Goal: Task Accomplishment & Management: Complete application form

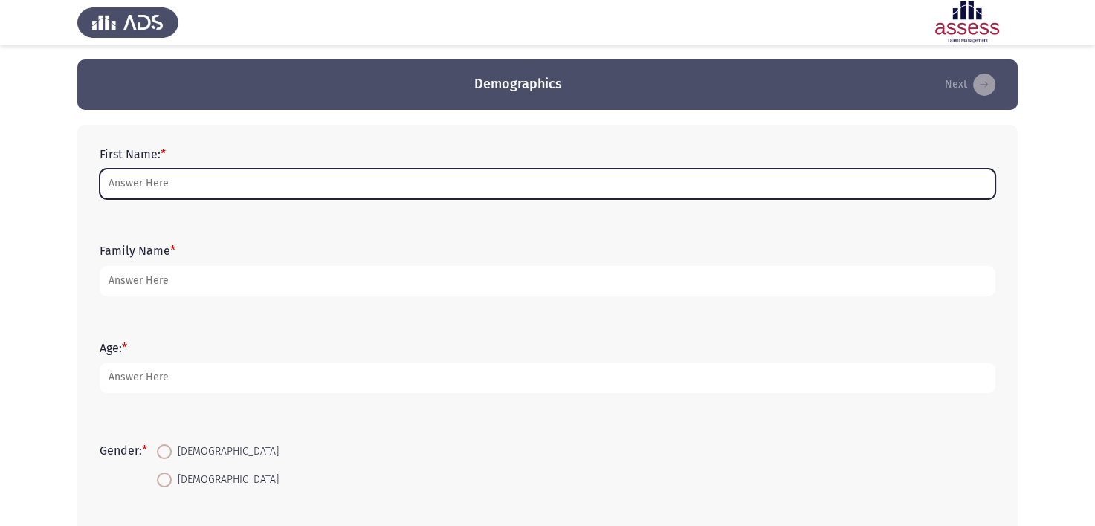
click at [152, 185] on input "First Name: *" at bounding box center [548, 184] width 896 height 30
click at [135, 187] on input "First Name: *" at bounding box center [548, 184] width 896 height 30
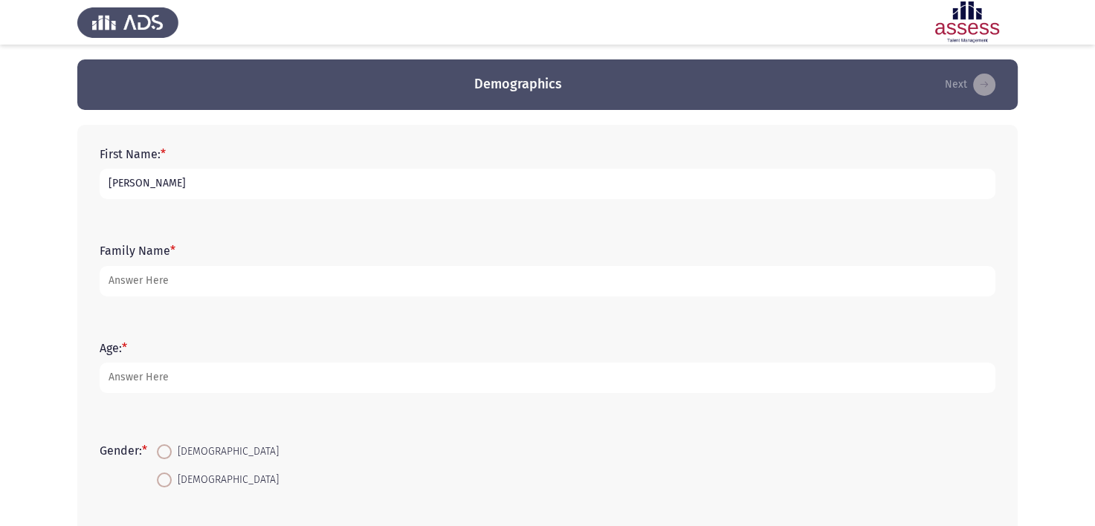
type input "Anton Ayoub"
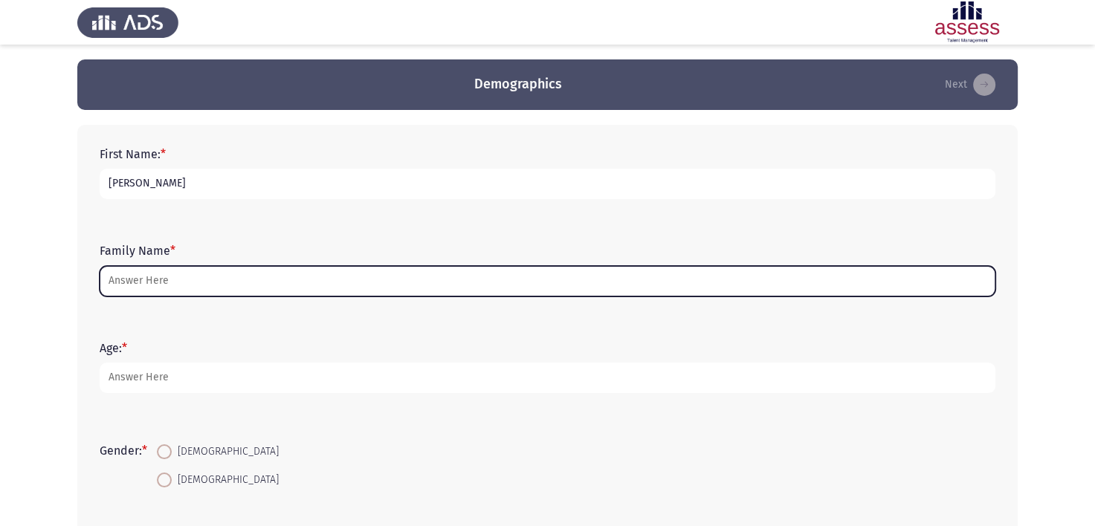
click at [165, 272] on input "Family Name *" at bounding box center [548, 281] width 896 height 30
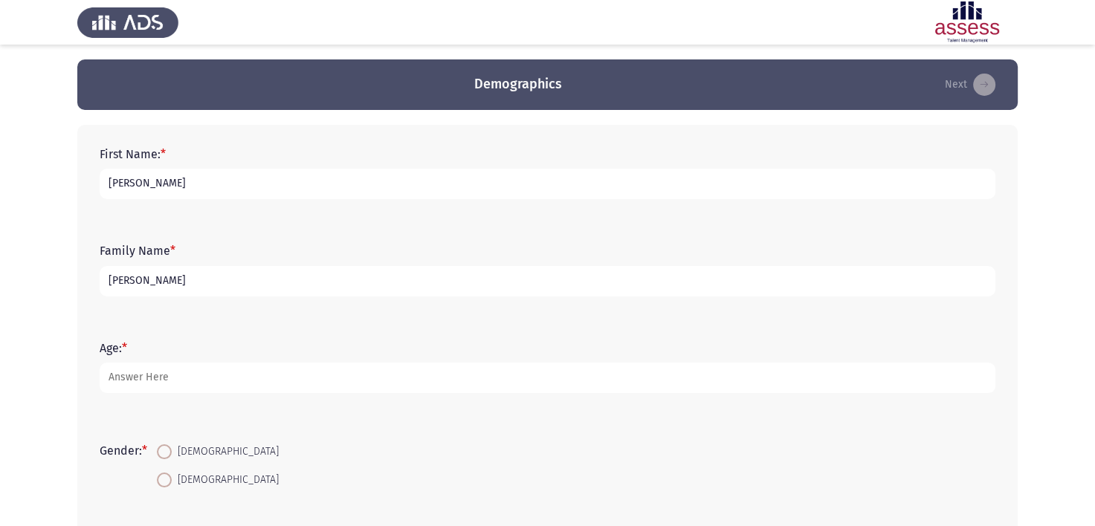
type input "Tawadrous"
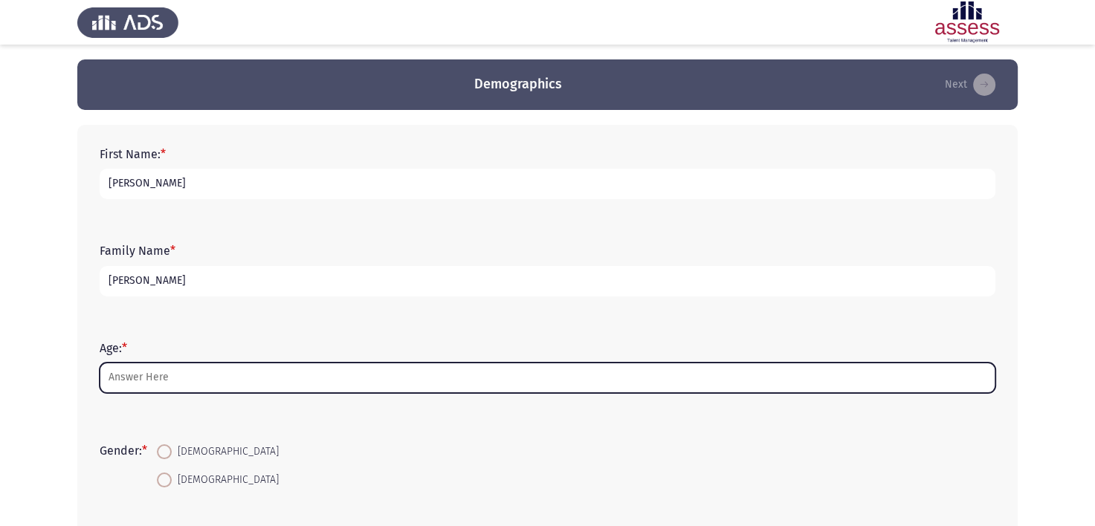
click at [146, 382] on input "Age: *" at bounding box center [548, 378] width 896 height 30
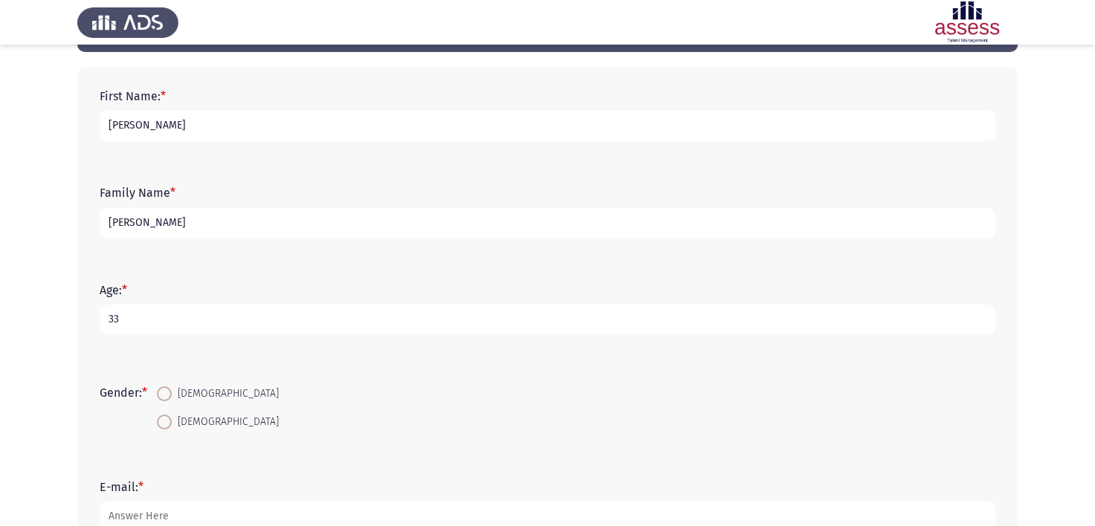
scroll to position [74, 0]
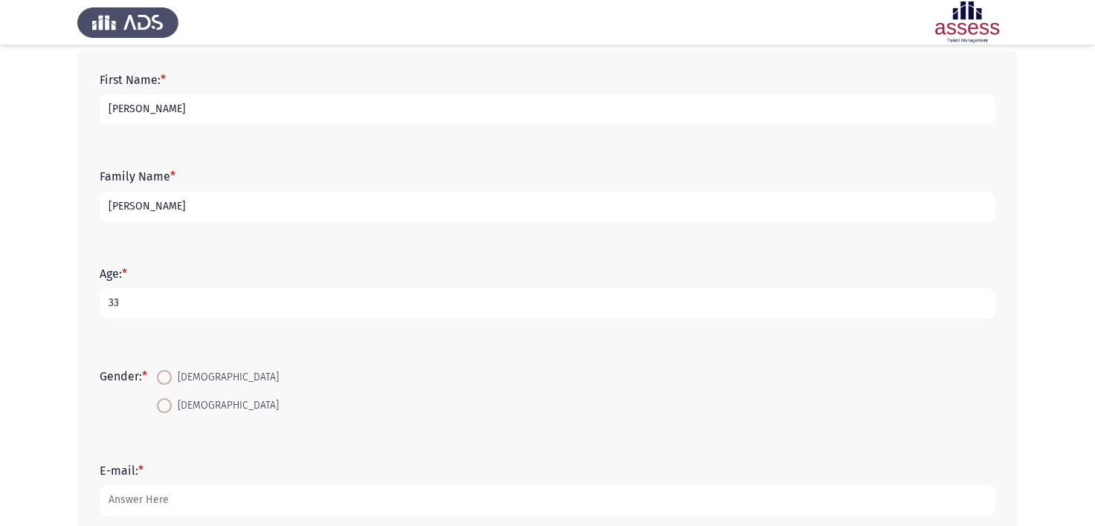
type input "33"
click at [170, 378] on span at bounding box center [164, 377] width 15 height 15
click at [170, 378] on input "Male" at bounding box center [164, 377] width 15 height 15
radio input "true"
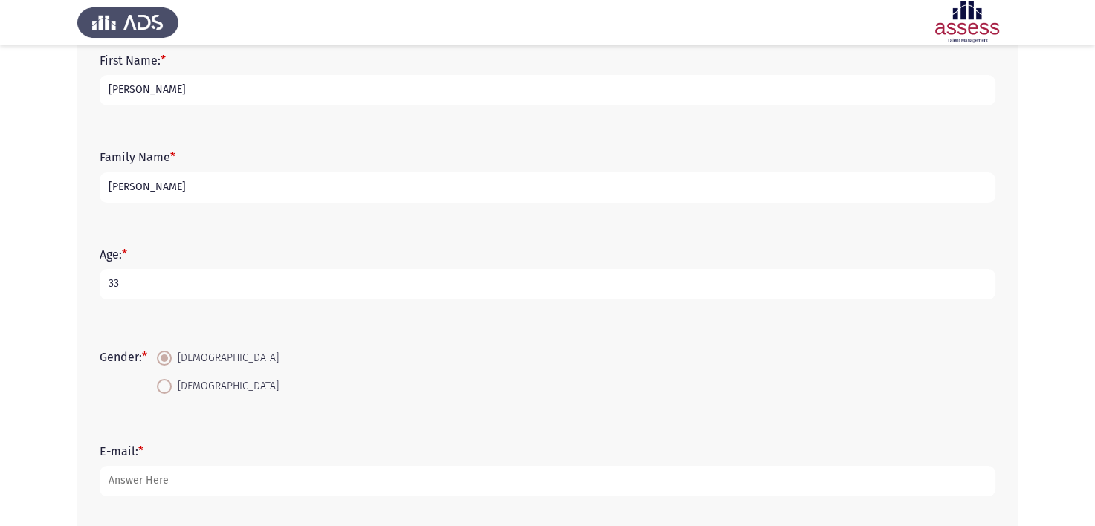
scroll to position [149, 0]
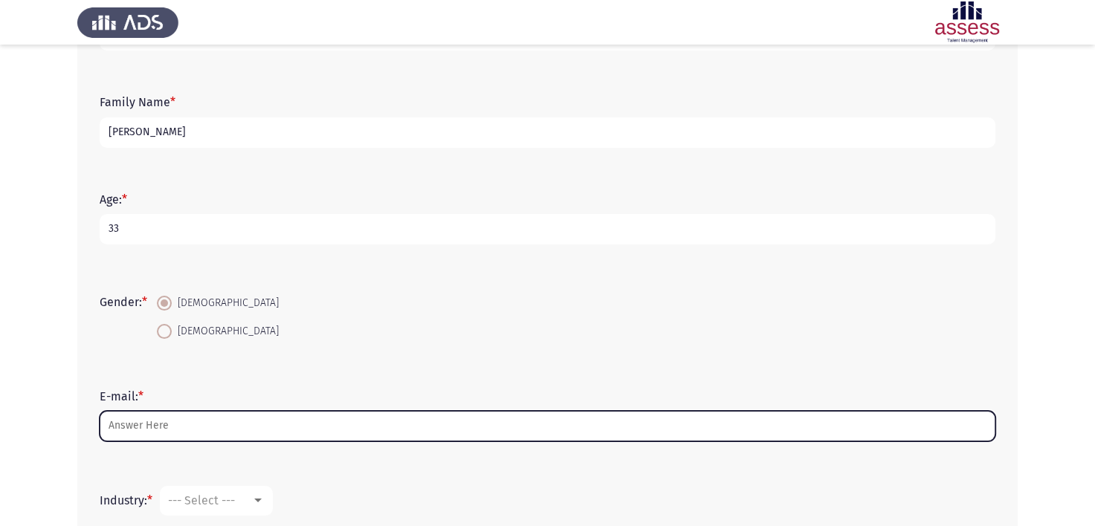
click at [163, 428] on input "E-mail: *" at bounding box center [548, 426] width 896 height 30
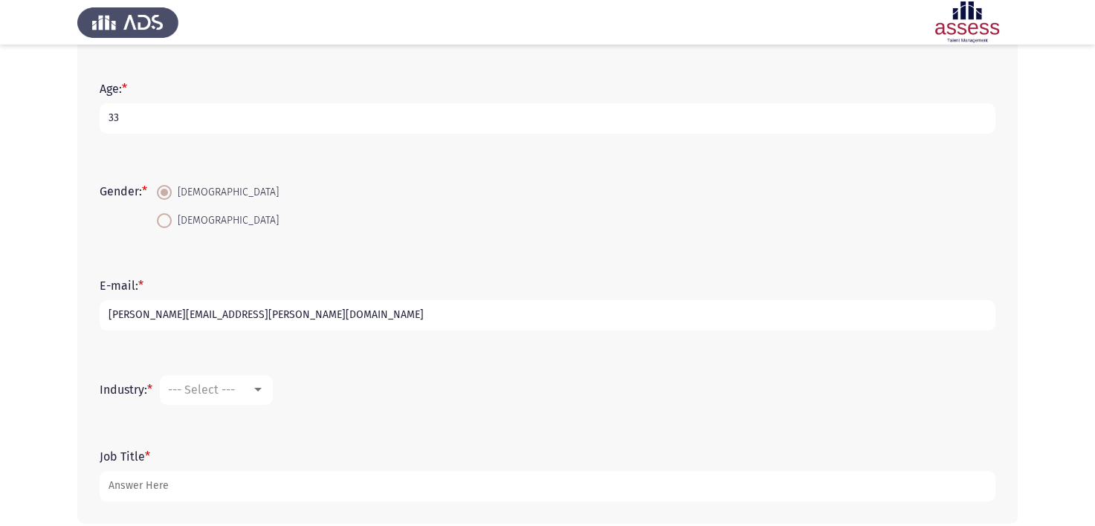
scroll to position [331, 0]
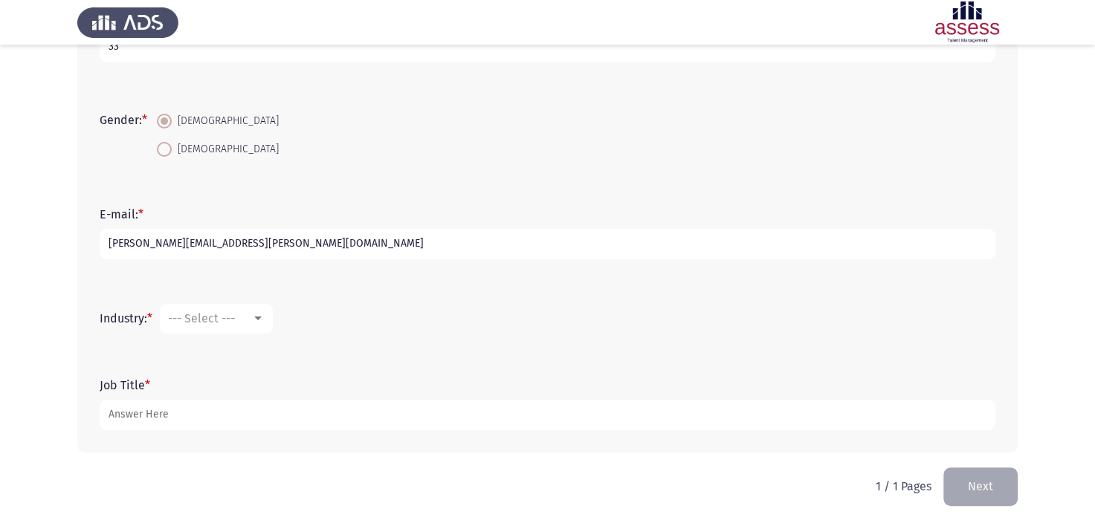
type input "anton.ayoub@evapharma.com"
click at [224, 309] on mat-select "--- Select ---" at bounding box center [216, 319] width 113 height 30
click at [224, 312] on span "--- Select ---" at bounding box center [201, 319] width 67 height 14
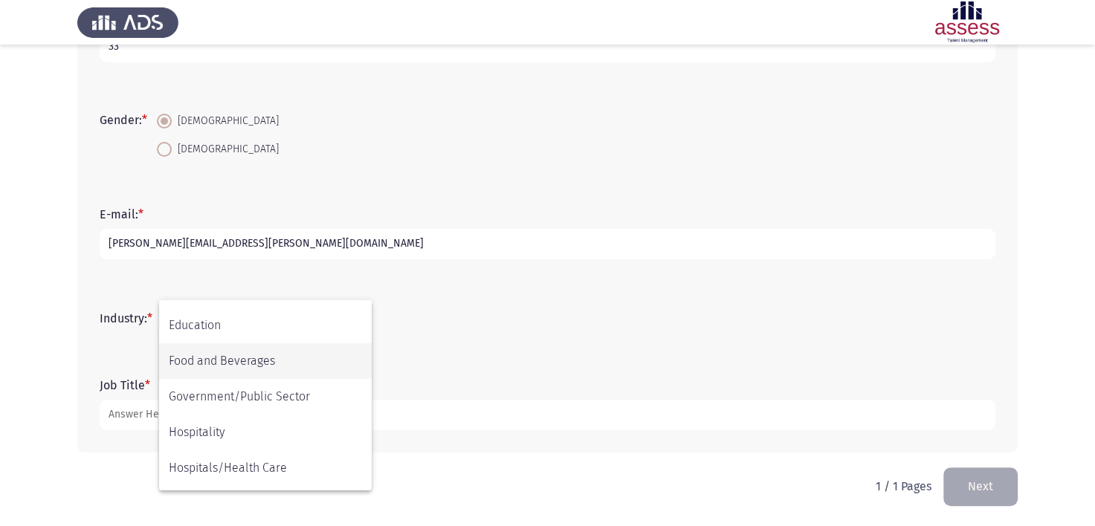
scroll to position [297, 0]
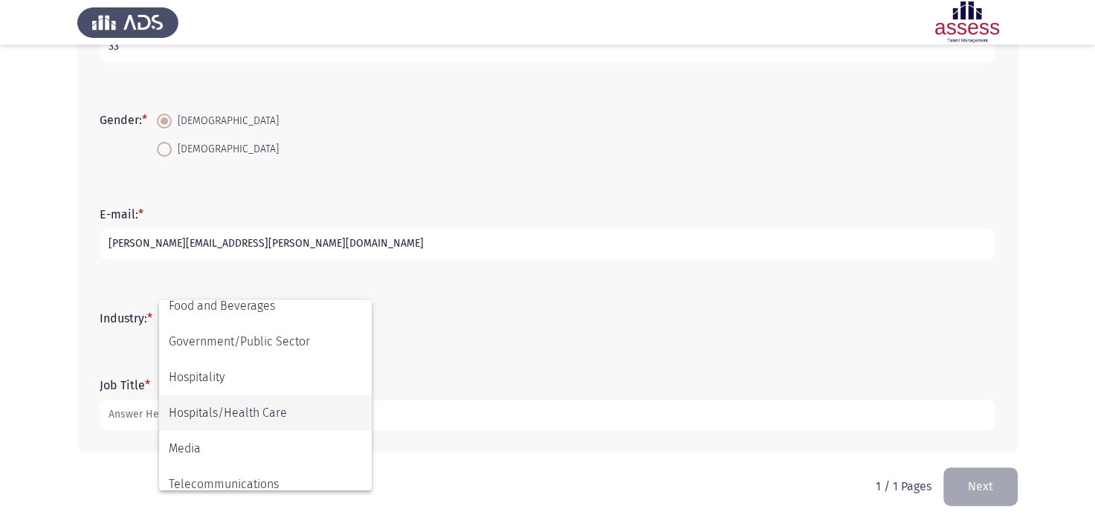
click at [235, 413] on span "Hospitals/Health Care" at bounding box center [265, 414] width 193 height 36
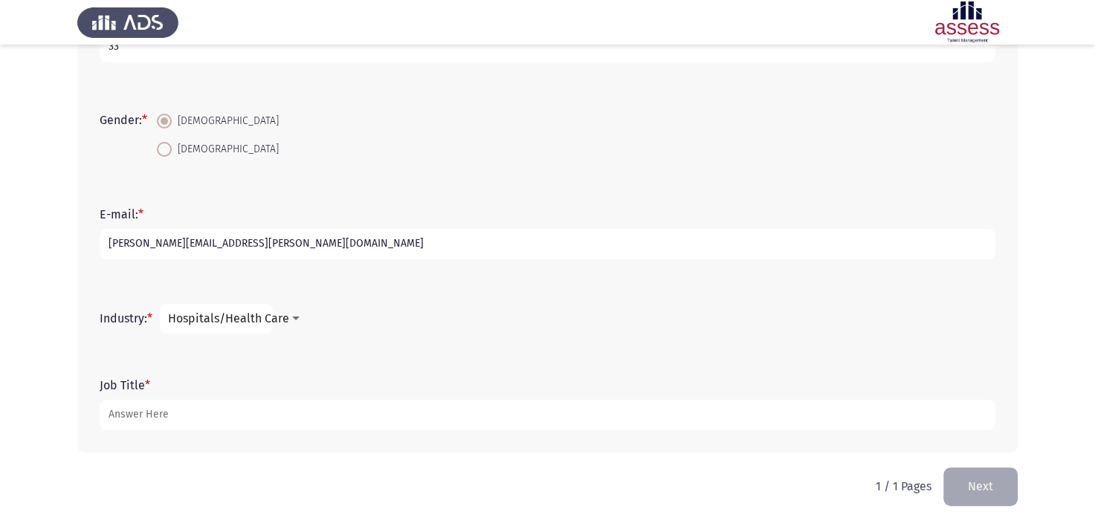
click at [289, 379] on form "Job Title *" at bounding box center [548, 405] width 896 height 52
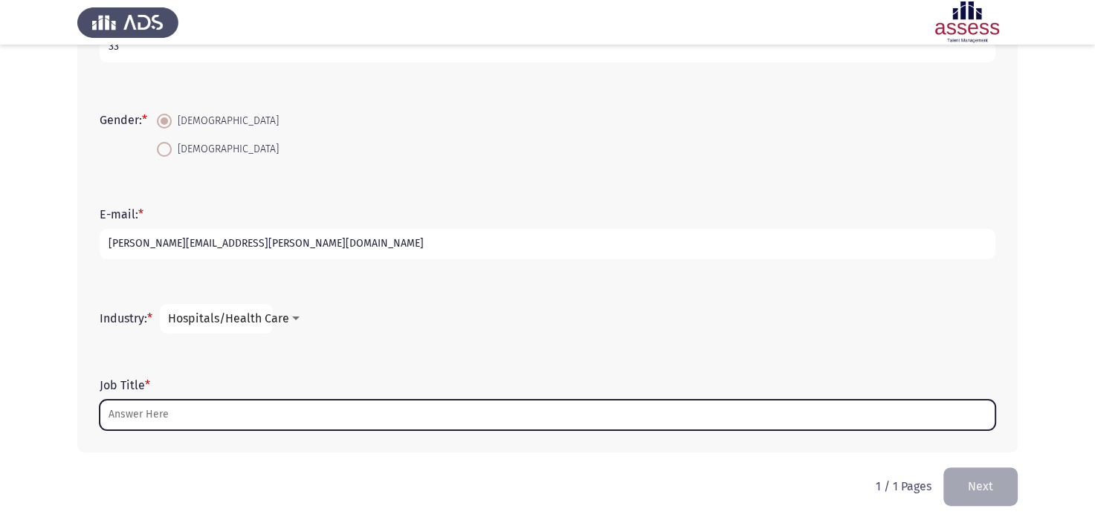
click at [266, 408] on input "Job Title *" at bounding box center [548, 415] width 896 height 30
click at [192, 405] on input "Job Title *" at bounding box center [548, 415] width 896 height 30
click at [183, 415] on input "Job Title *" at bounding box center [548, 415] width 896 height 30
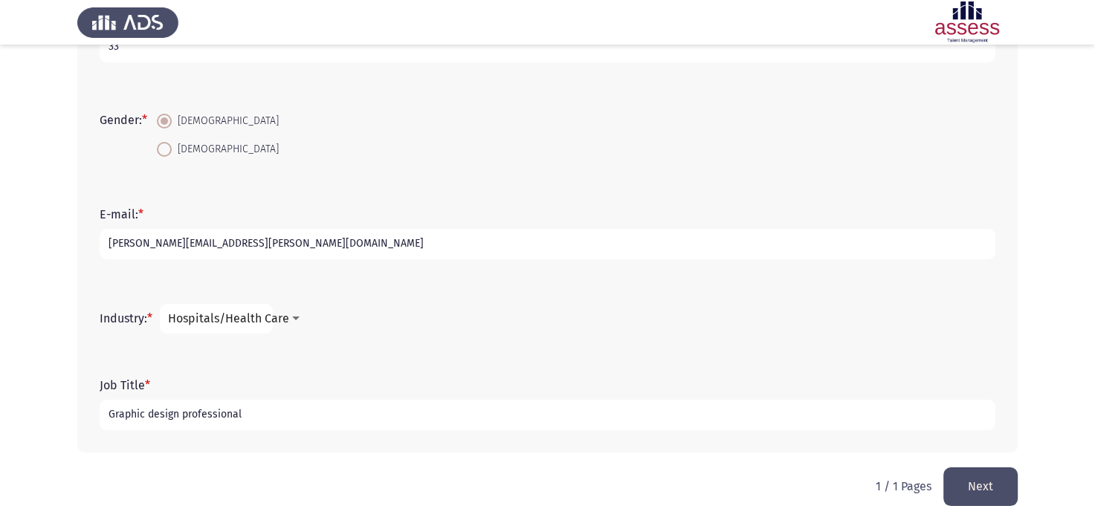
type input "Graphic design professional"
click at [973, 484] on button "Next" at bounding box center [981, 487] width 74 height 38
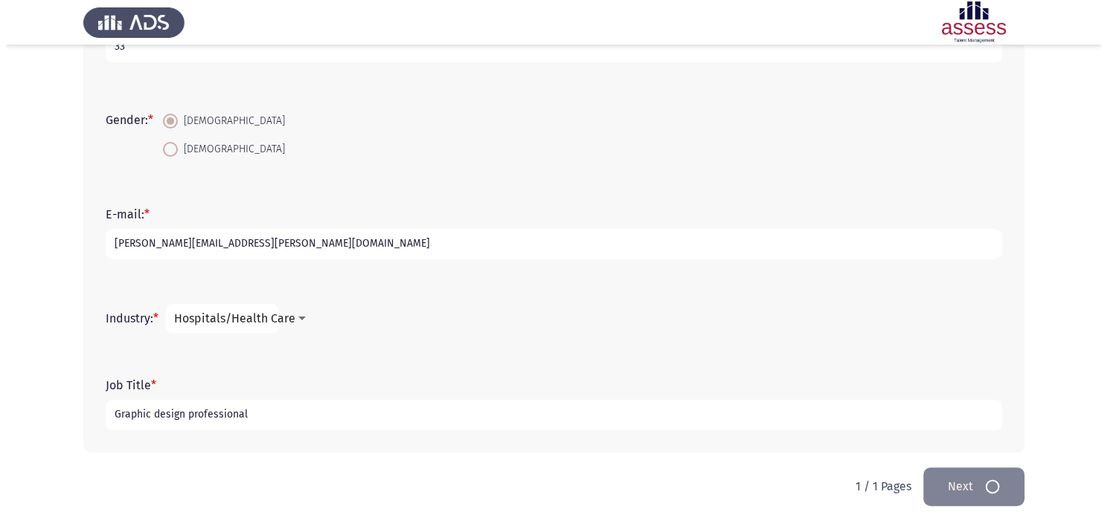
scroll to position [0, 0]
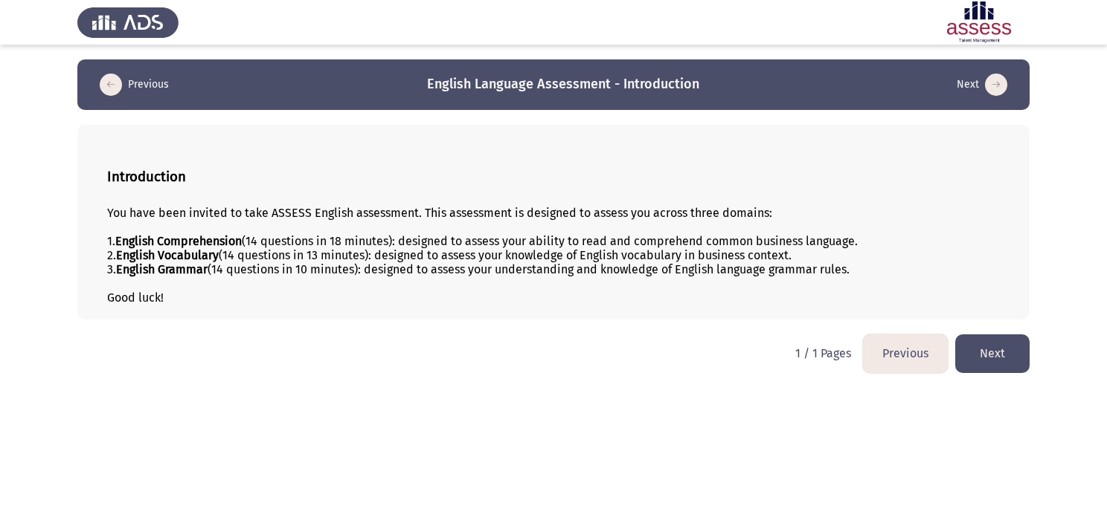
drag, startPoint x: 515, startPoint y: 266, endPoint x: 567, endPoint y: 278, distance: 54.1
click at [567, 278] on div "You have been invited to take ASSESS English assessment. This assessment is des…" at bounding box center [553, 255] width 892 height 99
drag, startPoint x: 559, startPoint y: 268, endPoint x: 515, endPoint y: 238, distance: 53.0
click at [516, 238] on div "You have been invited to take ASSESS English assessment. This assessment is des…" at bounding box center [553, 255] width 892 height 99
click at [988, 355] on button "Next" at bounding box center [992, 354] width 74 height 38
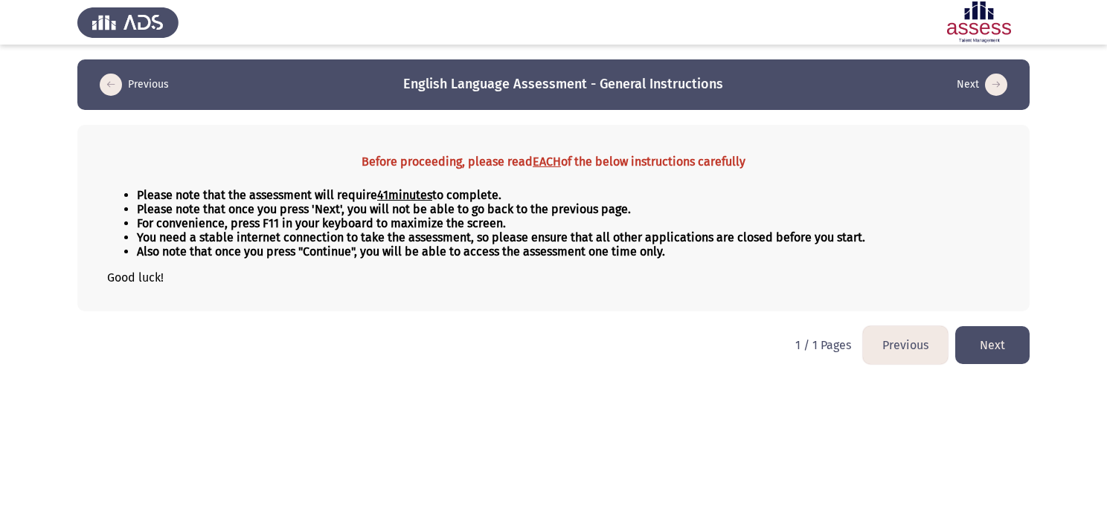
drag, startPoint x: 177, startPoint y: 190, endPoint x: 312, endPoint y: 204, distance: 136.0
click at [312, 204] on ul "Please note that the assessment will require 41 minutes to complete. Please not…" at bounding box center [553, 223] width 892 height 71
click at [973, 353] on button "Next" at bounding box center [992, 345] width 74 height 38
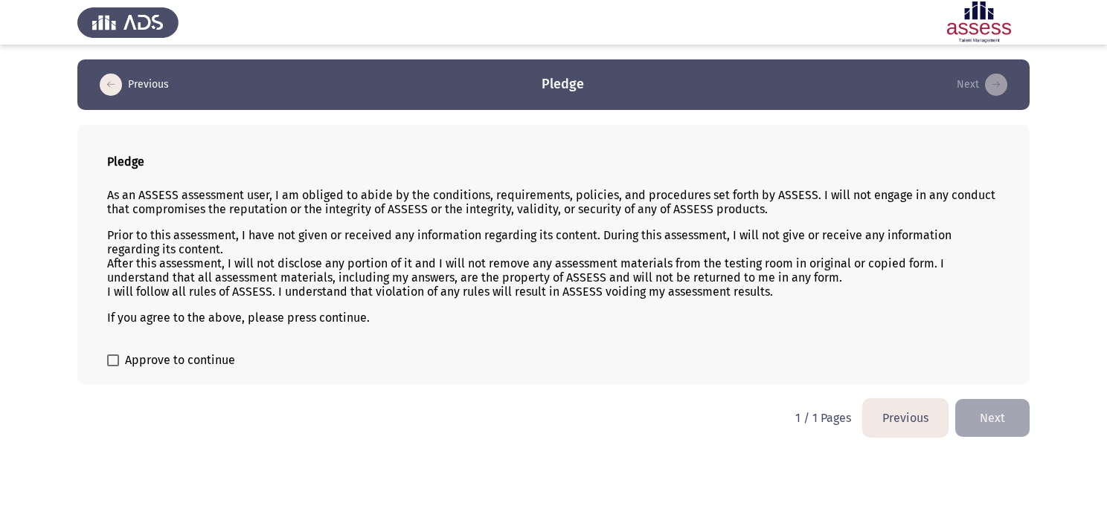
click at [138, 164] on b "Pledge" at bounding box center [125, 162] width 37 height 14
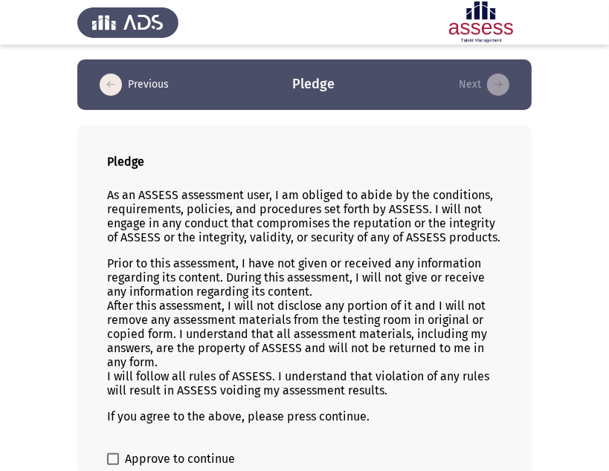
click at [360, 224] on p "As an ASSESS assessment user, I am obliged to abide by the conditions, requirem…" at bounding box center [304, 216] width 395 height 57
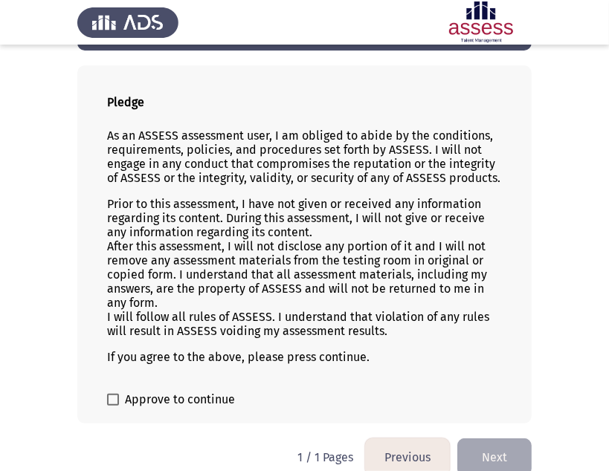
scroll to position [74, 0]
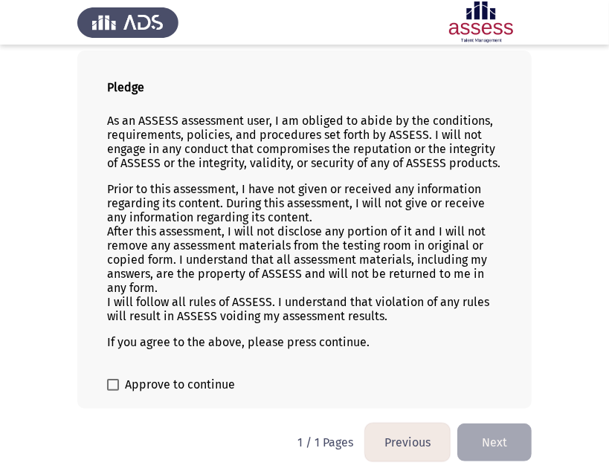
drag, startPoint x: 289, startPoint y: 261, endPoint x: 314, endPoint y: 245, distance: 30.1
click at [314, 245] on p "Prior to this assessment, I have not given or received any information regardin…" at bounding box center [304, 252] width 395 height 141
click at [57, 145] on app-assessment-container "Previous Pledge Next Pledge As an ASSESS assessment user, I am obliged to abide…" at bounding box center [304, 197] width 609 height 424
click at [107, 390] on span at bounding box center [113, 385] width 12 height 12
click at [112, 391] on input "Approve to continue" at bounding box center [112, 391] width 1 height 1
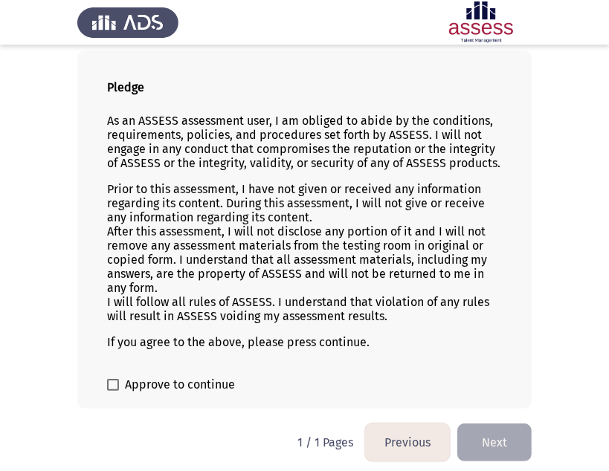
checkbox input "true"
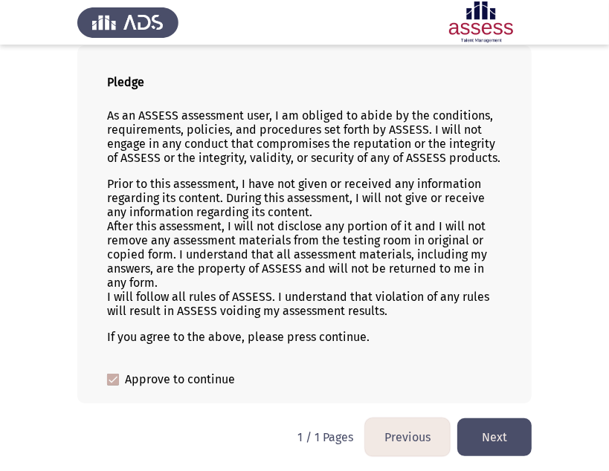
scroll to position [82, 0]
click at [484, 429] on button "Next" at bounding box center [494, 438] width 74 height 38
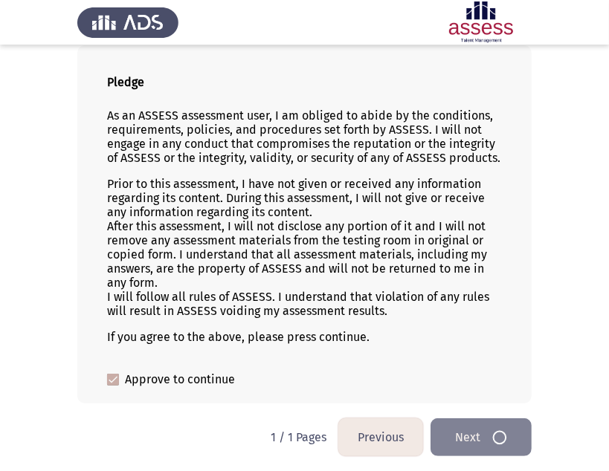
scroll to position [0, 0]
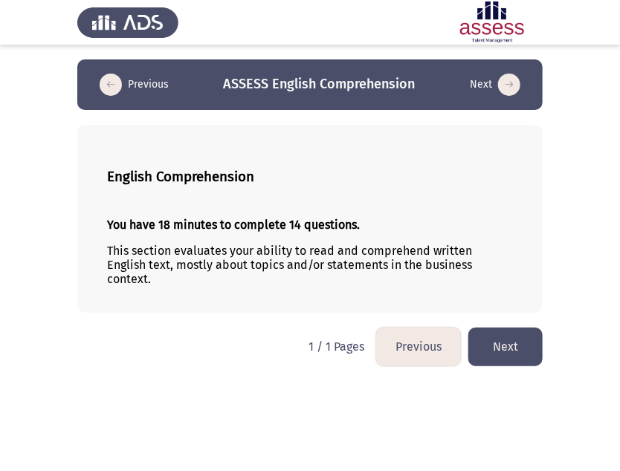
click at [485, 338] on button "Next" at bounding box center [505, 347] width 74 height 38
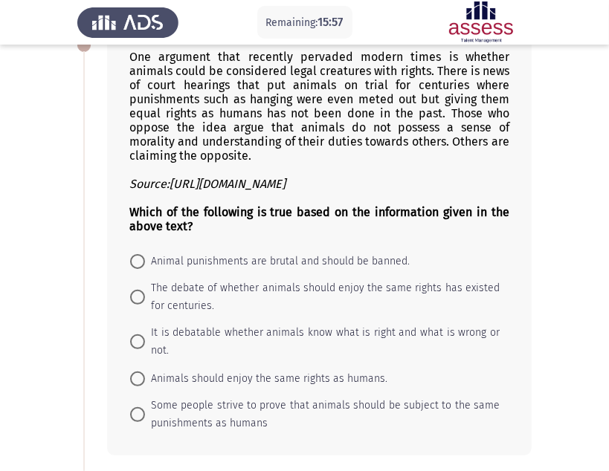
scroll to position [149, 0]
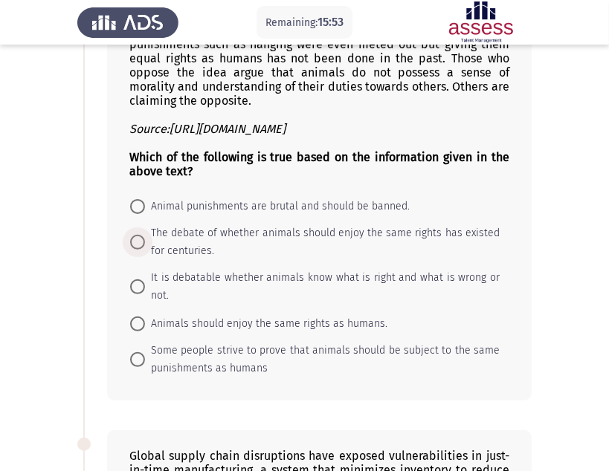
click at [135, 244] on span at bounding box center [137, 242] width 15 height 15
click at [135, 244] on input "The debate of whether animals should enjoy the same rights has existed for cent…" at bounding box center [137, 242] width 15 height 15
radio input "true"
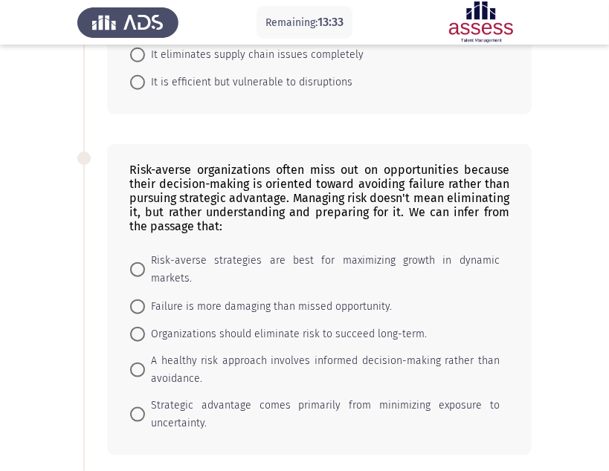
scroll to position [784, 0]
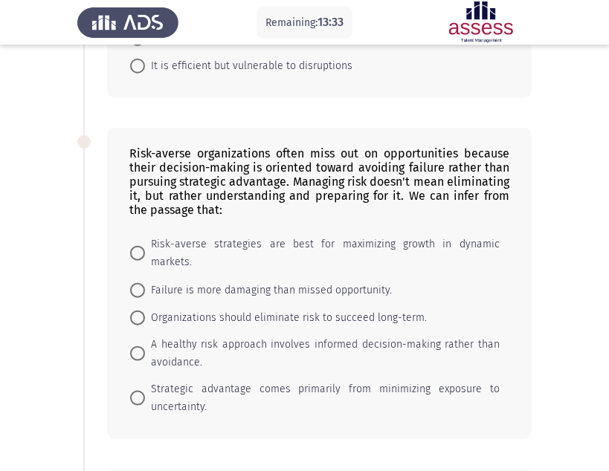
click at [146, 336] on span "A healthy risk approach involves informed decision-making rather than avoidance." at bounding box center [322, 354] width 355 height 36
click at [145, 347] on input "A healthy risk approach involves informed decision-making rather than avoidance." at bounding box center [137, 354] width 15 height 15
radio input "true"
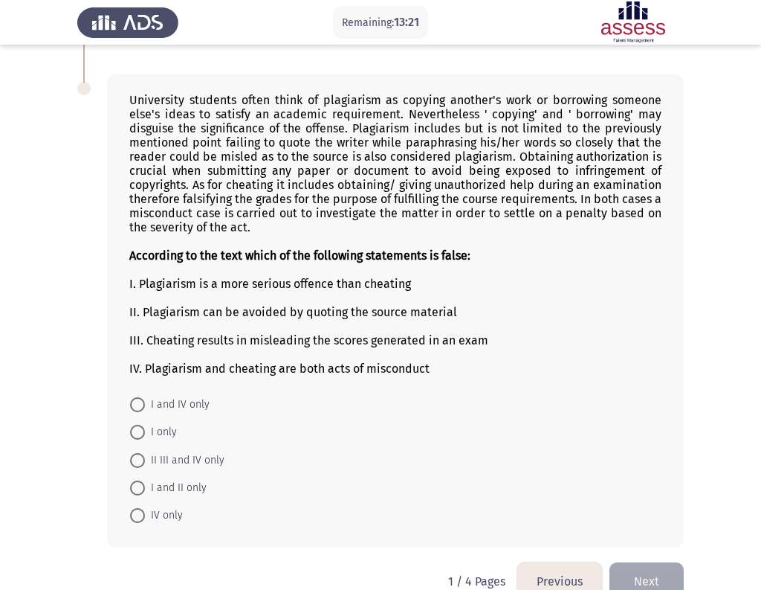
scroll to position [994, 0]
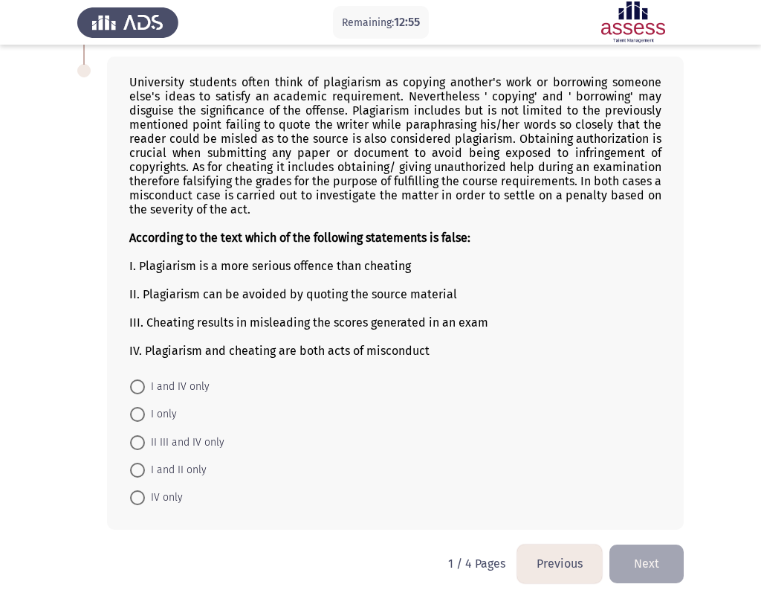
click at [165, 405] on span "I only" at bounding box center [161, 414] width 32 height 18
click at [145, 407] on input "I only" at bounding box center [137, 414] width 15 height 15
radio input "true"
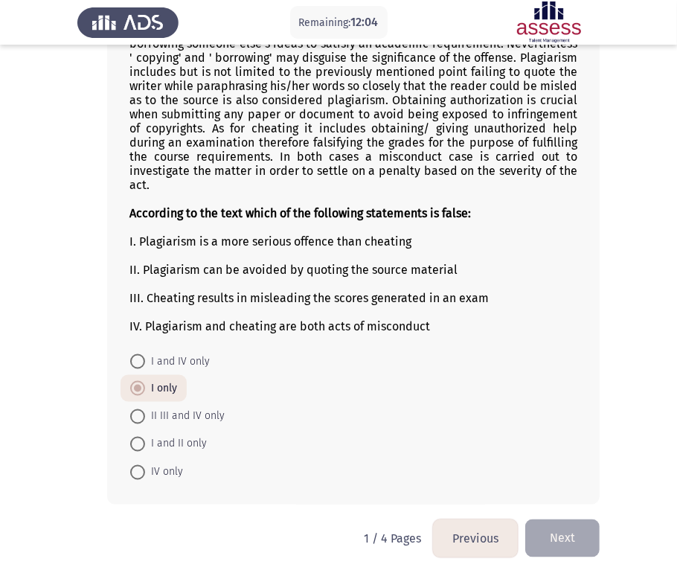
scroll to position [1124, 0]
click at [159, 388] on span "I only" at bounding box center [161, 388] width 32 height 18
click at [145, 388] on input "I only" at bounding box center [137, 388] width 15 height 15
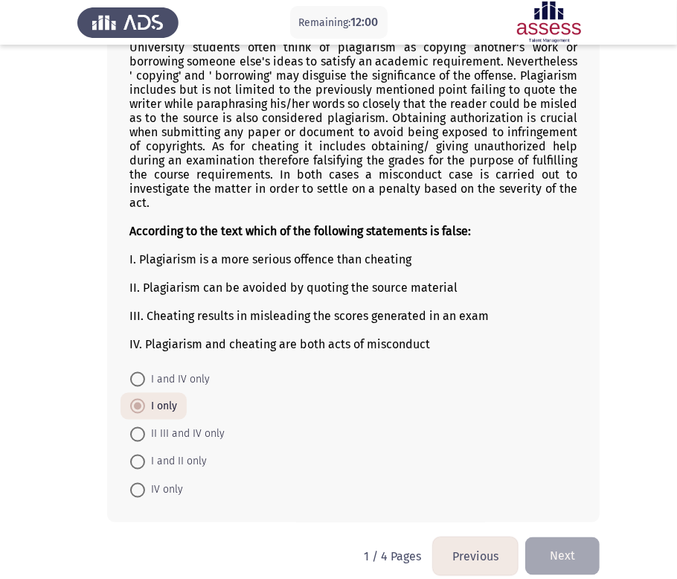
scroll to position [794, 0]
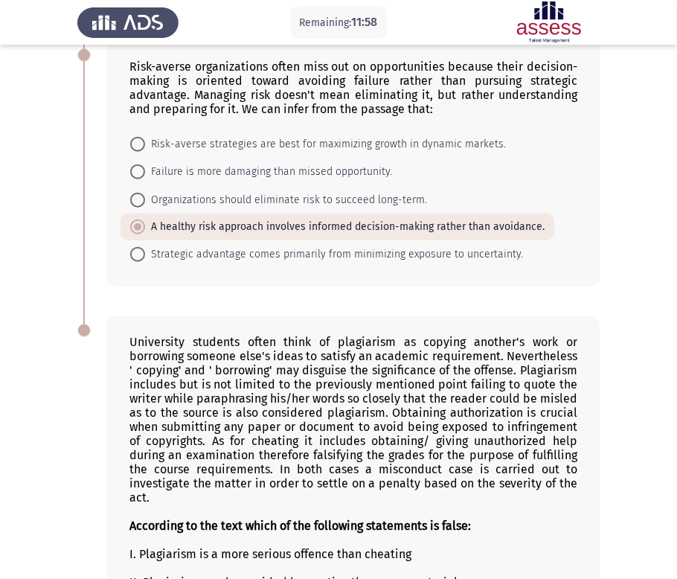
click at [181, 234] on span "A healthy risk approach involves informed decision-making rather than avoidance." at bounding box center [344, 227] width 399 height 18
click at [145, 234] on input "A healthy risk approach involves informed decision-making rather than avoidance." at bounding box center [137, 226] width 15 height 15
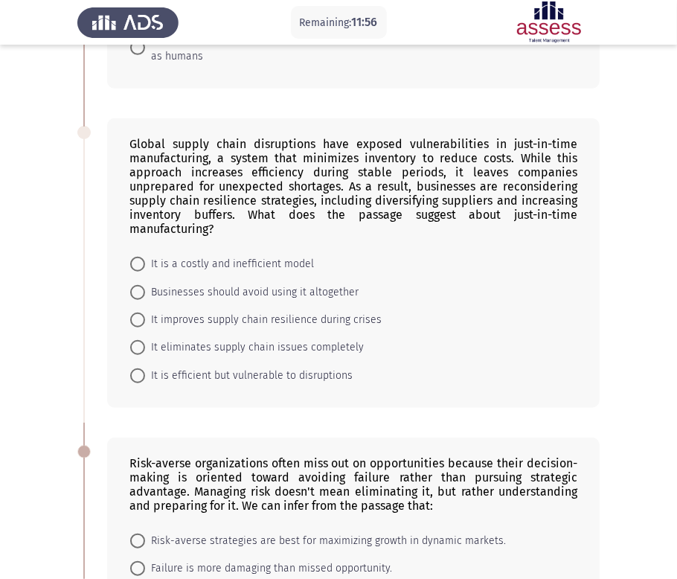
scroll to position [381, 0]
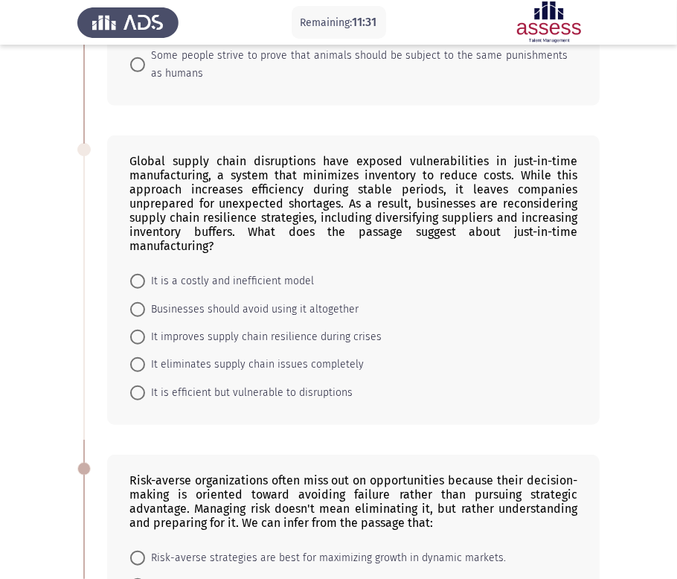
click at [173, 401] on span "It is efficient but vulnerable to disruptions" at bounding box center [248, 393] width 207 height 18
click at [145, 400] on input "It is efficient but vulnerable to disruptions" at bounding box center [137, 392] width 15 height 15
radio input "true"
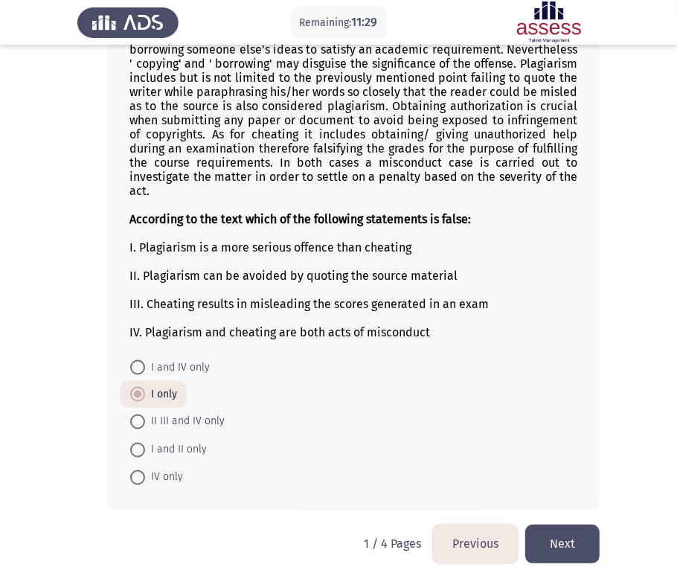
scroll to position [1124, 0]
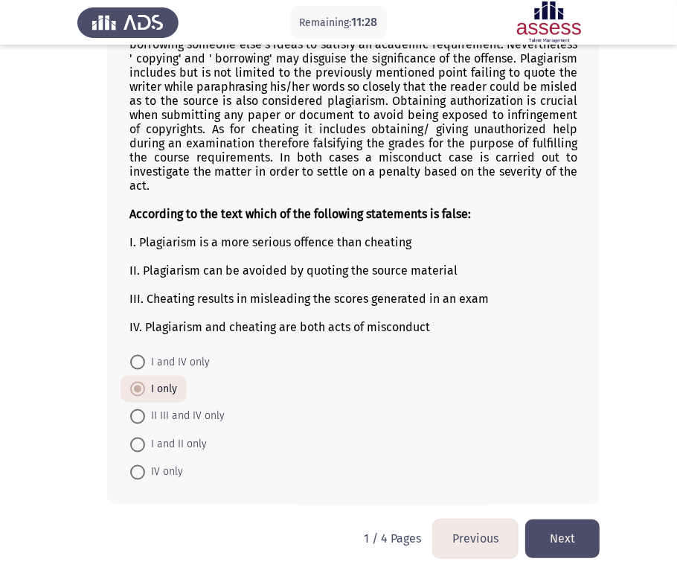
click at [553, 526] on button "Next" at bounding box center [562, 538] width 74 height 38
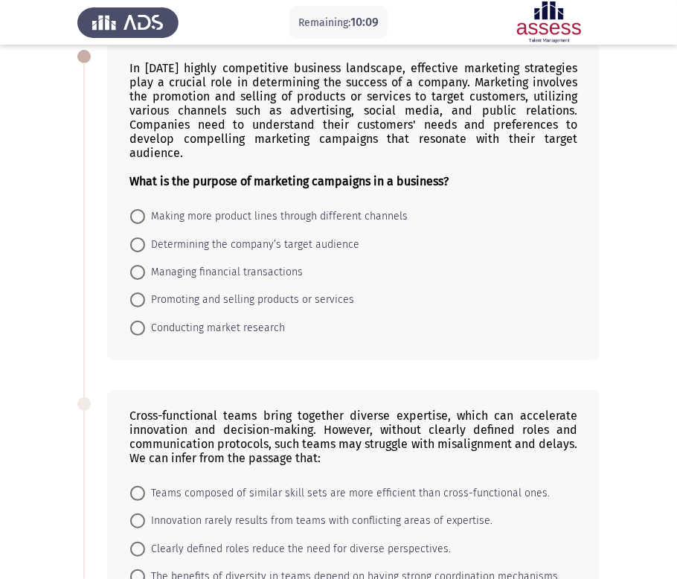
scroll to position [0, 0]
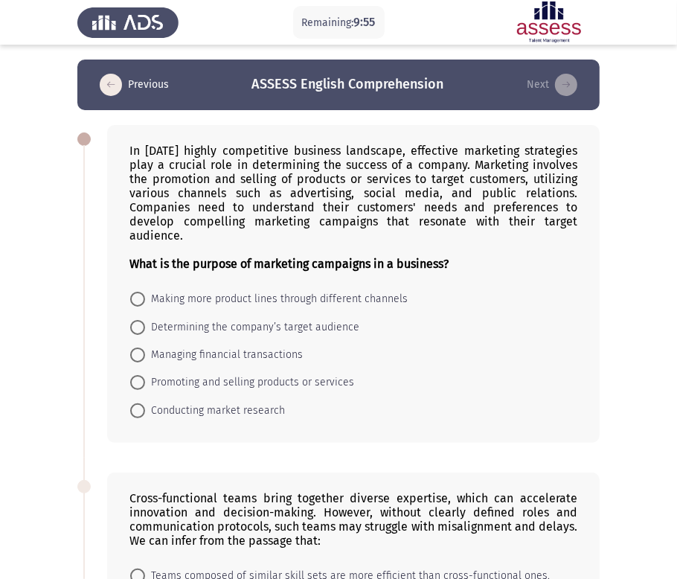
click at [189, 373] on span "Promoting and selling products or services" at bounding box center [249, 382] width 209 height 18
click at [145, 375] on input "Promoting and selling products or services" at bounding box center [137, 382] width 15 height 15
radio input "true"
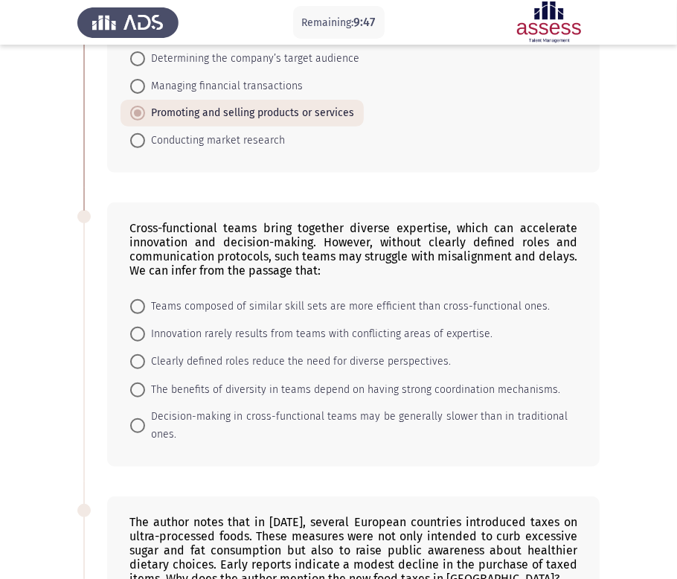
scroll to position [330, 0]
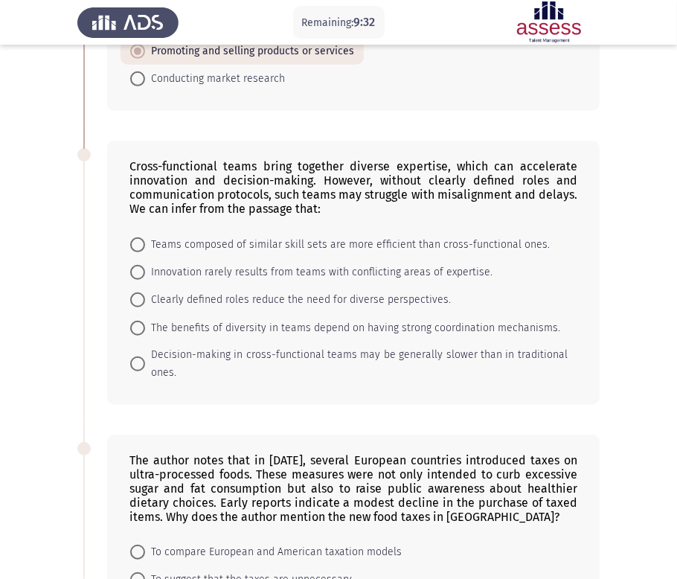
click at [40, 268] on app-assessment-container "Remaining: 9:32 Previous ASSESS English Comprehension Next In [DATE] highly com…" at bounding box center [338, 378] width 677 height 1299
click at [188, 319] on span "The benefits of diversity in teams depend on having strong coordination mechani…" at bounding box center [352, 328] width 415 height 18
click at [145, 321] on input "The benefits of diversity in teams depend on having strong coordination mechani…" at bounding box center [137, 328] width 15 height 15
radio input "true"
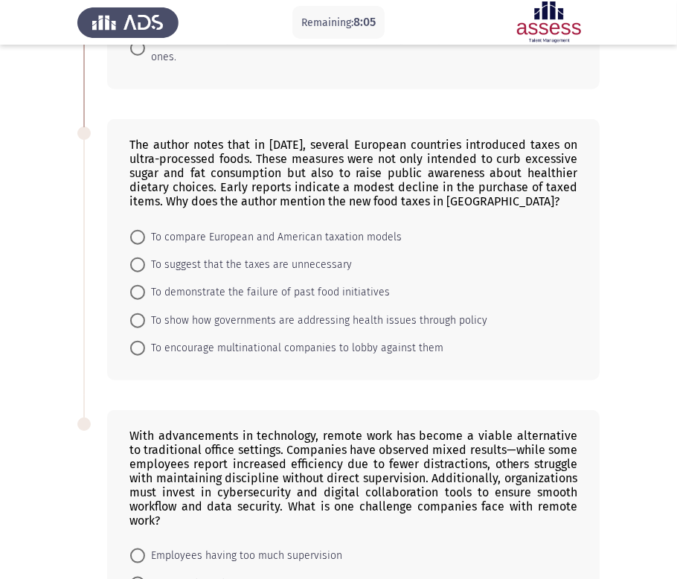
scroll to position [660, 0]
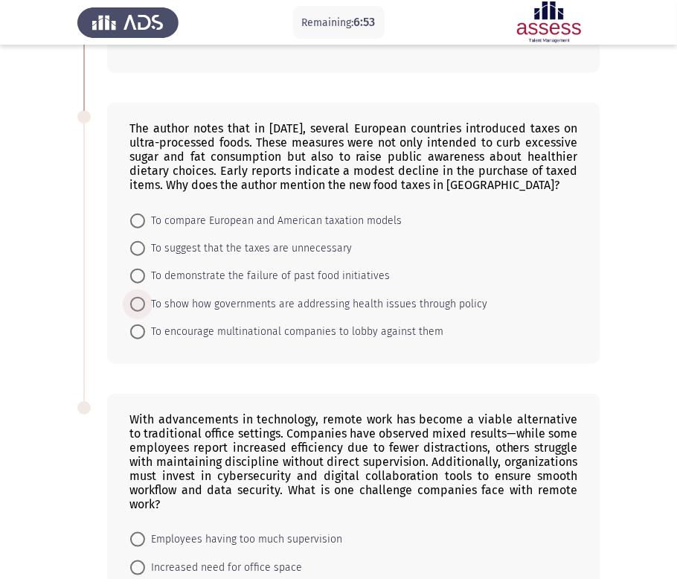
click at [239, 298] on span "To show how governments are addressing health issues through policy" at bounding box center [316, 304] width 342 height 18
click at [145, 298] on input "To show how governments are addressing health issues through policy" at bounding box center [137, 304] width 15 height 15
radio input "true"
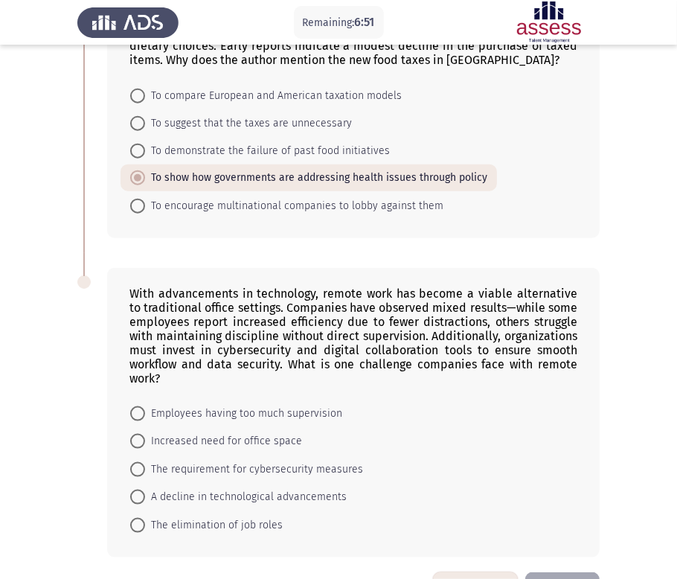
scroll to position [834, 0]
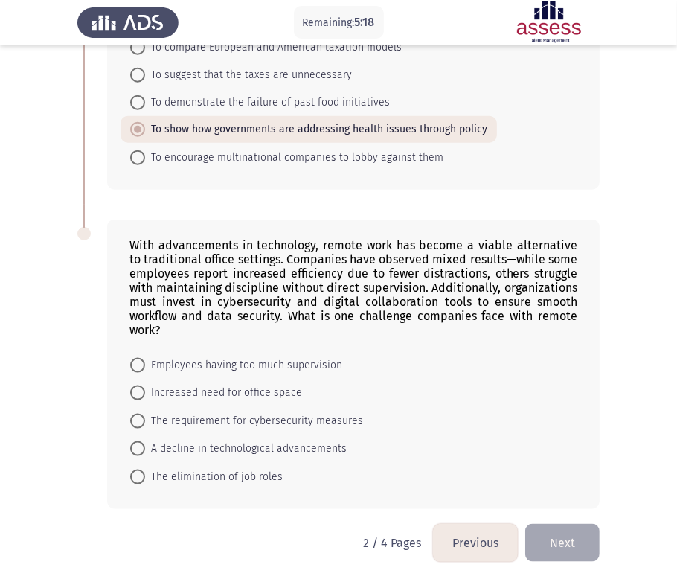
click at [211, 420] on span "The requirement for cybersecurity measures" at bounding box center [254, 421] width 218 height 18
click at [145, 420] on input "The requirement for cybersecurity measures" at bounding box center [137, 420] width 15 height 15
radio input "true"
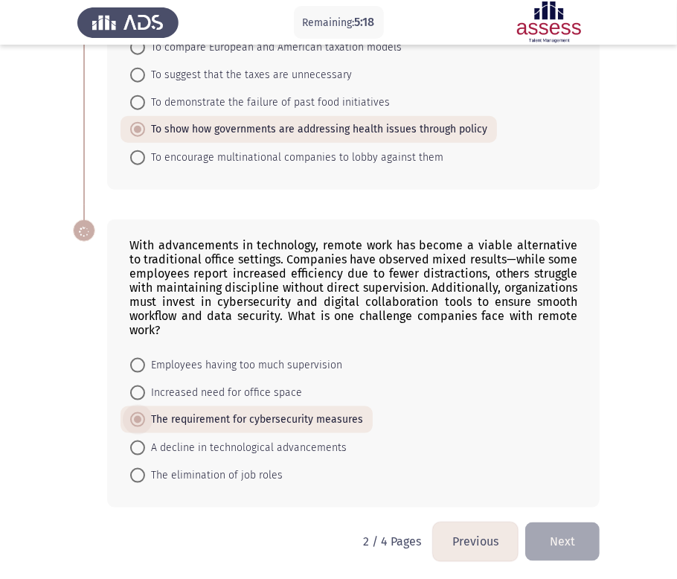
scroll to position [833, 0]
click at [570, 526] on button "Next" at bounding box center [562, 542] width 74 height 38
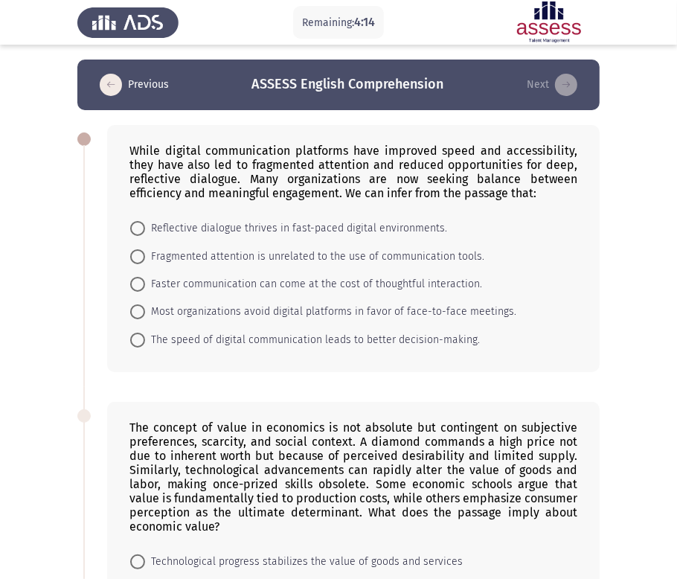
click at [237, 286] on span "Faster communication can come at the cost of thoughtful interaction." at bounding box center [313, 284] width 337 height 18
click at [145, 286] on input "Faster communication can come at the cost of thoughtful interaction." at bounding box center [137, 284] width 15 height 15
radio input "true"
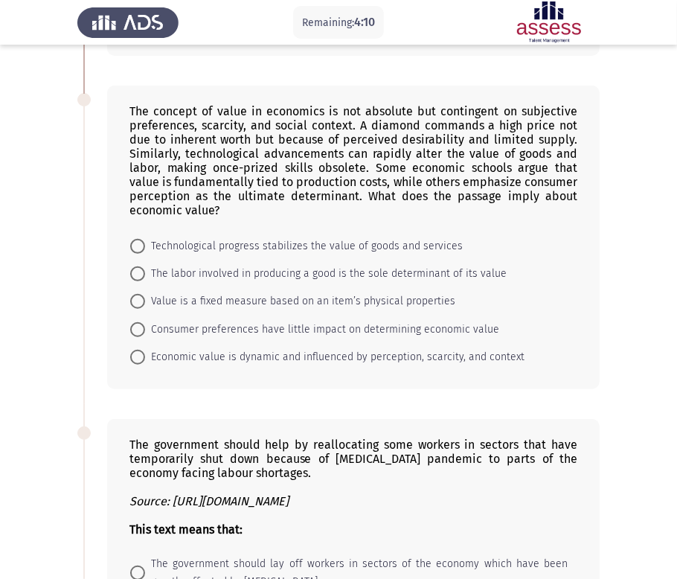
scroll to position [330, 0]
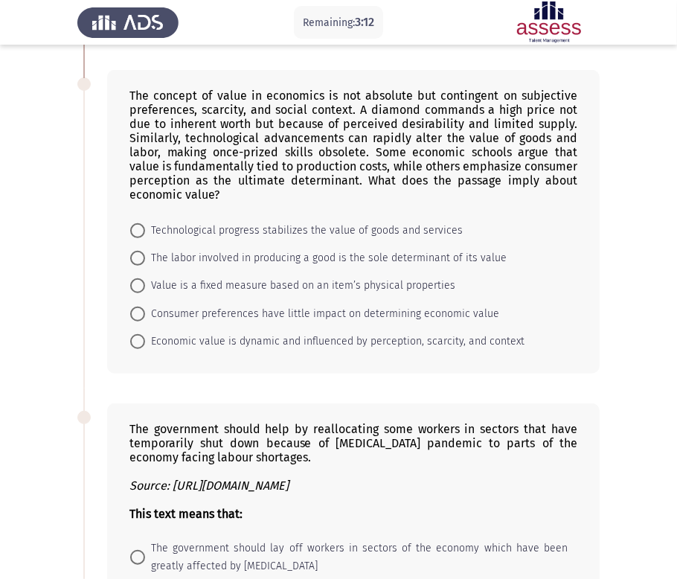
click at [202, 347] on span "Economic value is dynamic and influenced by perception, scarcity, and context" at bounding box center [334, 341] width 379 height 18
click at [145, 347] on input "Economic value is dynamic and influenced by perception, scarcity, and context" at bounding box center [137, 341] width 15 height 15
radio input "true"
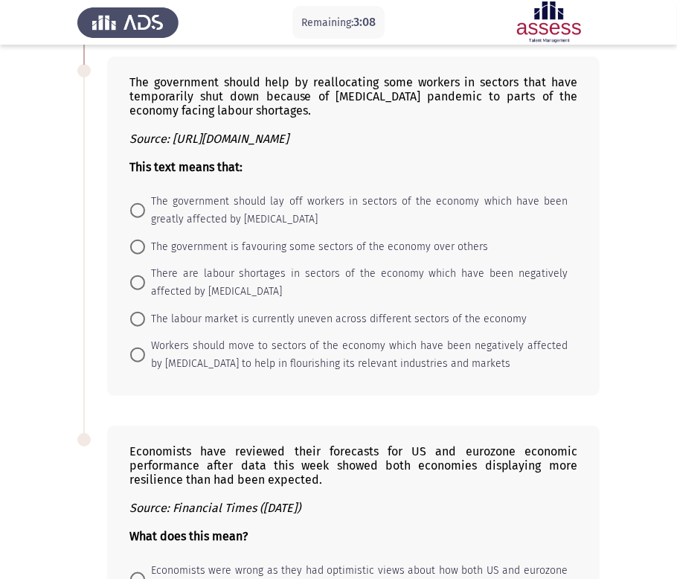
scroll to position [618, 0]
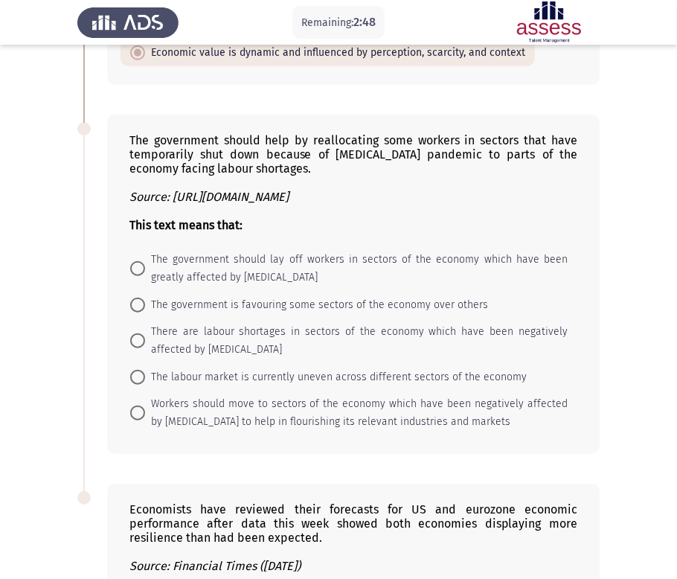
click at [150, 386] on span "The labour market is currently uneven across different sectors of the economy" at bounding box center [335, 377] width 381 height 18
click at [145, 384] on input "The labour market is currently uneven across different sectors of the economy" at bounding box center [137, 377] width 15 height 15
radio input "true"
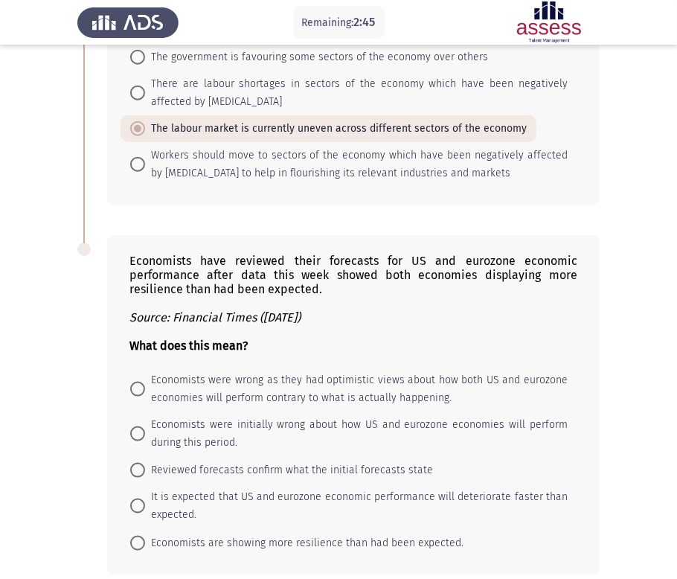
scroll to position [947, 0]
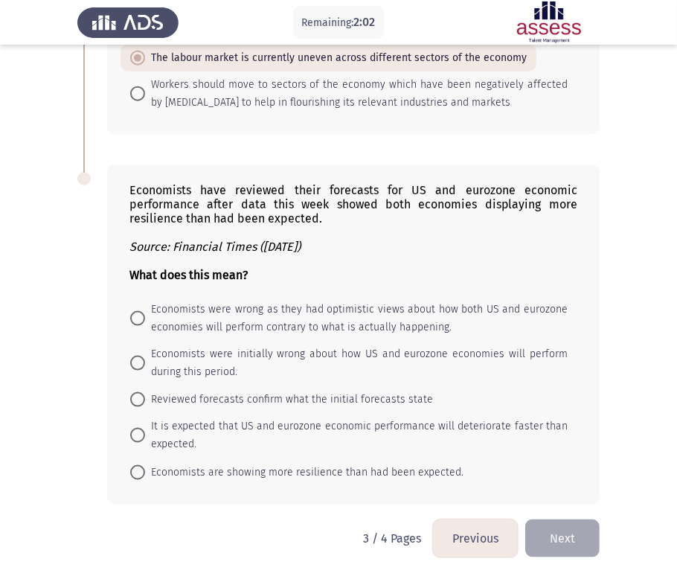
click at [210, 357] on span "Economists were initially wrong about how US and eurozone economies will perfor…" at bounding box center [356, 363] width 422 height 36
click at [145, 357] on input "Economists were initially wrong about how US and eurozone economies will perfor…" at bounding box center [137, 362] width 15 height 15
radio input "true"
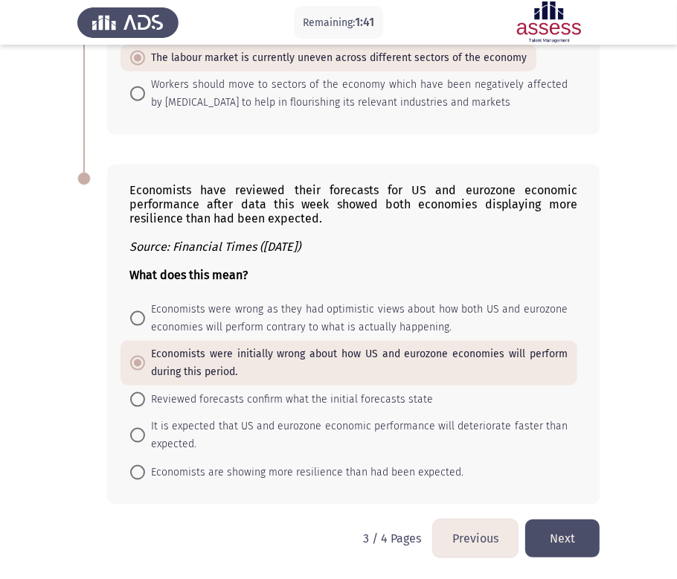
click at [549, 526] on button "Next" at bounding box center [562, 538] width 74 height 38
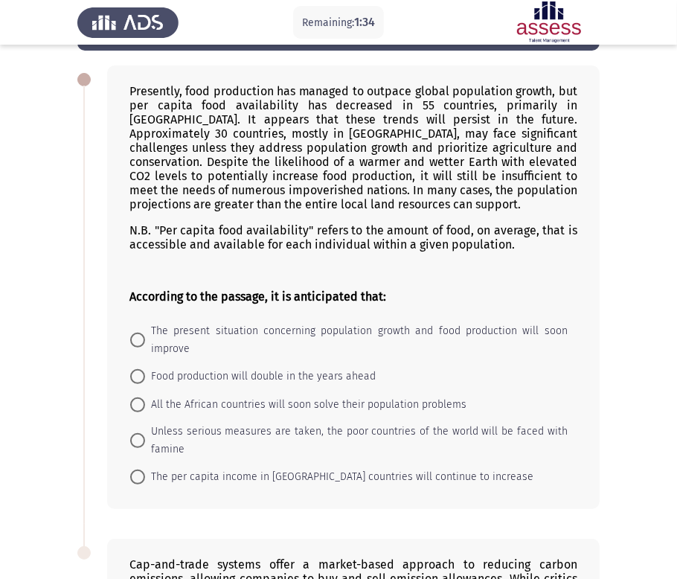
scroll to position [31, 0]
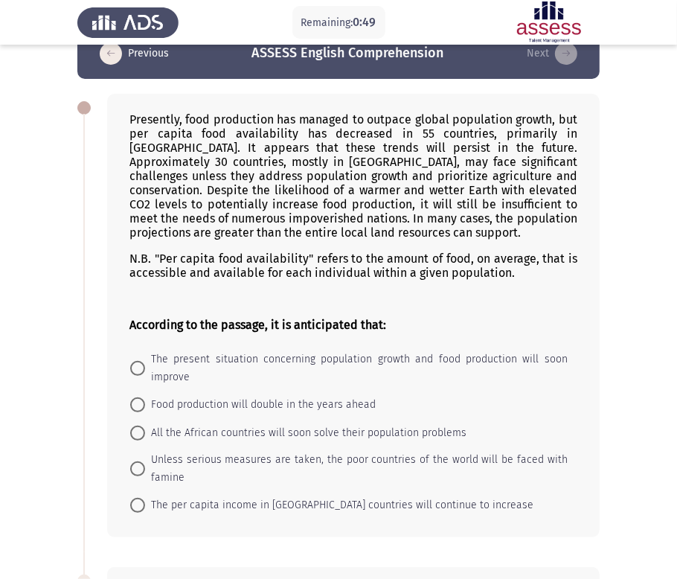
click at [292, 469] on span "Unless serious measures are taken, the poor countries of the world will be face…" at bounding box center [356, 469] width 422 height 36
click at [145, 469] on input "Unless serious measures are taken, the poor countries of the world will be face…" at bounding box center [137, 468] width 15 height 15
radio input "true"
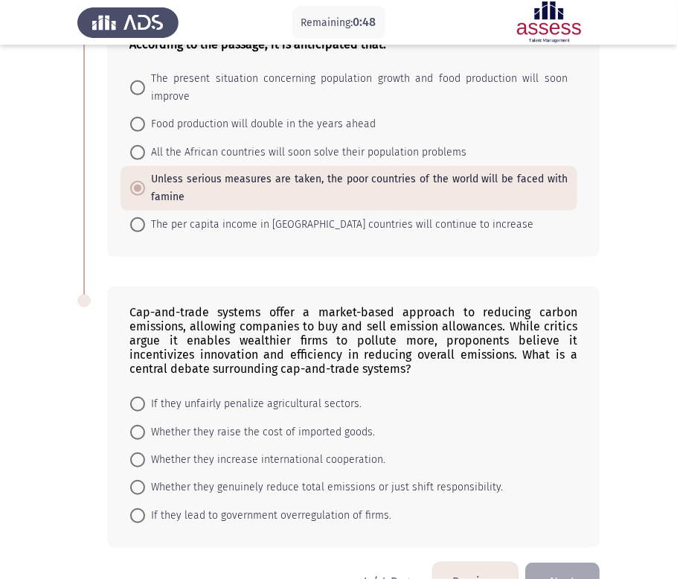
scroll to position [362, 0]
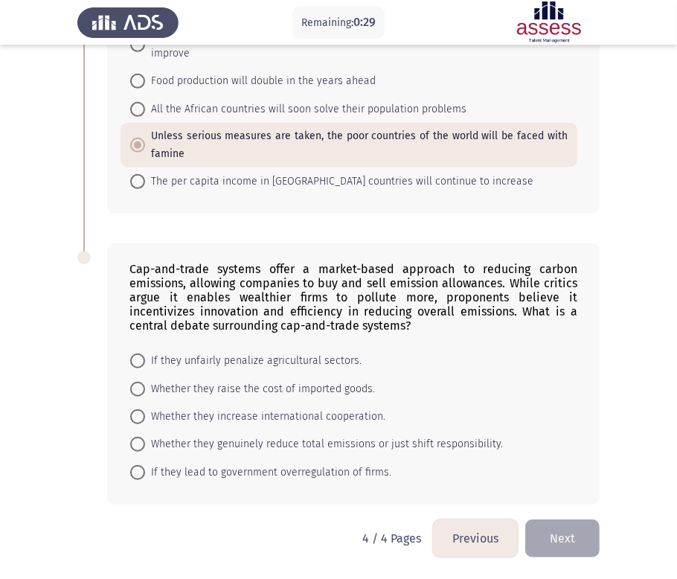
click at [635, 329] on app-assessment-container "Remaining: 0:29 Previous ASSESS English Comprehension Next Presently, food prod…" at bounding box center [338, 112] width 677 height 814
click at [244, 440] on span "Whether they genuinely reduce total emissions or just shift responsibility." at bounding box center [324, 444] width 358 height 18
click at [145, 440] on input "Whether they genuinely reduce total emissions or just shift responsibility." at bounding box center [137, 444] width 15 height 15
radio input "true"
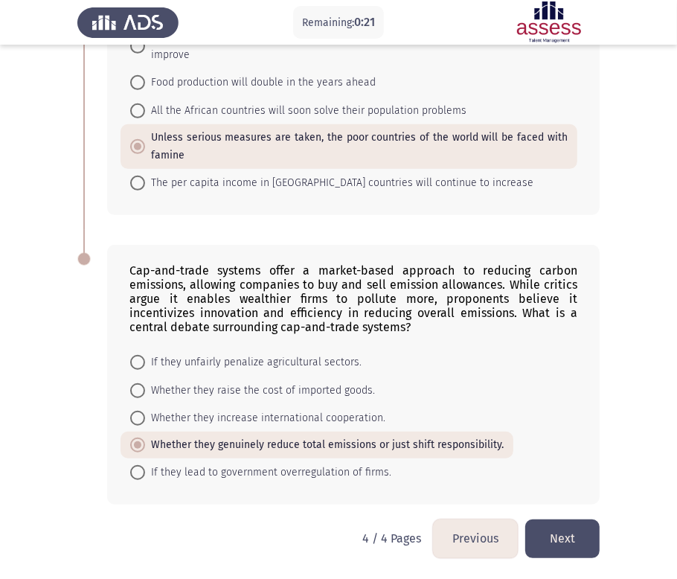
scroll to position [361, 0]
click at [190, 473] on span "If they lead to government overregulation of firms." at bounding box center [268, 472] width 246 height 18
click at [145, 473] on input "If they lead to government overregulation of firms." at bounding box center [137, 472] width 15 height 15
radio input "true"
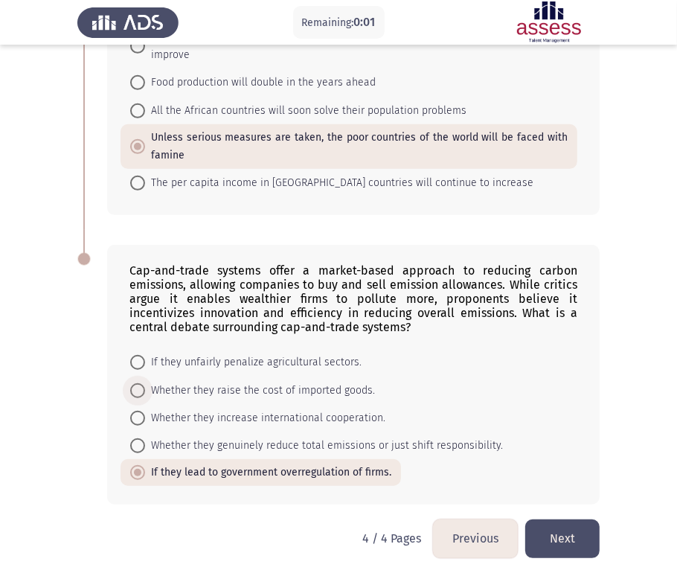
click at [256, 393] on span "Whether they raise the cost of imported goods." at bounding box center [260, 390] width 230 height 18
click at [145, 393] on input "Whether they raise the cost of imported goods." at bounding box center [137, 390] width 15 height 15
radio input "true"
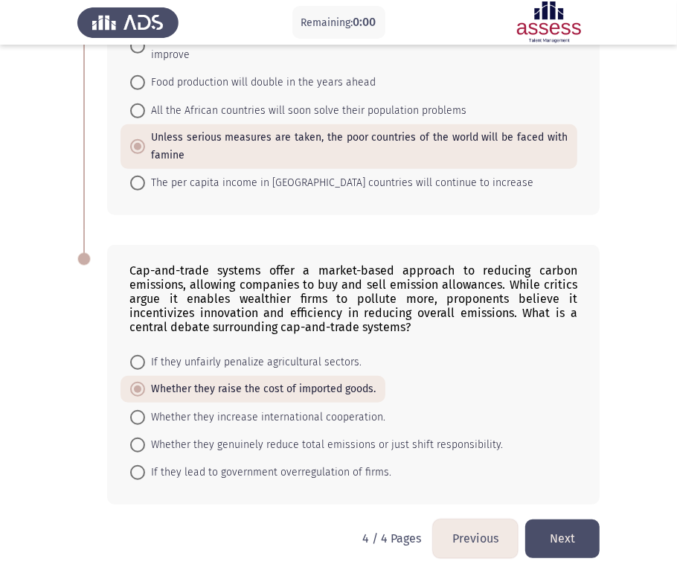
click at [554, 526] on button "Next" at bounding box center [562, 538] width 74 height 38
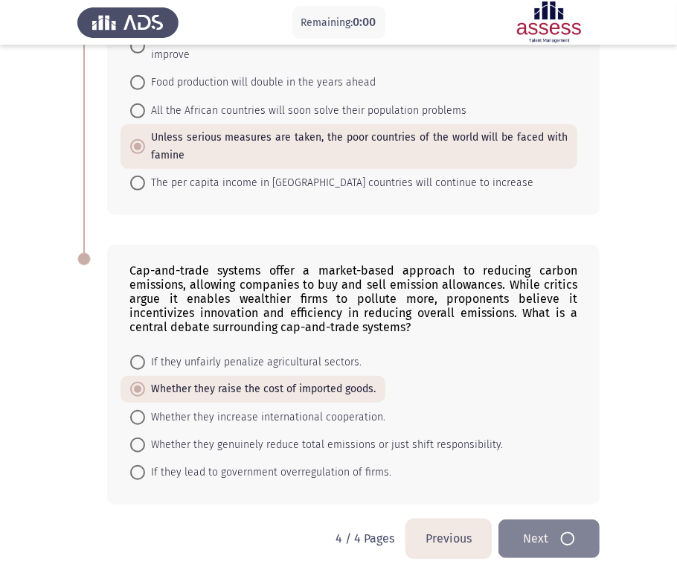
scroll to position [0, 0]
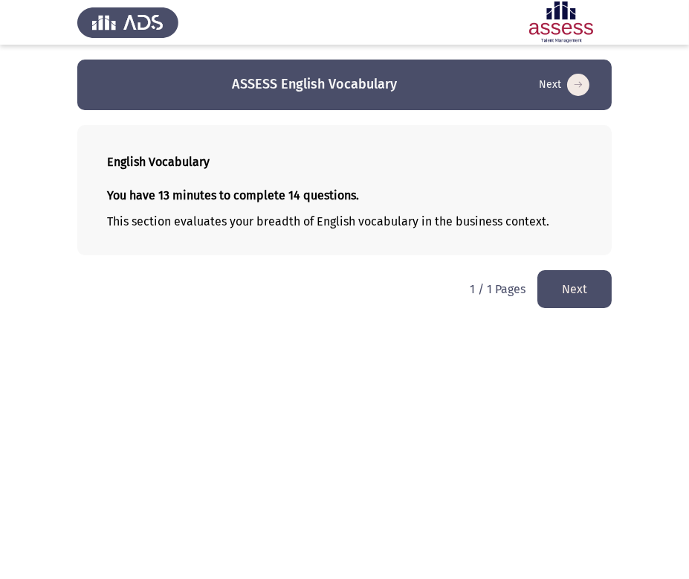
click at [562, 291] on button "Next" at bounding box center [575, 289] width 74 height 38
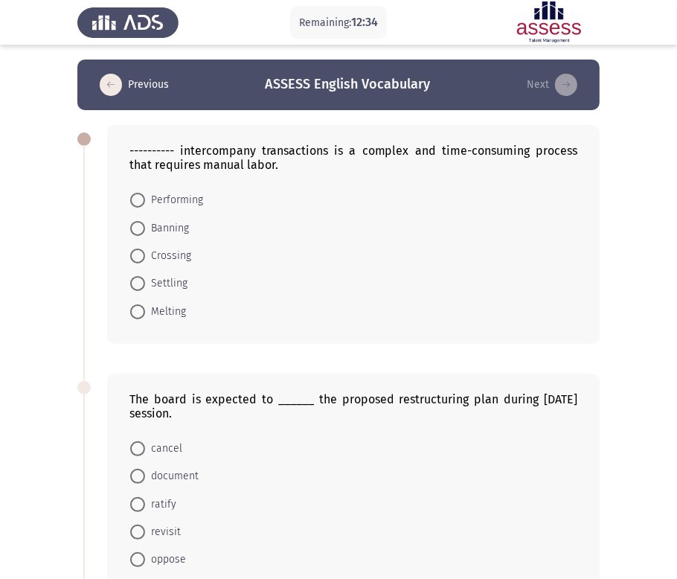
click at [134, 193] on span at bounding box center [137, 200] width 15 height 15
click at [134, 193] on input "Performing" at bounding box center [137, 200] width 15 height 15
radio input "true"
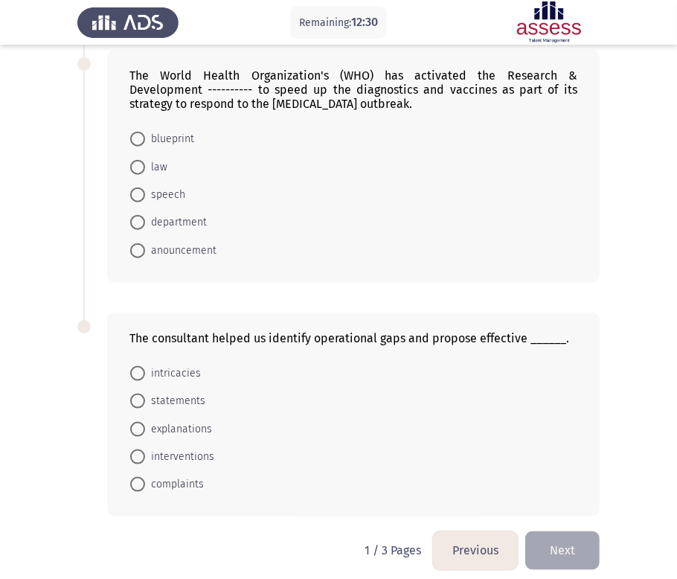
scroll to position [834, 0]
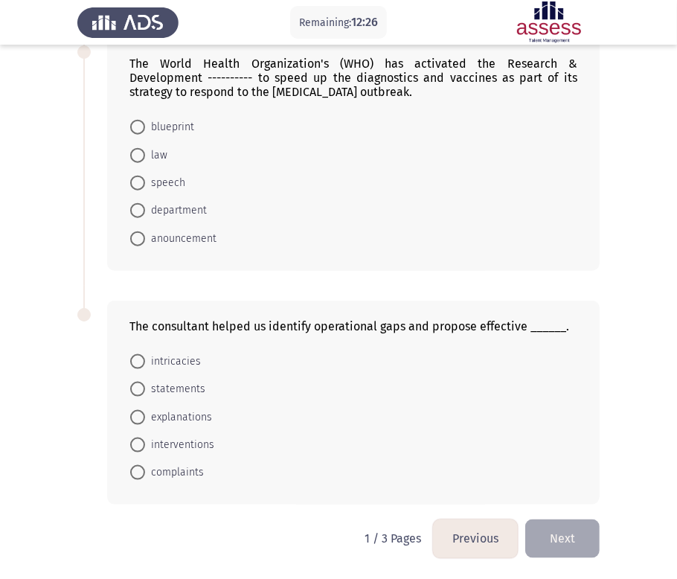
click at [477, 526] on button "Previous" at bounding box center [475, 538] width 85 height 38
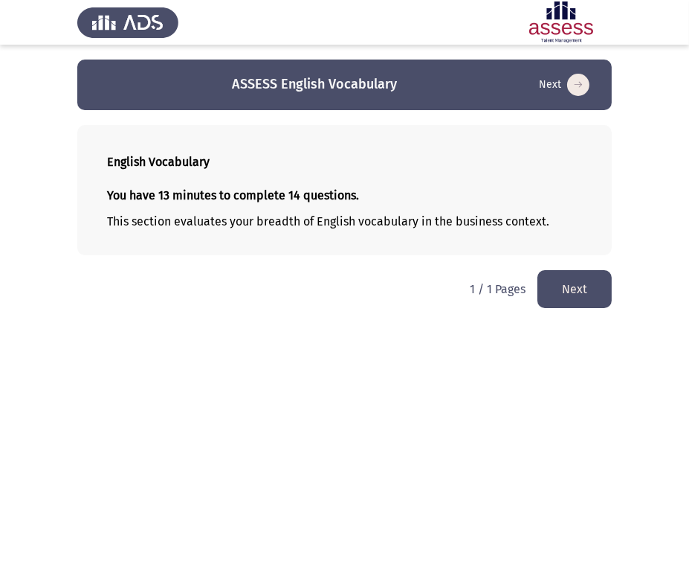
click at [561, 286] on button "Next" at bounding box center [575, 289] width 74 height 38
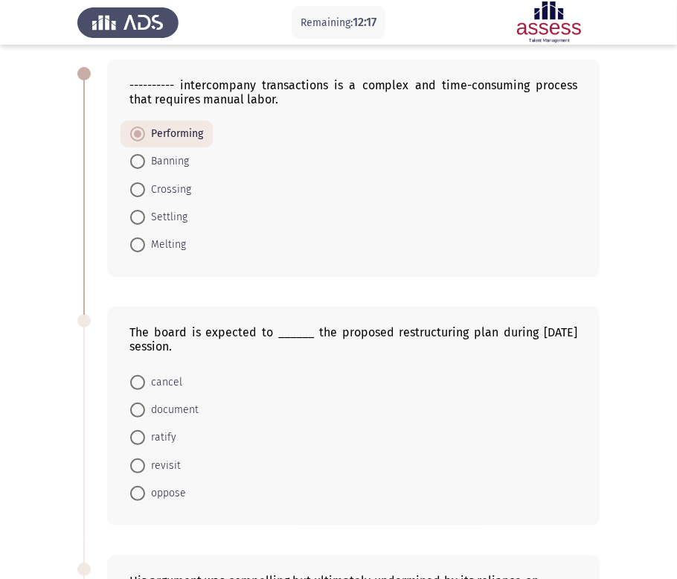
scroll to position [83, 0]
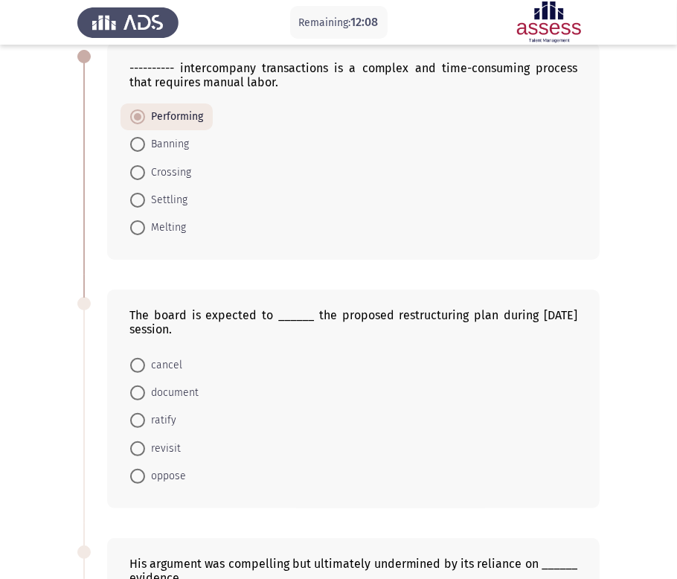
click at [164, 453] on span "revisit" at bounding box center [163, 448] width 36 height 18
click at [145, 453] on input "revisit" at bounding box center [137, 448] width 15 height 15
radio input "true"
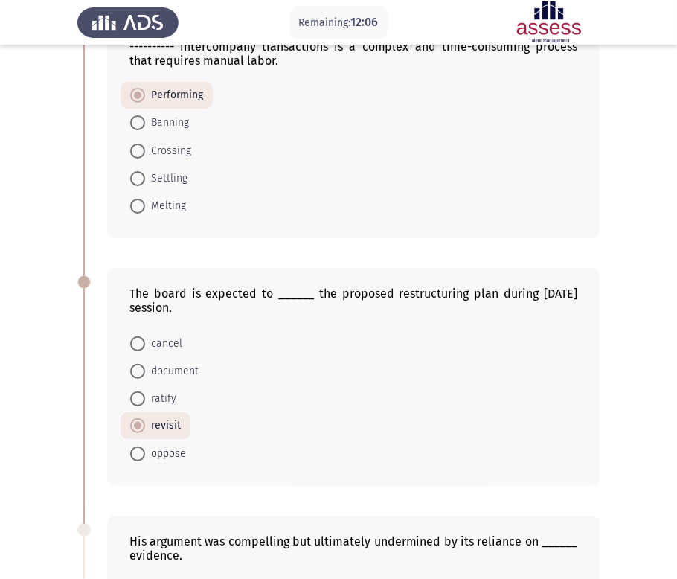
scroll to position [165, 0]
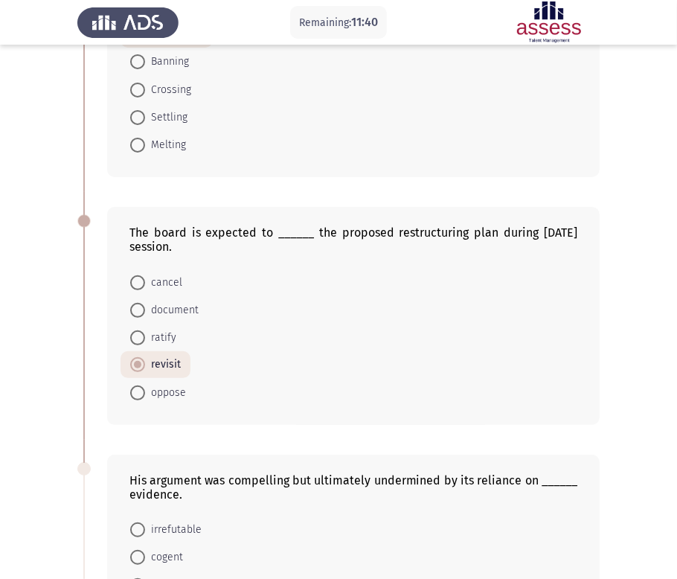
click at [162, 336] on span "ratify" at bounding box center [160, 338] width 31 height 18
click at [145, 336] on input "ratify" at bounding box center [137, 337] width 15 height 15
radio input "true"
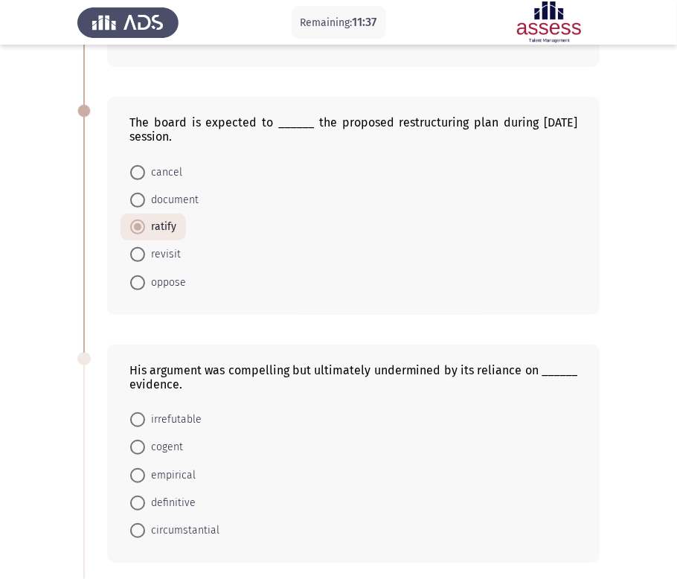
scroll to position [413, 0]
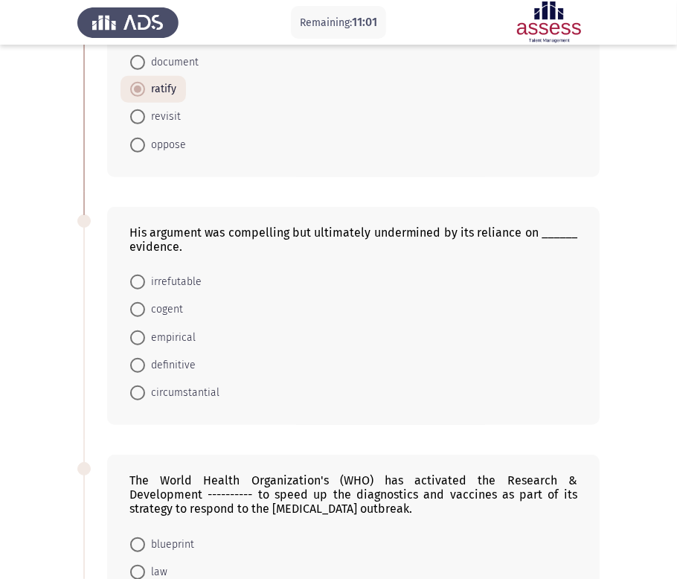
click at [125, 397] on mat-radio-button "circumstantial" at bounding box center [174, 393] width 109 height 28
click at [136, 396] on span at bounding box center [137, 392] width 15 height 15
click at [136, 396] on input "circumstantial" at bounding box center [137, 392] width 15 height 15
radio input "true"
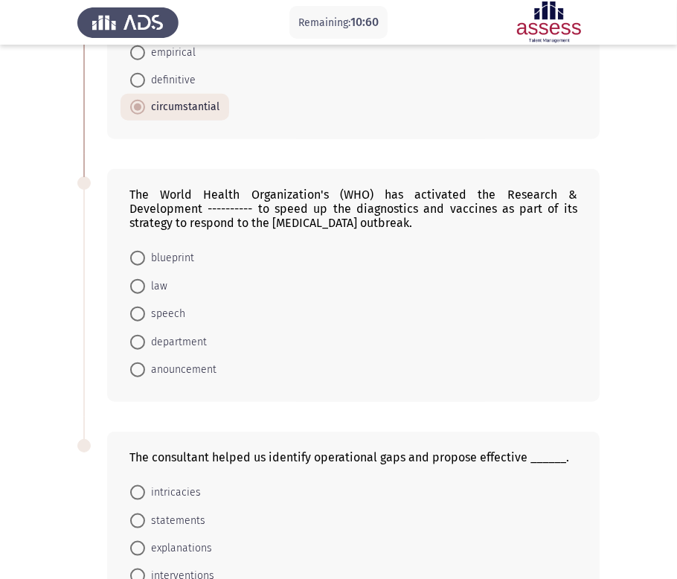
scroll to position [744, 0]
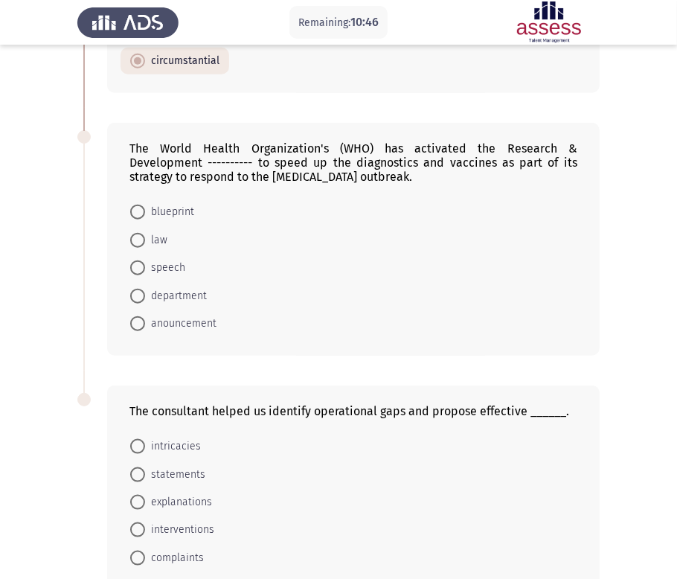
click at [200, 158] on div "The World Health Organization's (WHO) has activated the Research & Development …" at bounding box center [353, 162] width 448 height 42
click at [174, 299] on span "department" at bounding box center [176, 296] width 62 height 18
click at [145, 299] on input "department" at bounding box center [137, 296] width 15 height 15
radio input "true"
click at [155, 220] on span "blueprint" at bounding box center [169, 212] width 49 height 18
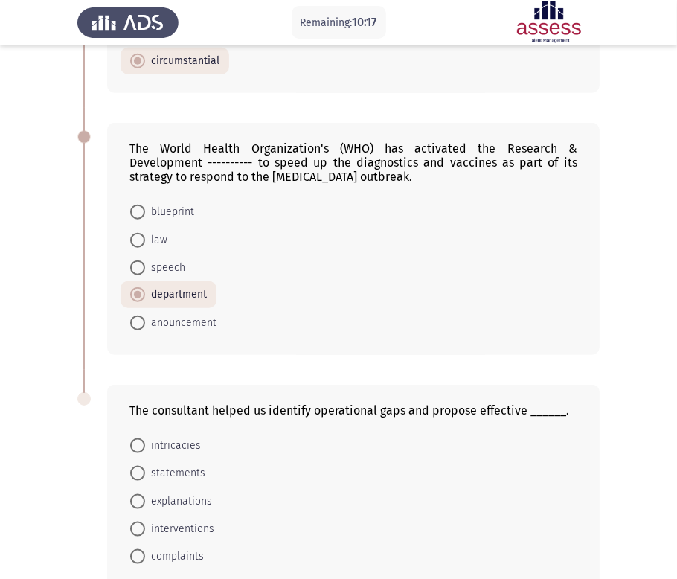
click at [145, 219] on input "blueprint" at bounding box center [137, 211] width 15 height 15
radio input "true"
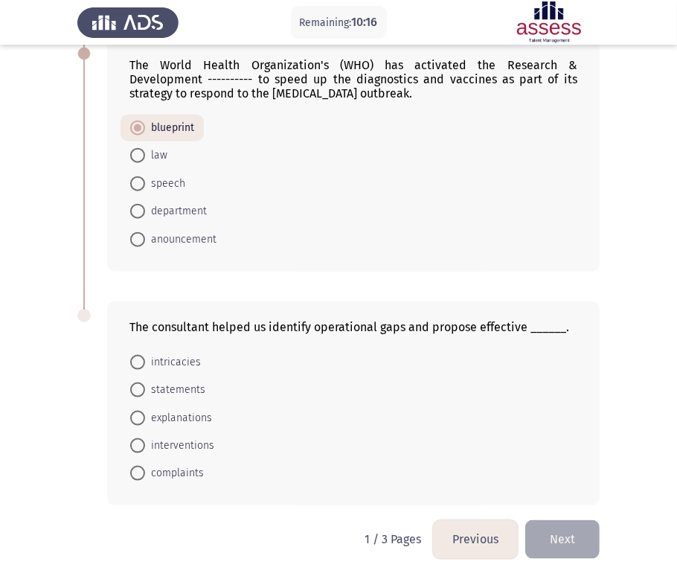
scroll to position [832, 0]
click at [138, 475] on span at bounding box center [137, 472] width 15 height 15
click at [138, 475] on input "complaints" at bounding box center [137, 472] width 15 height 15
radio input "true"
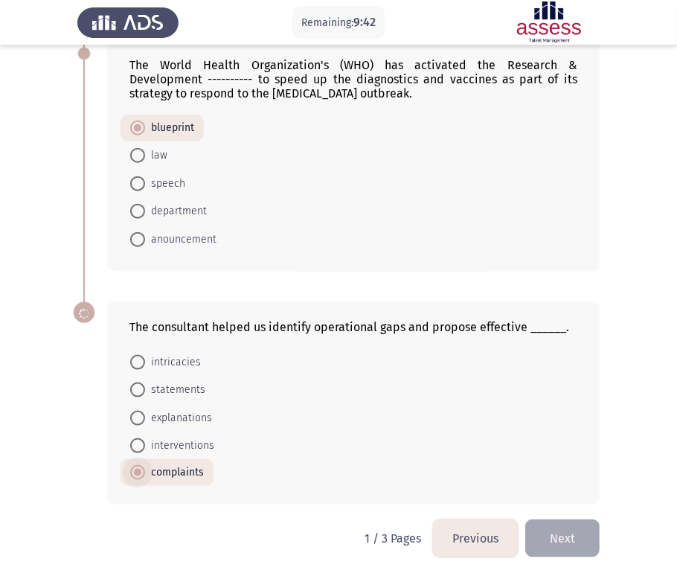
scroll to position [831, 0]
click at [170, 435] on mat-radio-button "interventions" at bounding box center [171, 445] width 103 height 28
click at [170, 448] on span "interventions" at bounding box center [179, 446] width 69 height 18
click at [145, 448] on input "interventions" at bounding box center [137, 445] width 15 height 15
radio input "true"
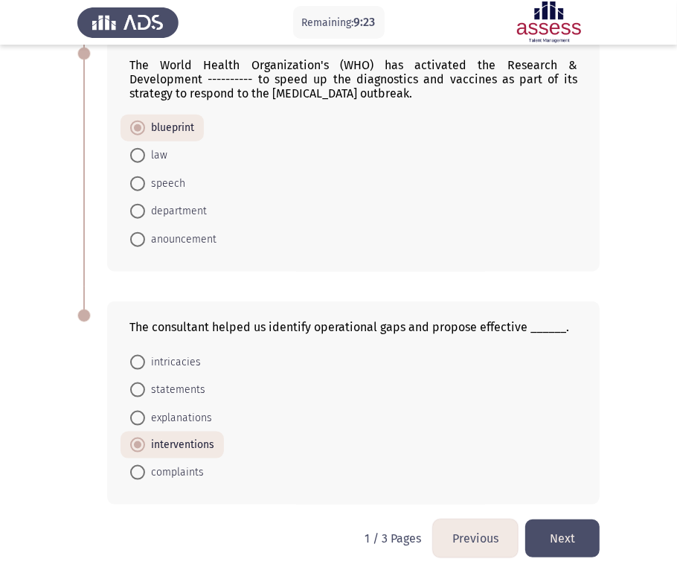
click at [547, 526] on button "Next" at bounding box center [562, 538] width 74 height 38
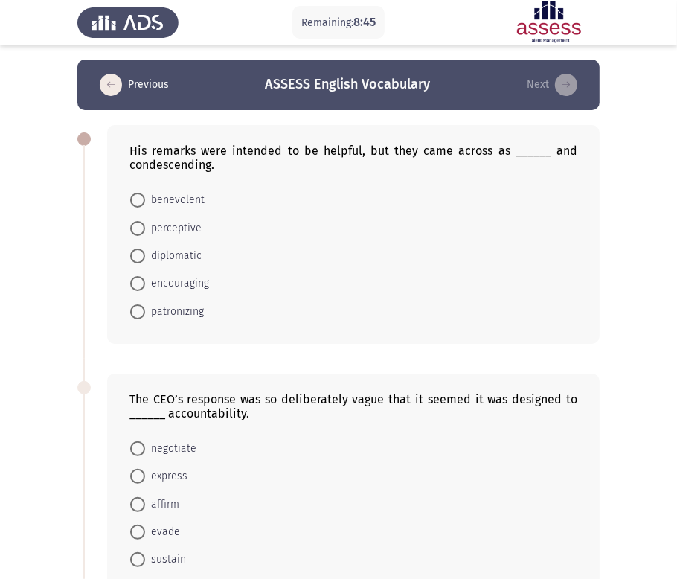
click at [176, 205] on span "benevolent" at bounding box center [174, 200] width 59 height 18
click at [145, 205] on input "benevolent" at bounding box center [137, 200] width 15 height 15
radio input "true"
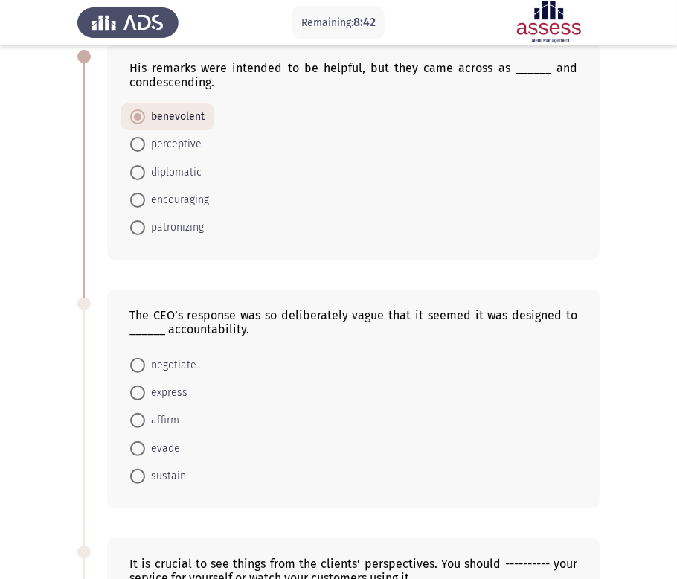
scroll to position [165, 0]
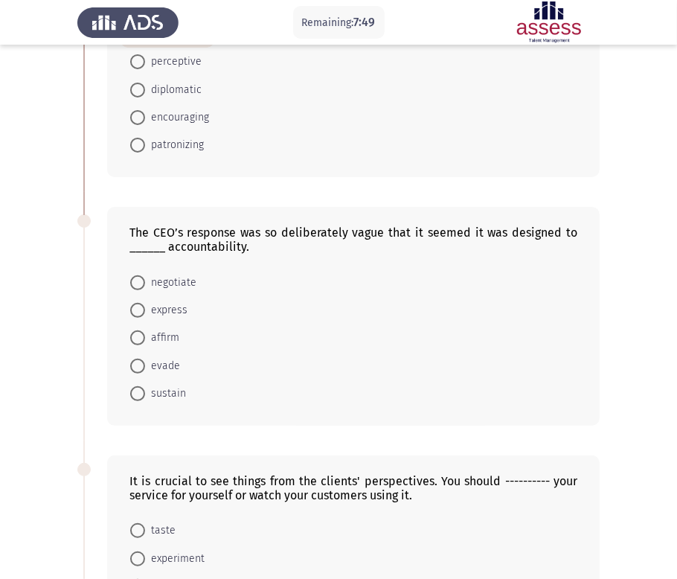
click at [159, 369] on span "evade" at bounding box center [162, 366] width 35 height 18
click at [145, 369] on input "evade" at bounding box center [137, 365] width 15 height 15
radio input "true"
drag, startPoint x: 351, startPoint y: 229, endPoint x: 365, endPoint y: 230, distance: 14.1
click at [365, 230] on div "The CEO’s response was so deliberately vague that it seemed it was designed to …" at bounding box center [353, 239] width 448 height 28
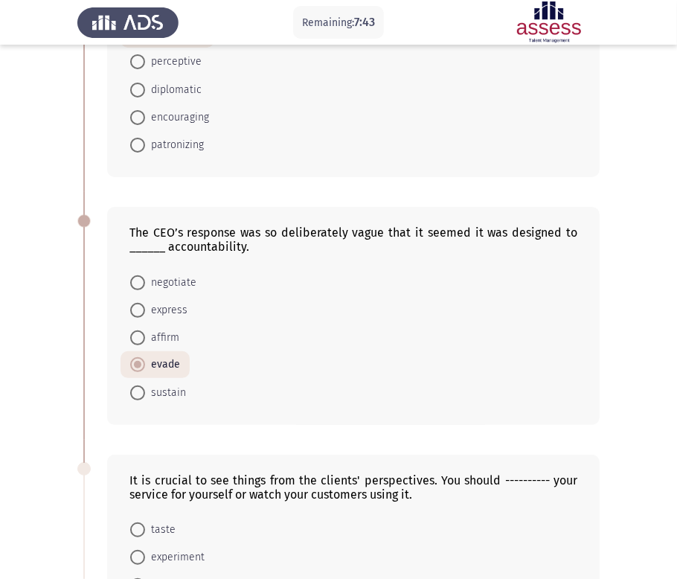
click at [370, 235] on div "The CEO’s response was so deliberately vague that it seemed it was designed to …" at bounding box center [353, 239] width 448 height 28
drag, startPoint x: 386, startPoint y: 233, endPoint x: 374, endPoint y: 234, distance: 11.9
click at [374, 234] on div "The CEO’s response was so deliberately vague that it seemed it was designed to …" at bounding box center [353, 239] width 448 height 28
click at [33, 265] on app-assessment-container "Remaining: 7:36 Previous ASSESS English Vocabulary Next His remarks were intend…" at bounding box center [338, 524] width 677 height 1261
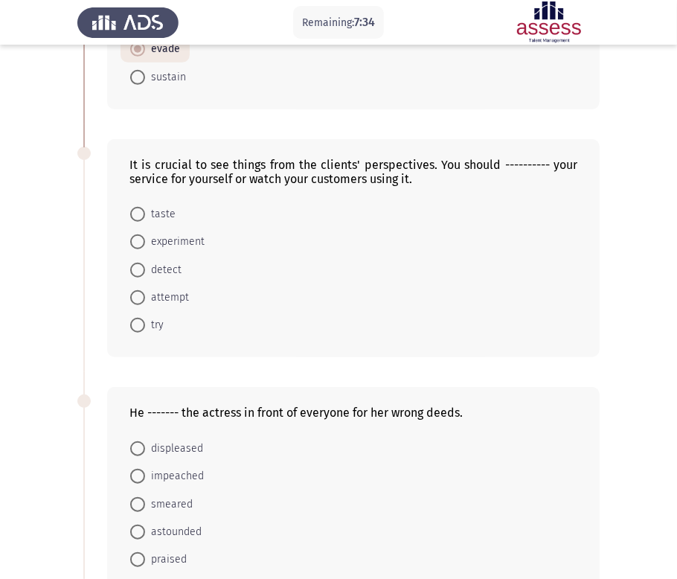
scroll to position [495, 0]
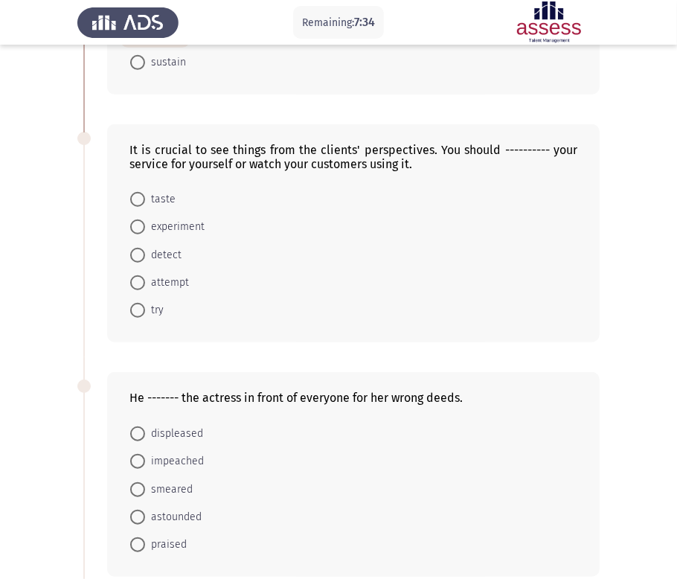
click at [47, 286] on app-assessment-container "Remaining: 7:34 Previous ASSESS English Vocabulary Next His remarks were intend…" at bounding box center [338, 194] width 677 height 1261
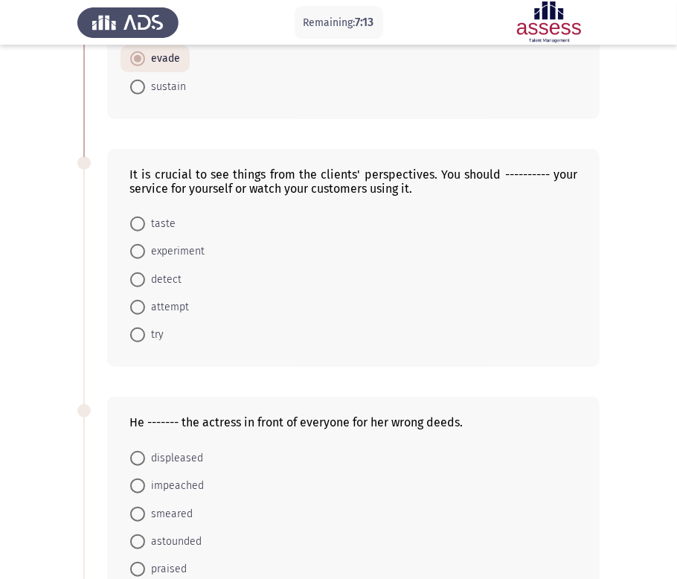
scroll to position [474, 0]
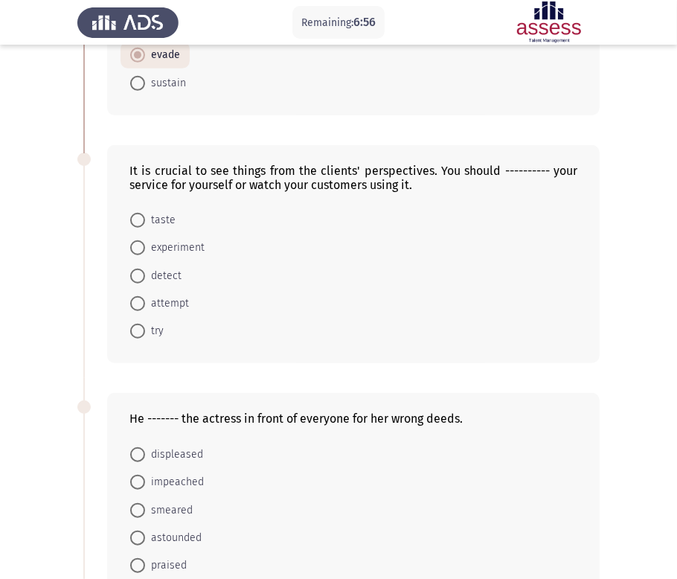
click at [148, 342] on mat-radio-button "try" at bounding box center [146, 331] width 53 height 28
click at [155, 335] on span "try" at bounding box center [154, 331] width 19 height 18
click at [145, 335] on input "try" at bounding box center [137, 330] width 15 height 15
radio input "true"
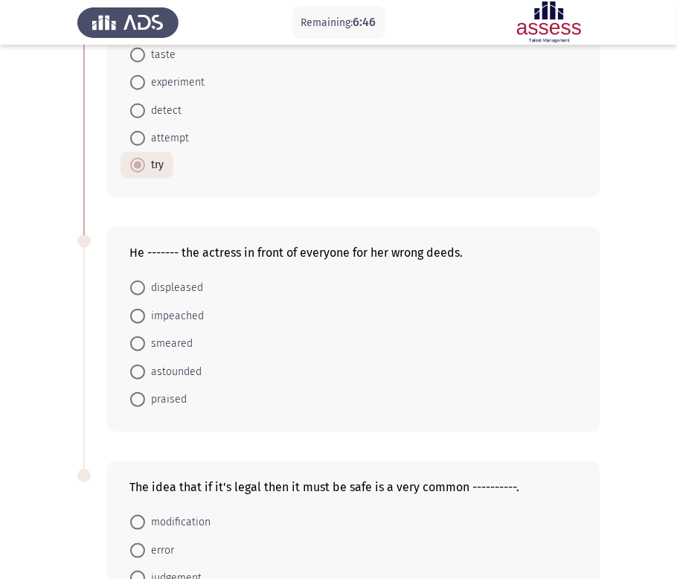
scroll to position [722, 0]
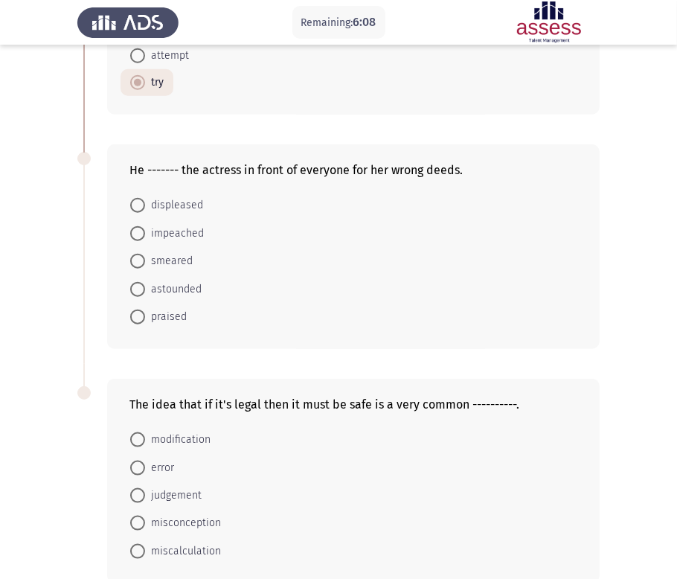
click at [142, 277] on mat-radio-button "astounded" at bounding box center [165, 288] width 91 height 28
click at [144, 274] on mat-radio-button "smeared" at bounding box center [161, 261] width 82 height 28
click at [165, 269] on span "smeared" at bounding box center [169, 261] width 48 height 18
click at [145, 268] on input "smeared" at bounding box center [137, 261] width 15 height 15
radio input "true"
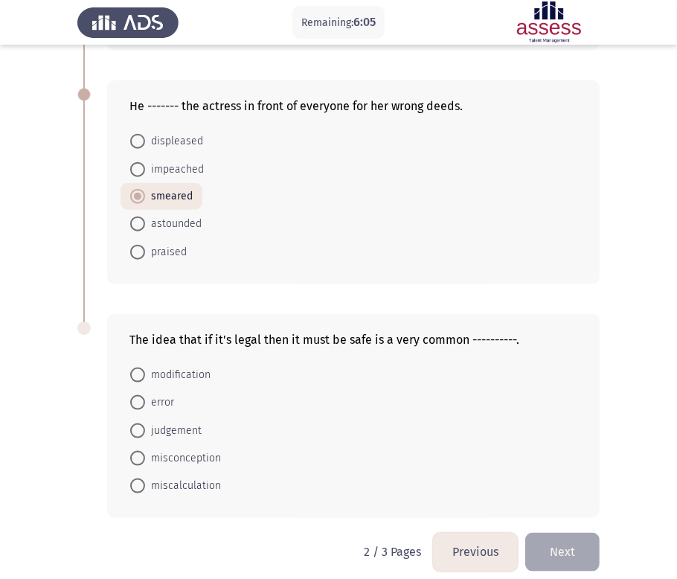
scroll to position [803, 0]
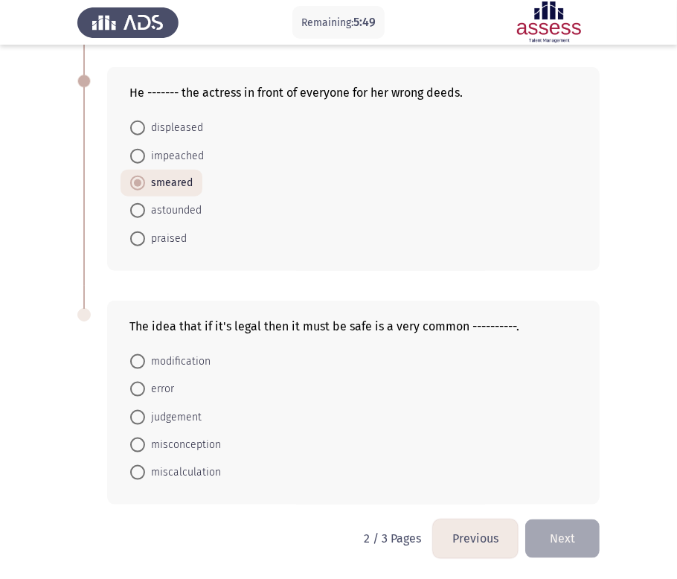
click at [190, 442] on span "misconception" at bounding box center [183, 445] width 76 height 18
click at [145, 442] on input "misconception" at bounding box center [137, 444] width 15 height 15
radio input "true"
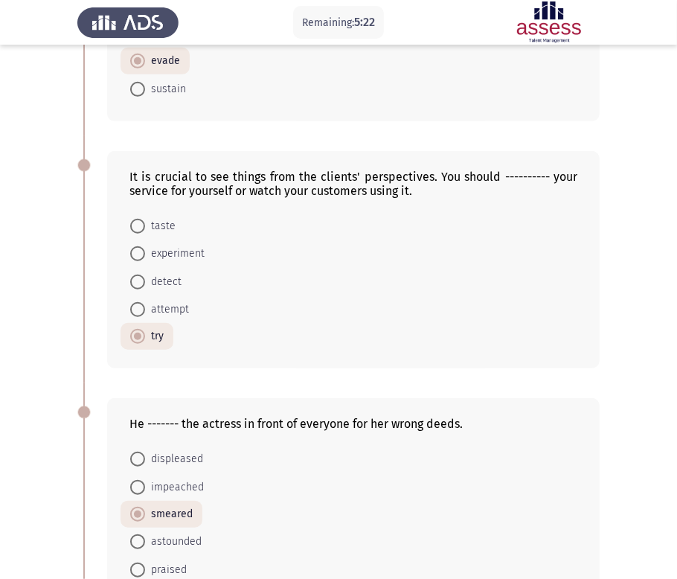
scroll to position [802, 0]
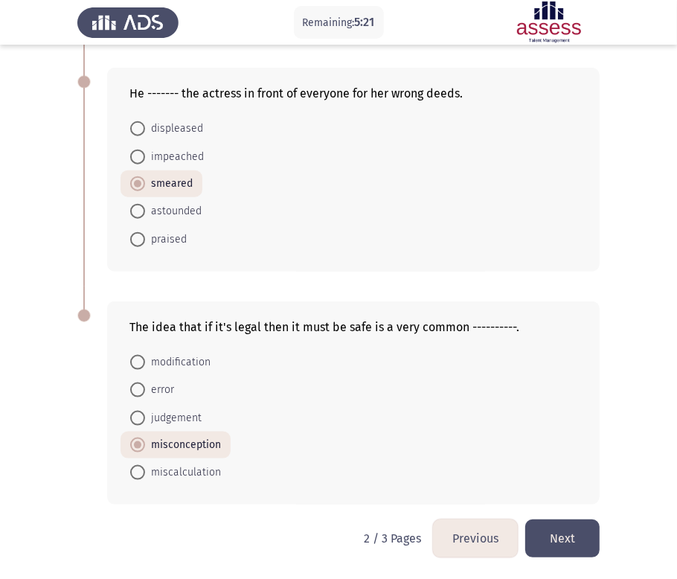
click at [569, 526] on button "Next" at bounding box center [562, 538] width 74 height 38
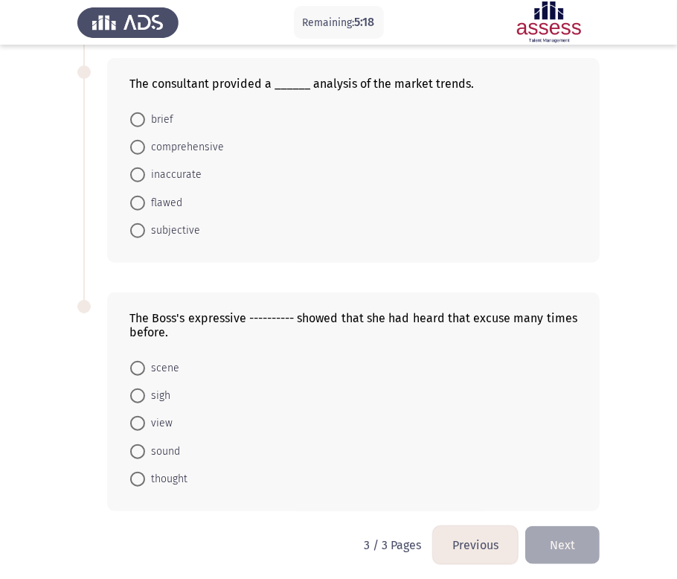
scroll to position [543, 0]
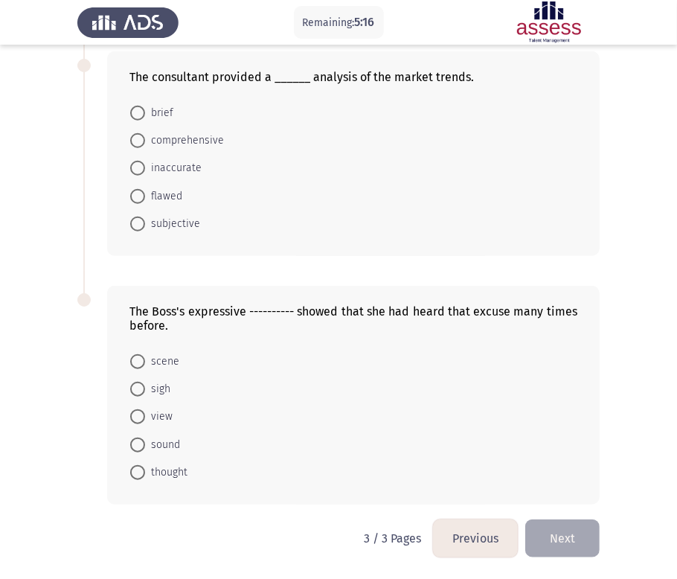
click at [464, 526] on button "Previous" at bounding box center [475, 538] width 85 height 38
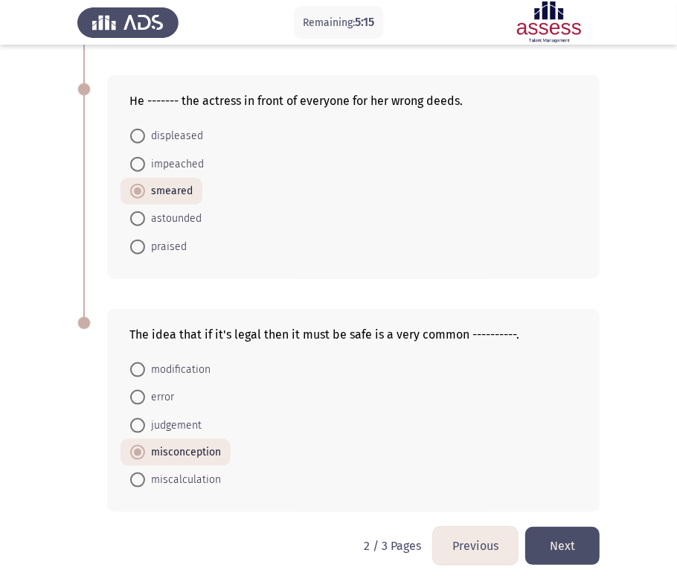
scroll to position [802, 0]
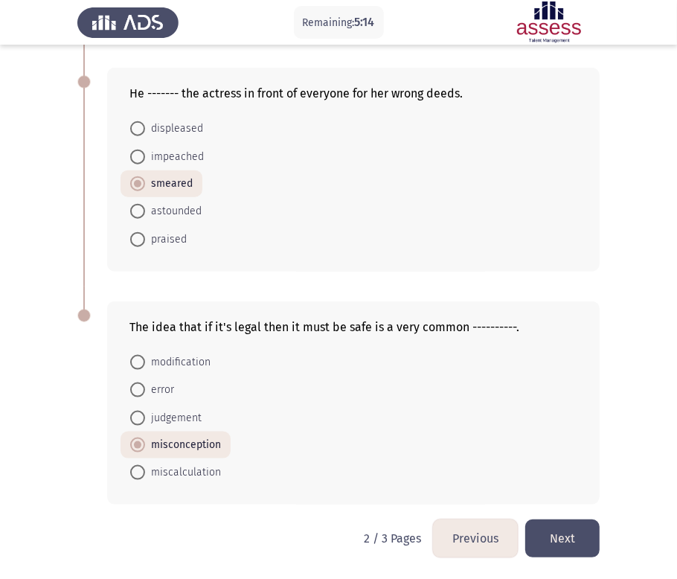
click at [465, 525] on button "Previous" at bounding box center [475, 538] width 85 height 38
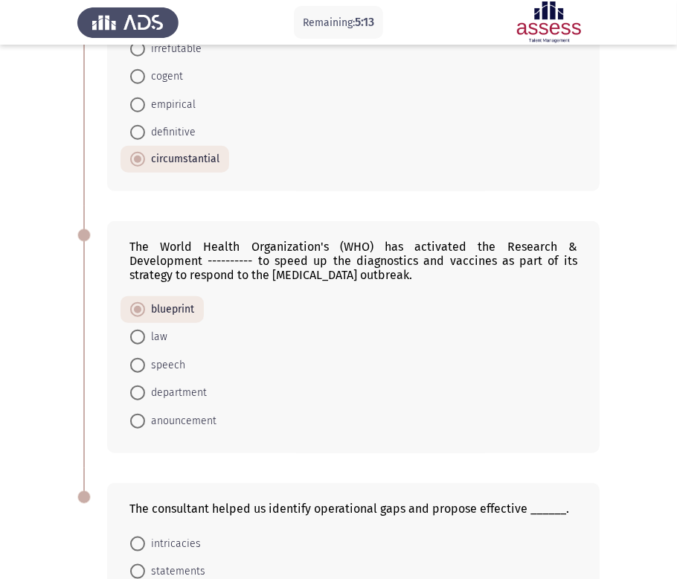
scroll to position [831, 0]
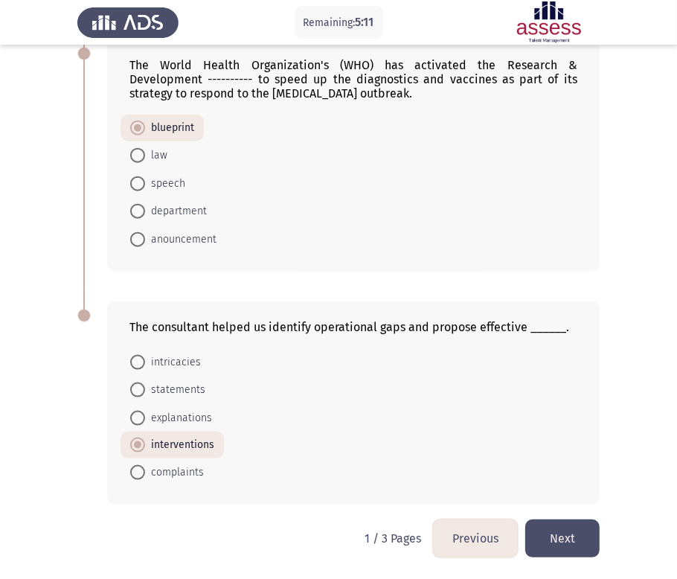
click at [547, 520] on button "Next" at bounding box center [562, 538] width 74 height 38
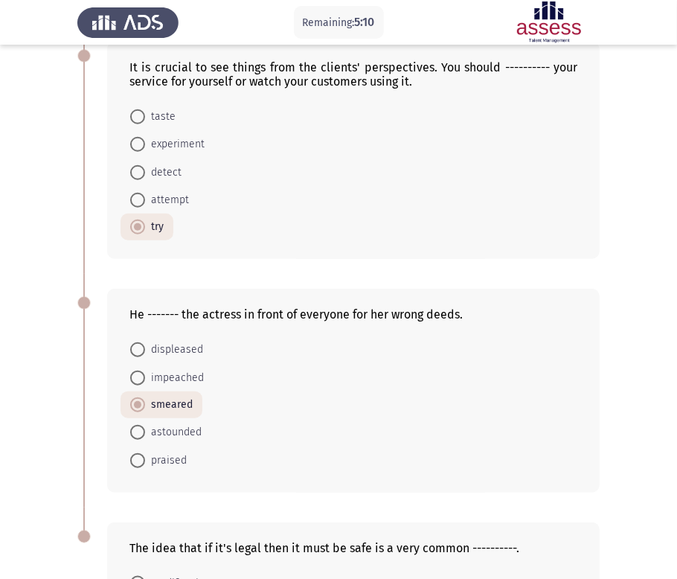
scroll to position [802, 0]
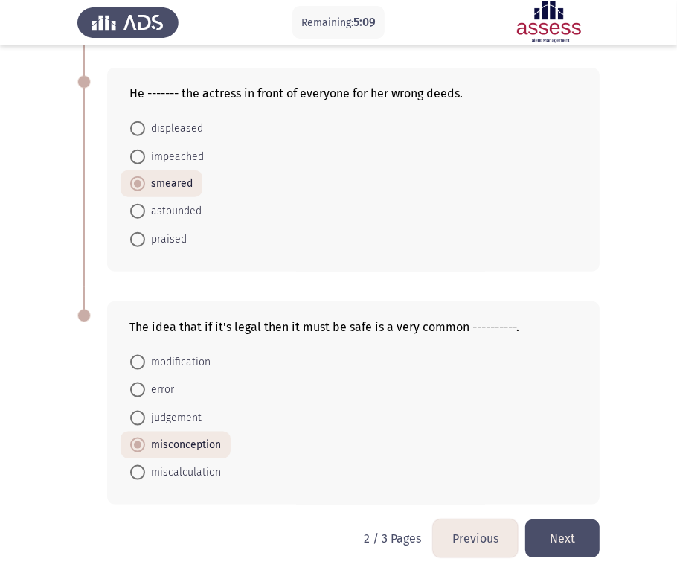
click at [558, 525] on button "Next" at bounding box center [562, 538] width 74 height 38
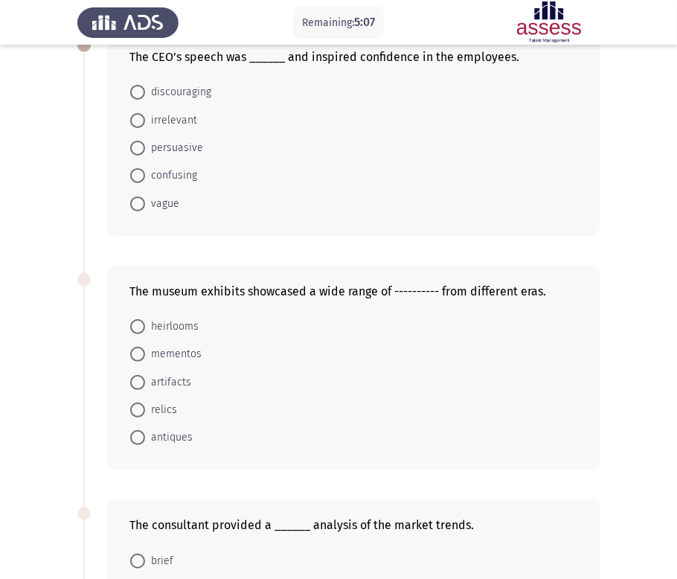
scroll to position [0, 0]
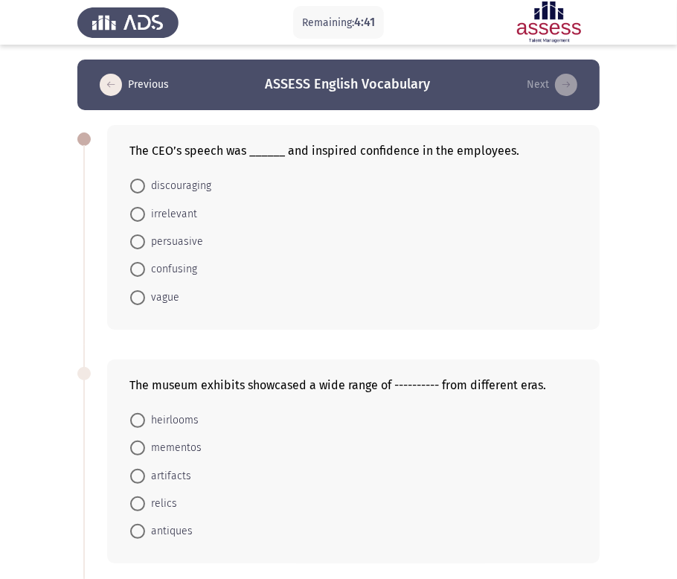
drag, startPoint x: 184, startPoint y: 242, endPoint x: 200, endPoint y: 257, distance: 21.6
click at [184, 242] on span "persuasive" at bounding box center [174, 242] width 58 height 18
click at [145, 242] on input "persuasive" at bounding box center [137, 241] width 15 height 15
radio input "true"
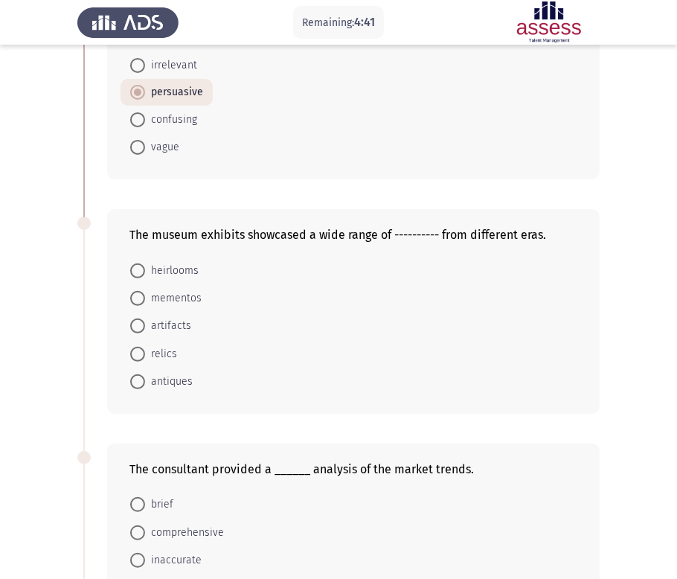
scroll to position [165, 0]
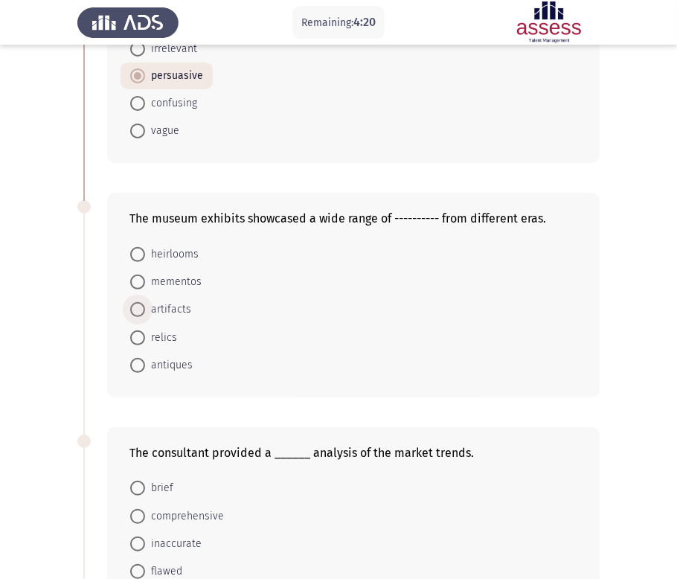
click at [178, 314] on span "artifacts" at bounding box center [168, 309] width 46 height 18
click at [145, 314] on input "artifacts" at bounding box center [137, 309] width 15 height 15
radio input "true"
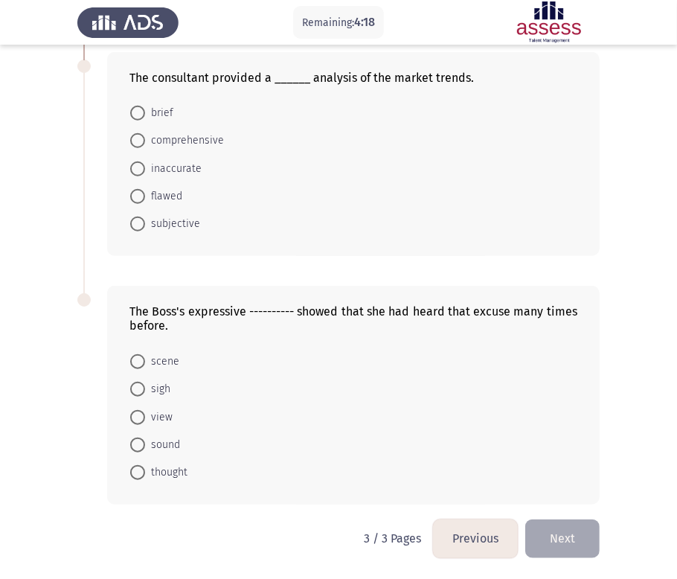
scroll to position [458, 0]
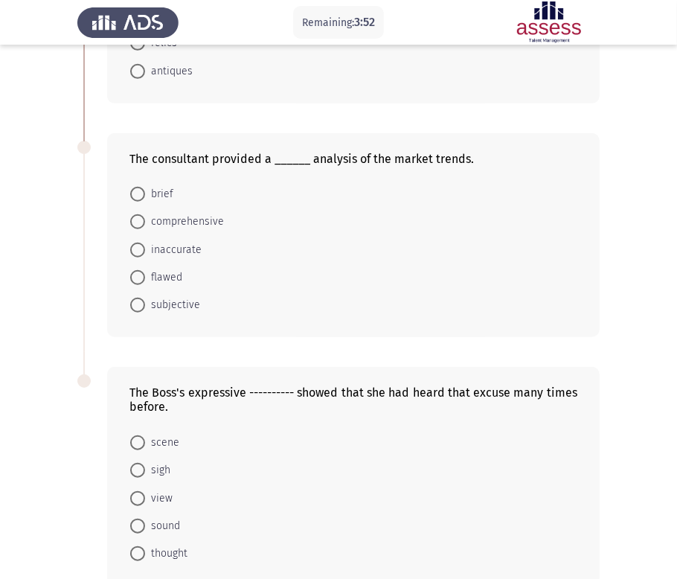
click at [164, 236] on mat-radio-button "inaccurate" at bounding box center [165, 249] width 91 height 28
click at [170, 228] on span "comprehensive" at bounding box center [184, 222] width 79 height 18
click at [145, 228] on input "comprehensive" at bounding box center [137, 221] width 15 height 15
radio input "true"
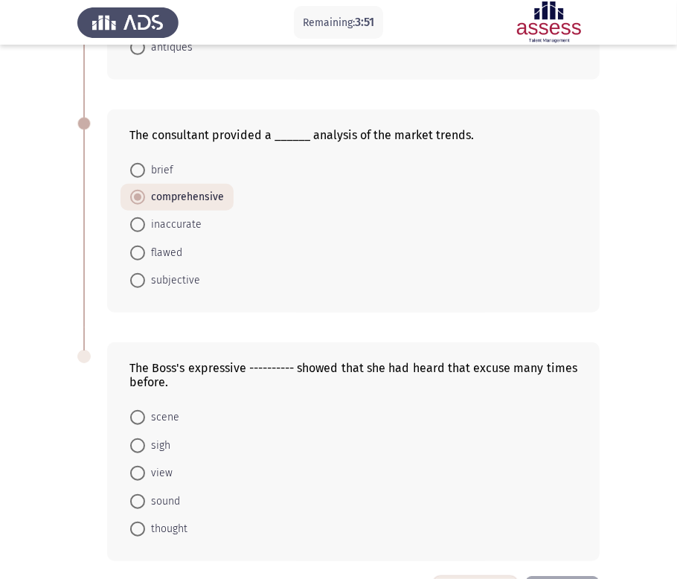
scroll to position [541, 0]
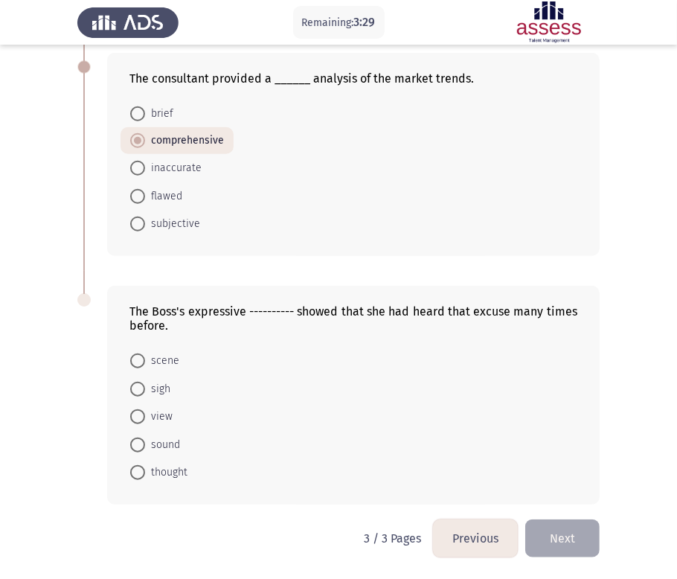
click at [137, 399] on mat-radio-button "sigh" at bounding box center [149, 388] width 59 height 28
click at [142, 392] on span at bounding box center [137, 388] width 15 height 15
click at [142, 392] on input "sigh" at bounding box center [137, 388] width 15 height 15
radio input "true"
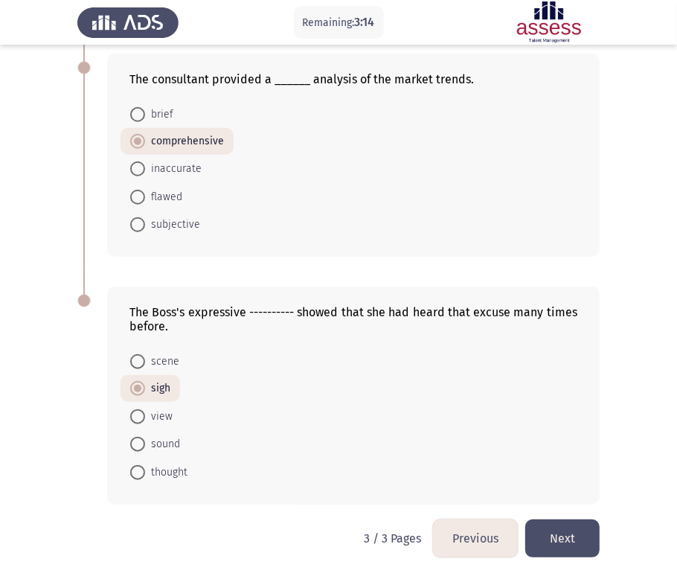
click at [456, 526] on button "Previous" at bounding box center [475, 538] width 85 height 38
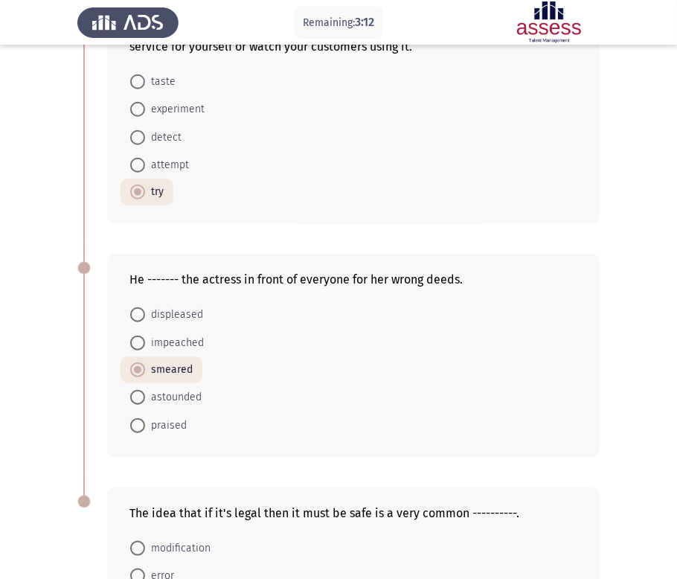
scroll to position [802, 0]
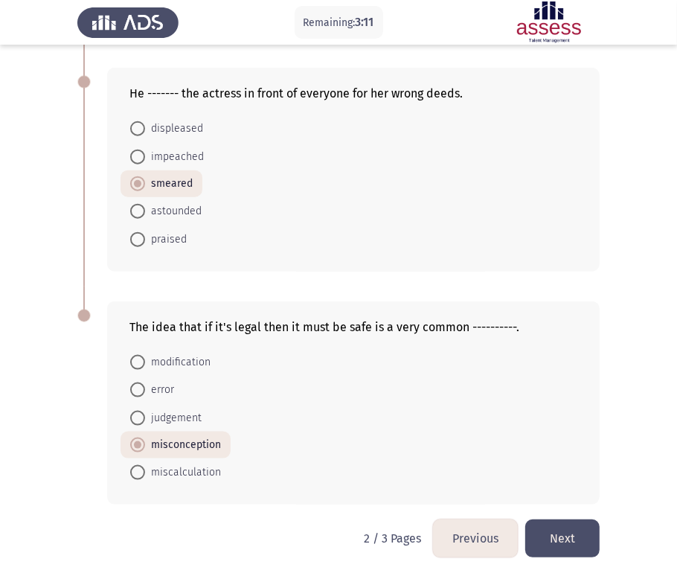
click at [474, 526] on button "Previous" at bounding box center [475, 538] width 85 height 38
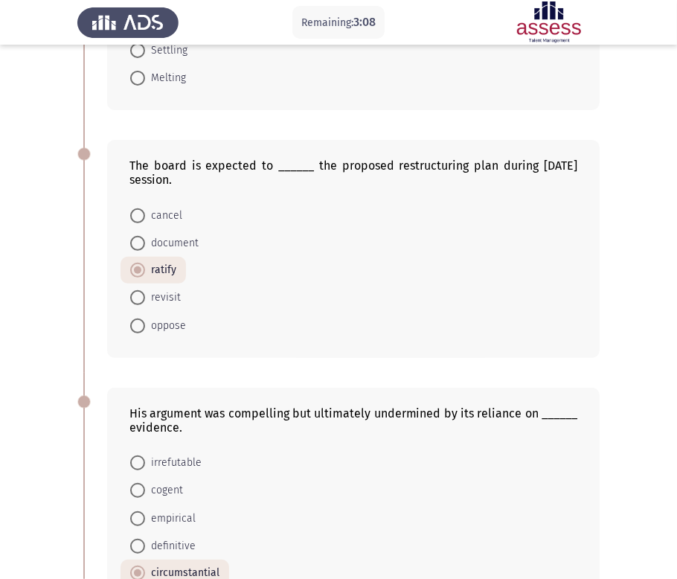
scroll to position [248, 0]
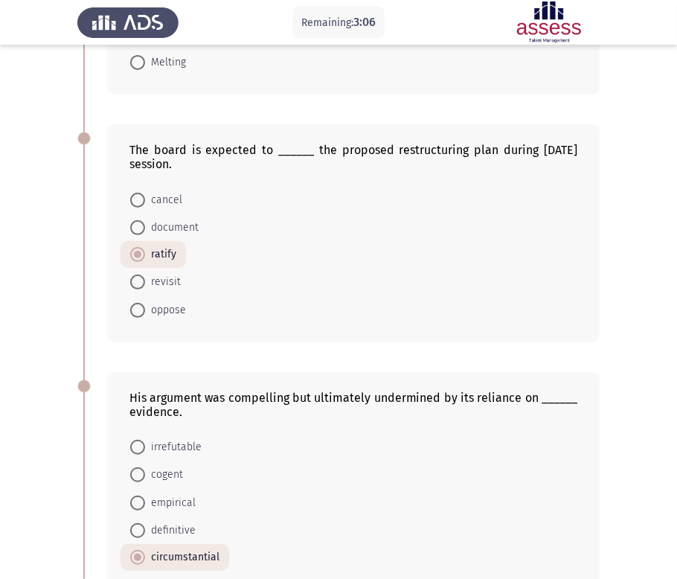
click at [161, 280] on span "revisit" at bounding box center [163, 282] width 36 height 18
click at [145, 280] on input "revisit" at bounding box center [137, 281] width 15 height 15
radio input "true"
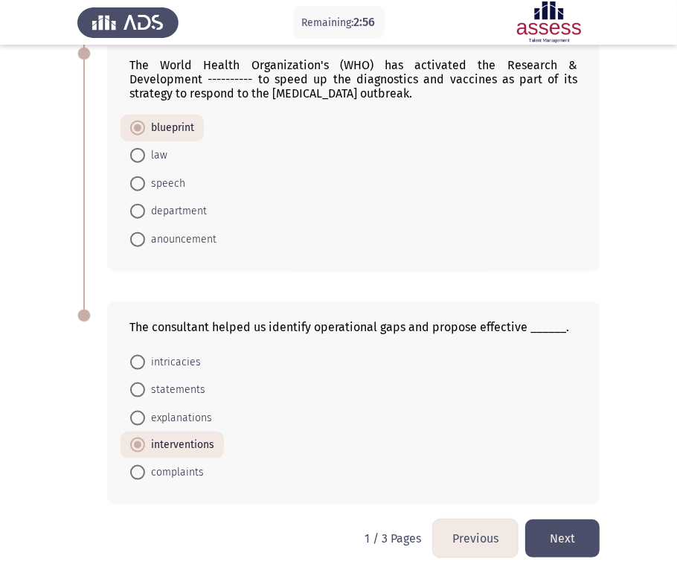
scroll to position [831, 0]
click at [567, 526] on button "Next" at bounding box center [562, 538] width 74 height 38
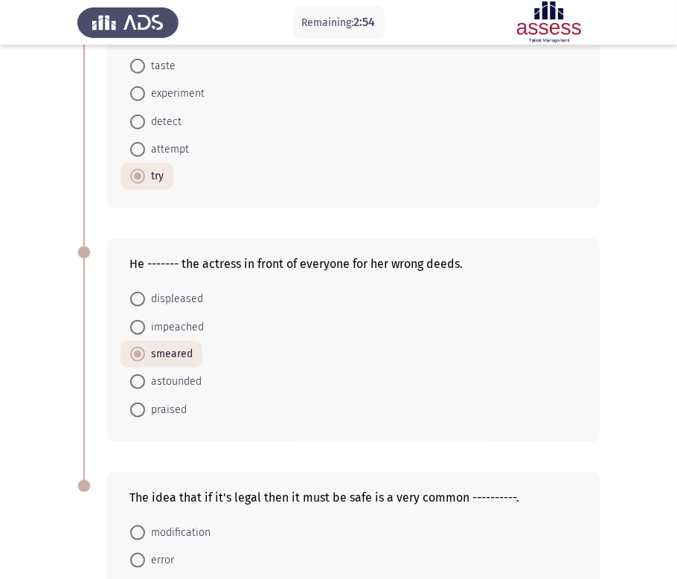
scroll to position [802, 0]
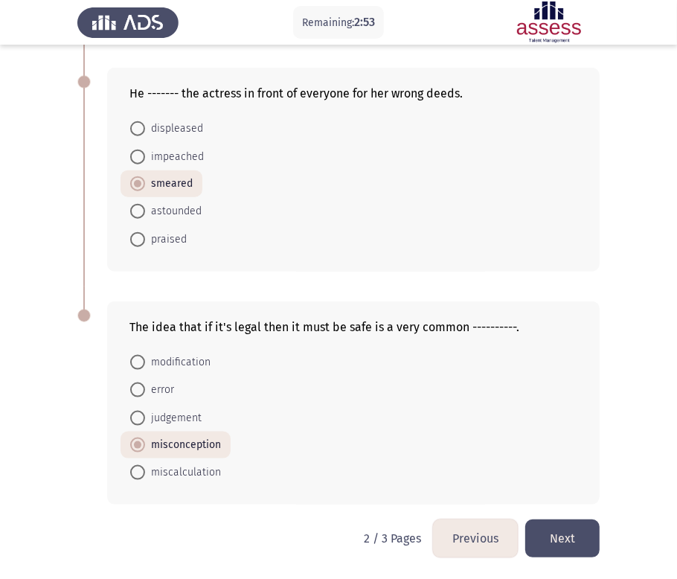
click at [561, 526] on button "Next" at bounding box center [562, 538] width 74 height 38
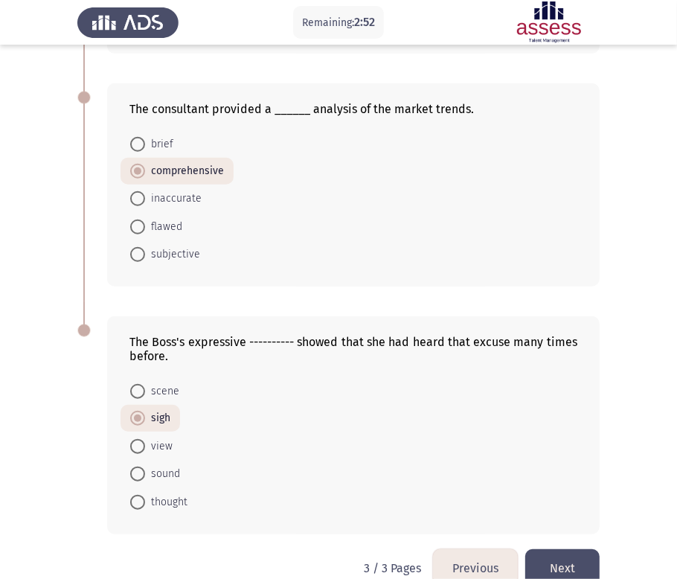
scroll to position [540, 0]
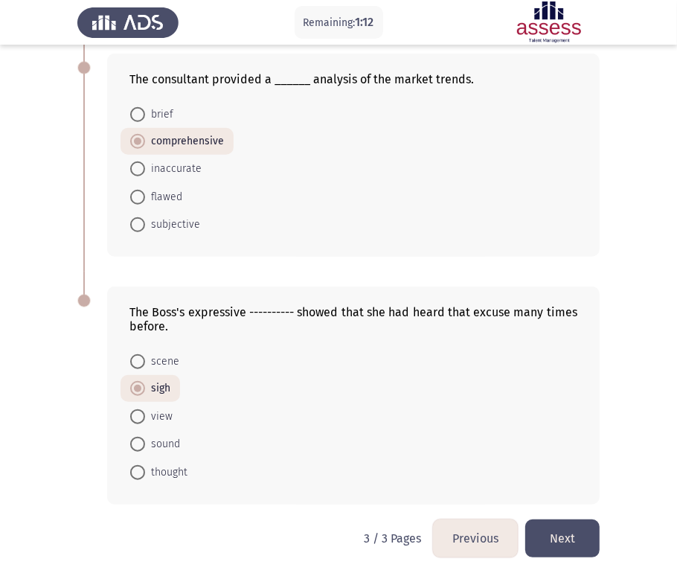
click at [570, 526] on button "Next" at bounding box center [562, 538] width 74 height 38
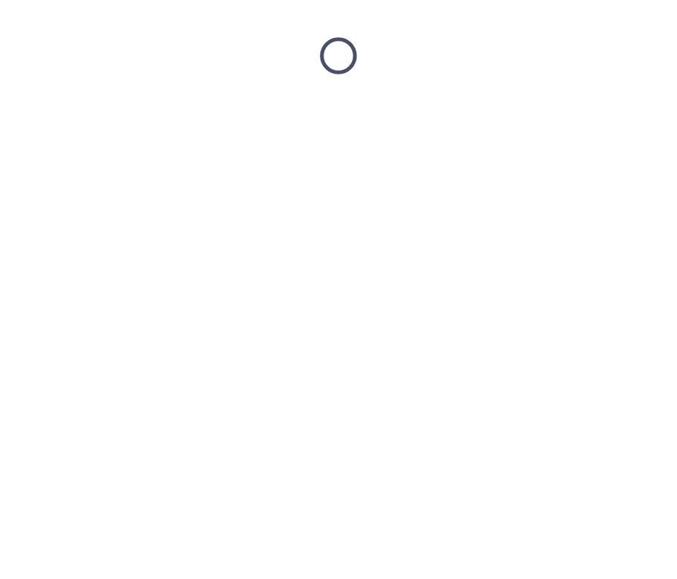
scroll to position [0, 0]
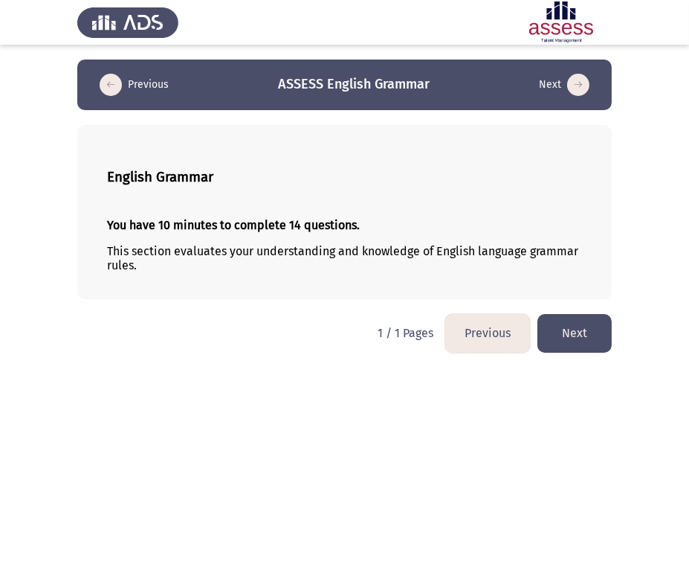
click at [501, 341] on button "Previous" at bounding box center [487, 333] width 85 height 38
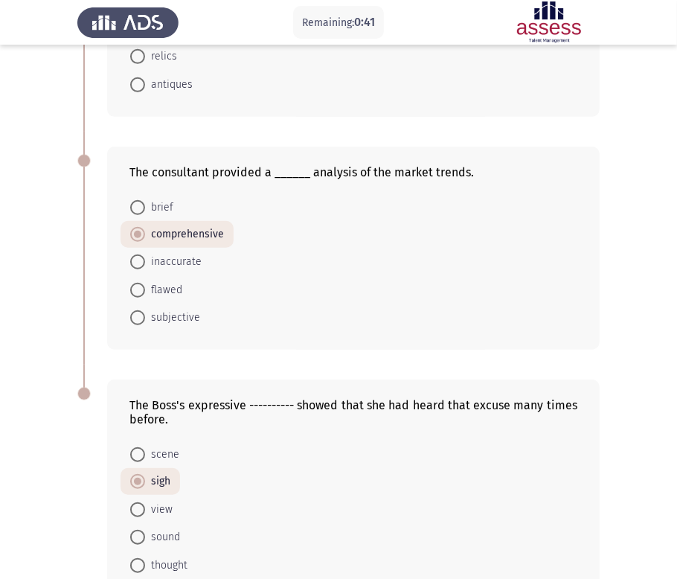
scroll to position [540, 0]
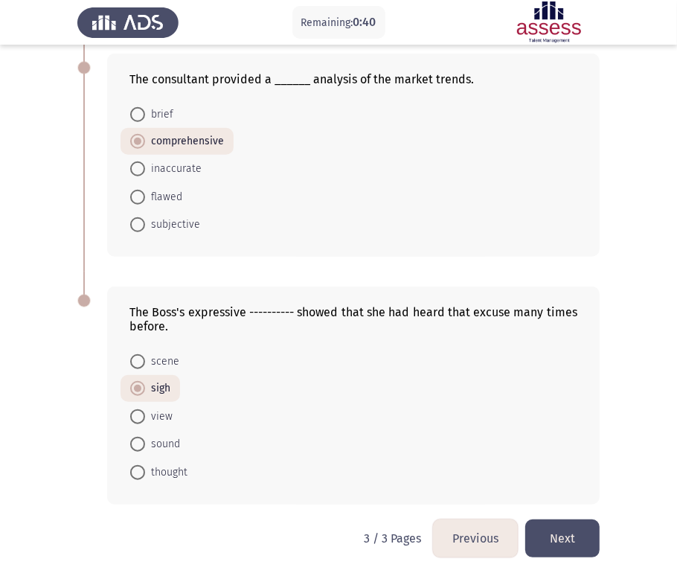
click at [473, 526] on button "Previous" at bounding box center [475, 538] width 85 height 38
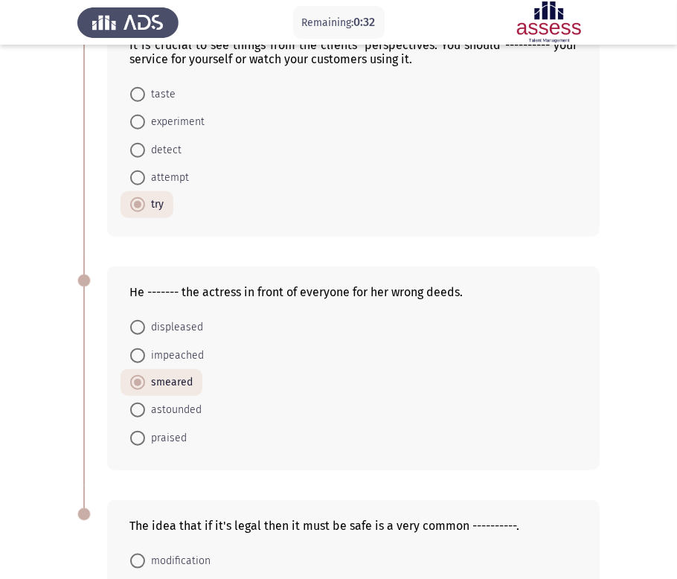
scroll to position [660, 0]
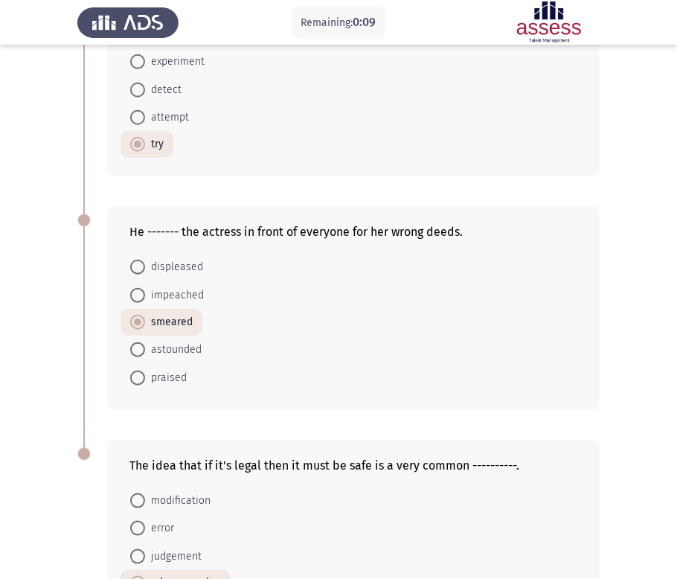
click at [190, 357] on span "astounded" at bounding box center [173, 350] width 57 height 18
click at [145, 357] on input "astounded" at bounding box center [137, 349] width 15 height 15
radio input "true"
click at [188, 326] on span "smeared" at bounding box center [169, 323] width 48 height 18
click at [145, 326] on input "smeared" at bounding box center [137, 322] width 15 height 15
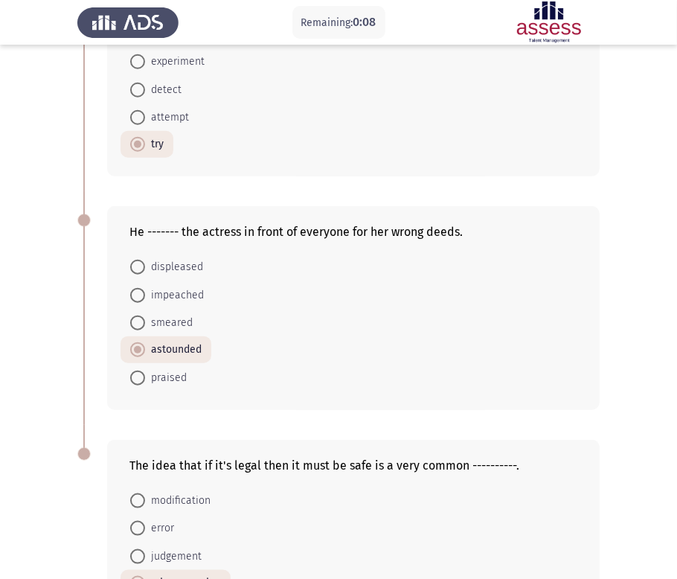
radio input "true"
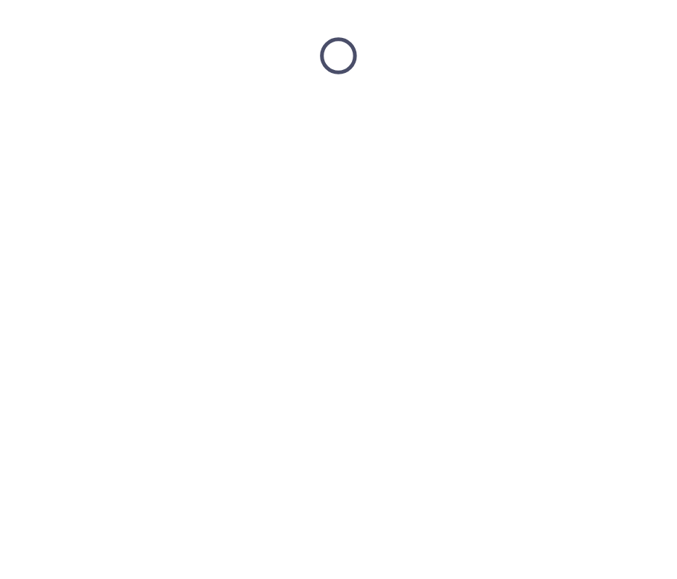
scroll to position [0, 0]
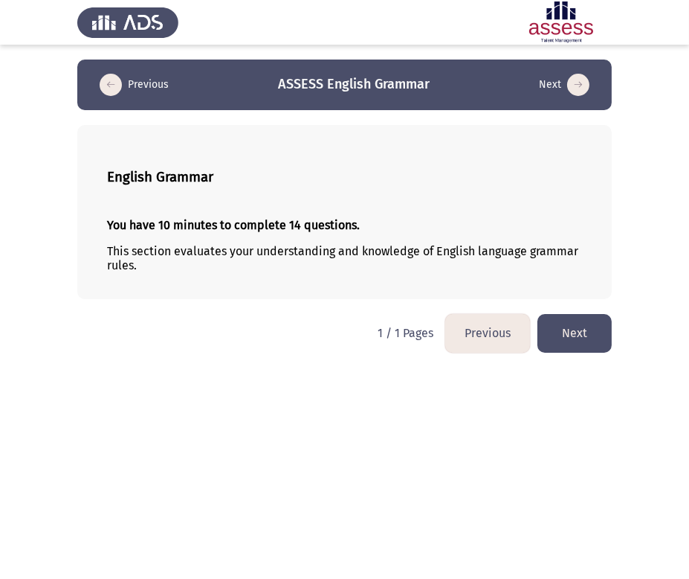
click at [452, 367] on html "Previous ASSESS English Grammar Next English Grammar You have 10 minutes to com…" at bounding box center [344, 183] width 689 height 367
click at [564, 341] on button "Next" at bounding box center [575, 333] width 74 height 38
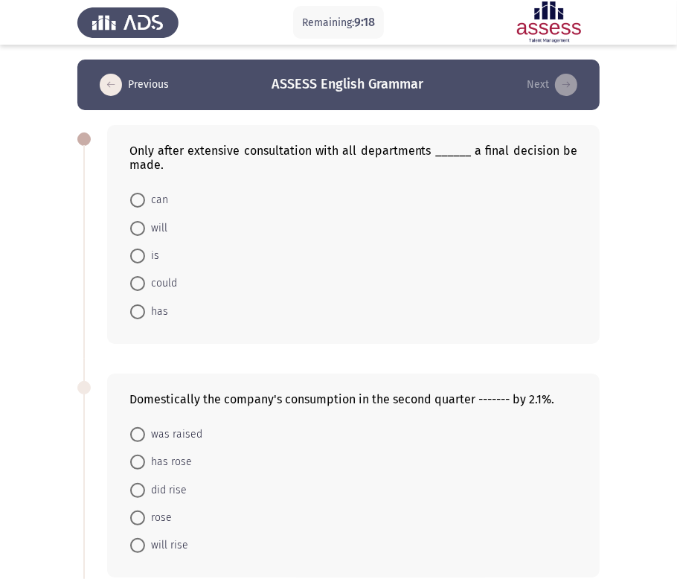
click at [143, 226] on span at bounding box center [137, 228] width 15 height 15
click at [143, 226] on input "will" at bounding box center [137, 228] width 15 height 15
radio input "true"
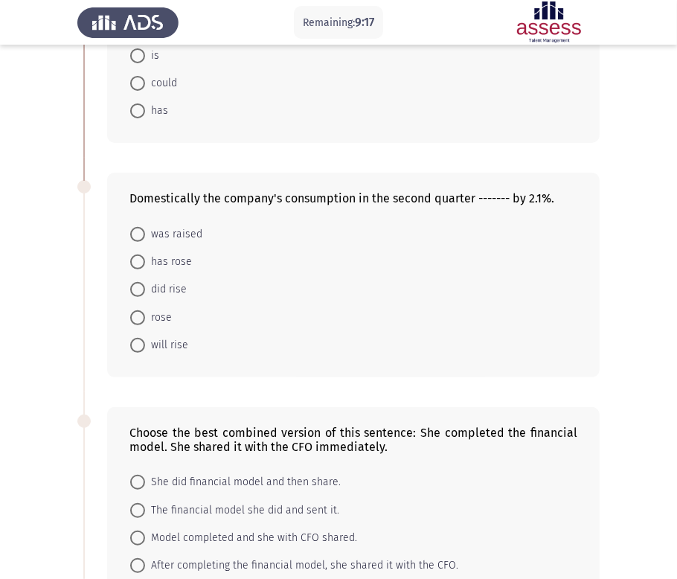
scroll to position [248, 0]
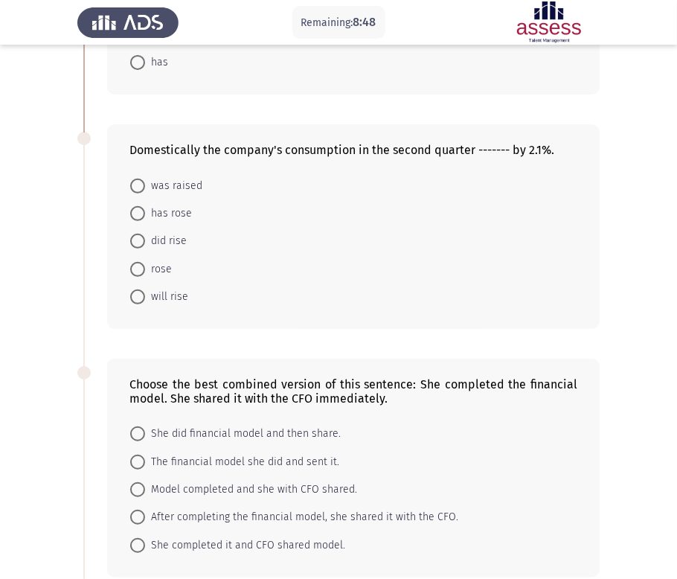
click at [134, 266] on span at bounding box center [137, 269] width 15 height 15
click at [134, 266] on input "rose" at bounding box center [137, 269] width 15 height 15
radio input "true"
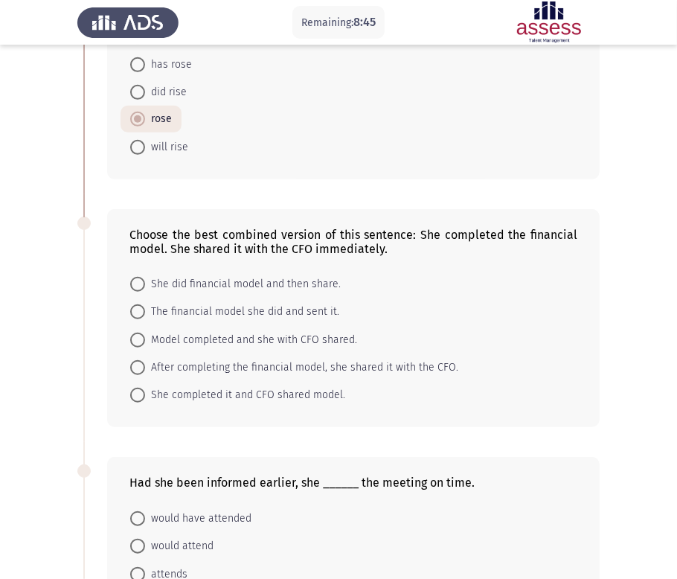
scroll to position [413, 0]
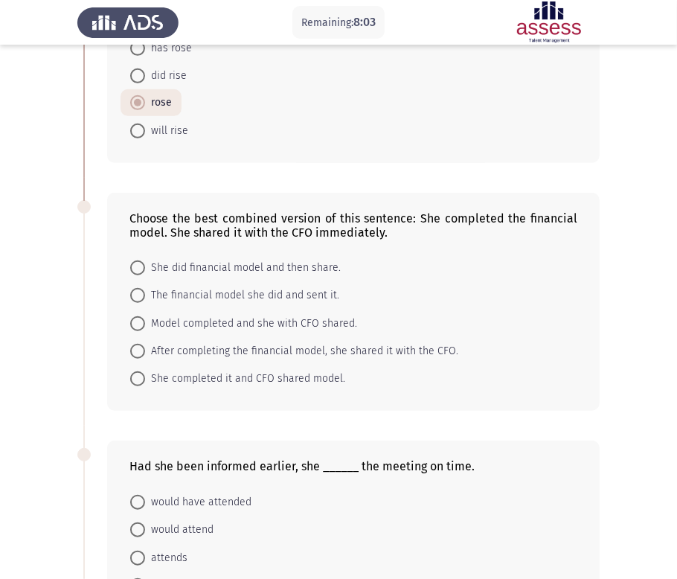
click at [233, 254] on mat-radio-group "She did financial model and then share. The financial model she did and sent it…" at bounding box center [348, 254] width 457 height 0
click at [233, 356] on span "After completing the financial model, she shared it with the CFO." at bounding box center [301, 351] width 313 height 18
click at [145, 356] on input "After completing the financial model, she shared it with the CFO." at bounding box center [137, 351] width 15 height 15
radio input "true"
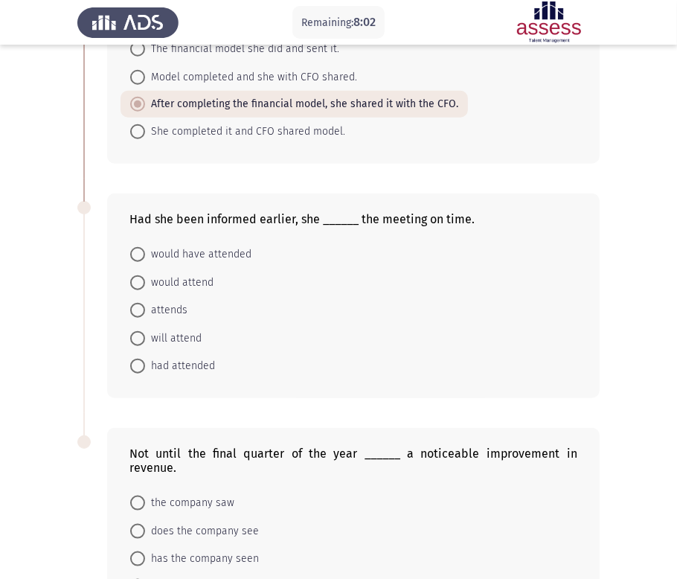
scroll to position [660, 0]
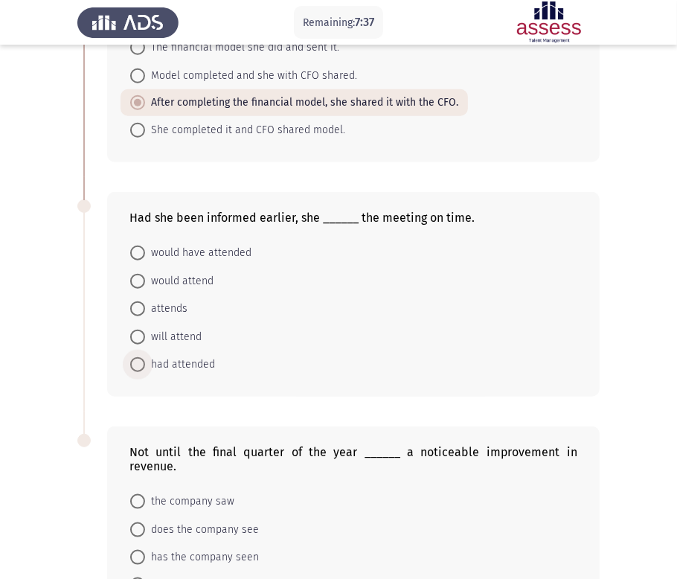
click at [155, 373] on span "had attended" at bounding box center [180, 364] width 70 height 18
click at [145, 372] on input "had attended" at bounding box center [137, 364] width 15 height 15
radio input "true"
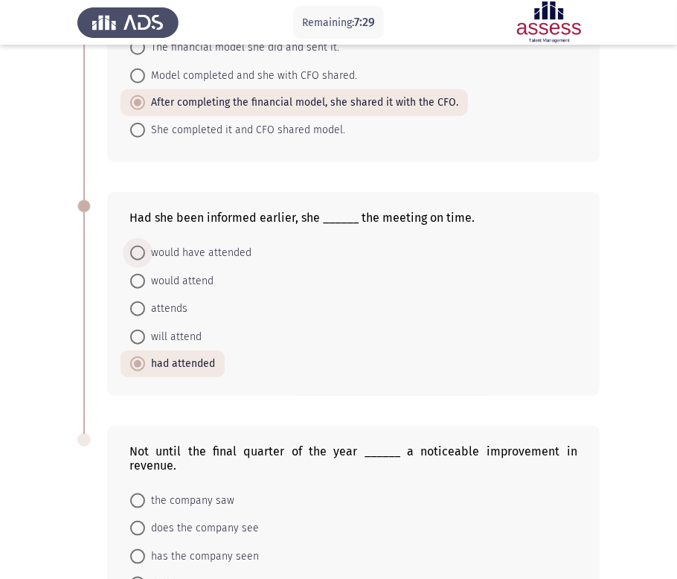
click at [173, 257] on span "would have attended" at bounding box center [198, 253] width 106 height 18
click at [145, 257] on input "would have attended" at bounding box center [137, 252] width 15 height 15
radio input "true"
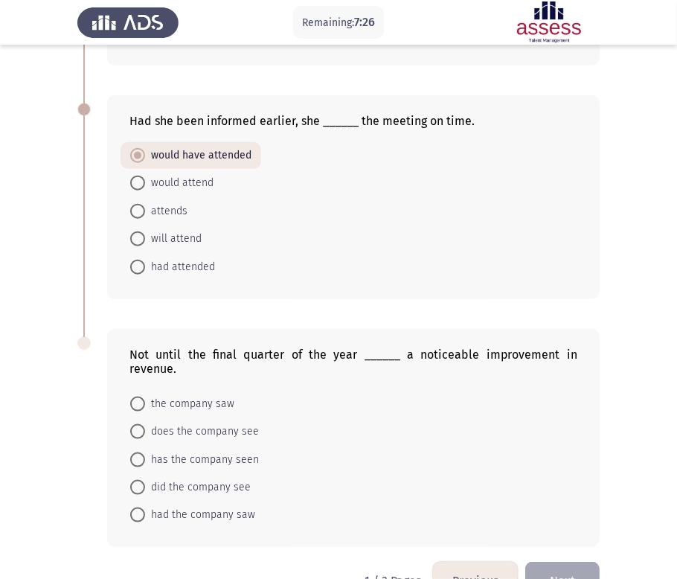
scroll to position [788, 0]
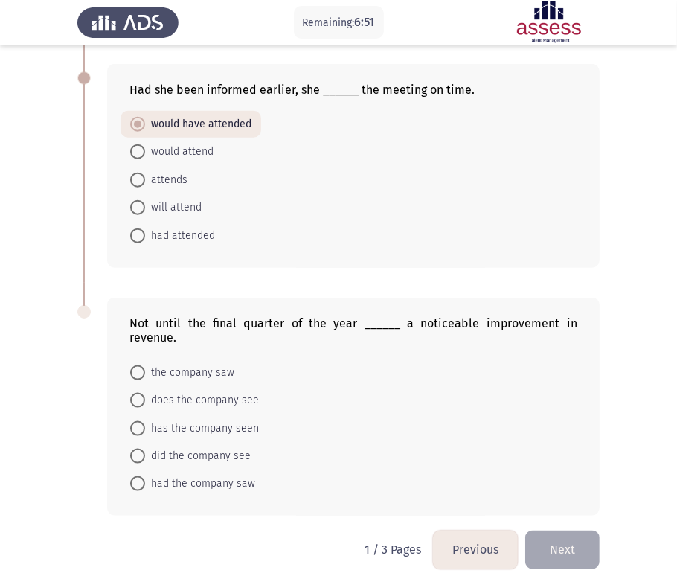
click at [190, 447] on span "did the company see" at bounding box center [198, 456] width 106 height 18
click at [145, 448] on input "did the company see" at bounding box center [137, 455] width 15 height 15
radio input "true"
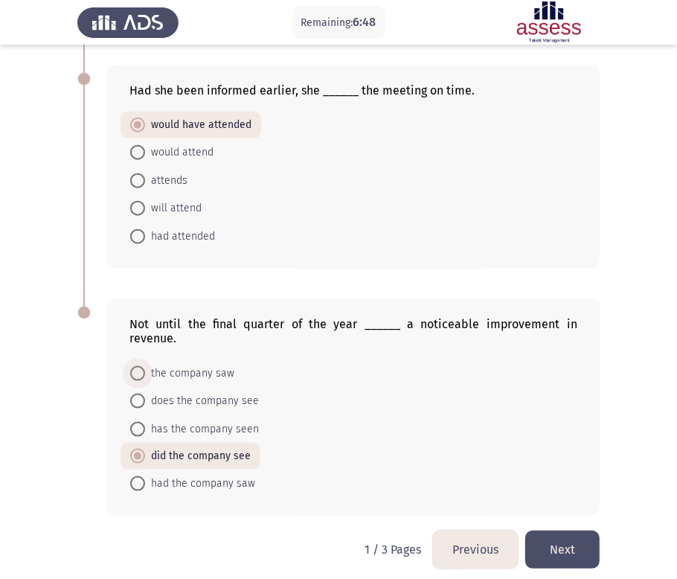
click at [213, 364] on span "the company saw" at bounding box center [189, 373] width 89 height 18
click at [145, 366] on input "the company saw" at bounding box center [137, 373] width 15 height 15
radio input "true"
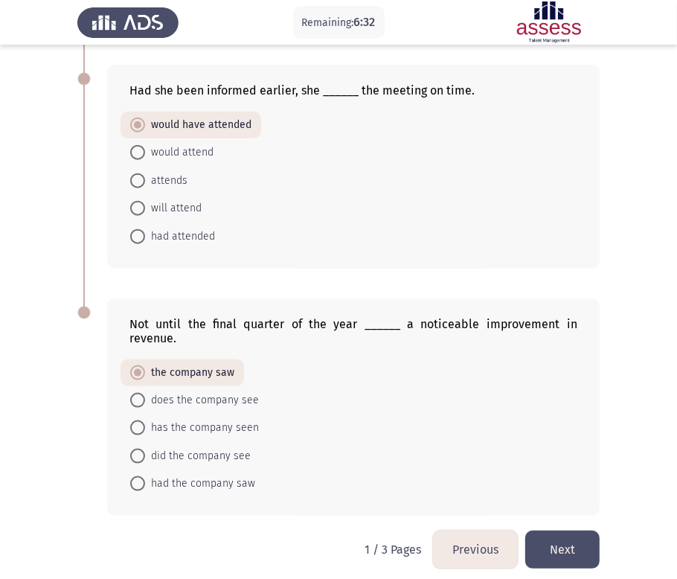
click at [187, 447] on span "did the company see" at bounding box center [198, 456] width 106 height 18
click at [145, 448] on input "did the company see" at bounding box center [137, 455] width 15 height 15
radio input "true"
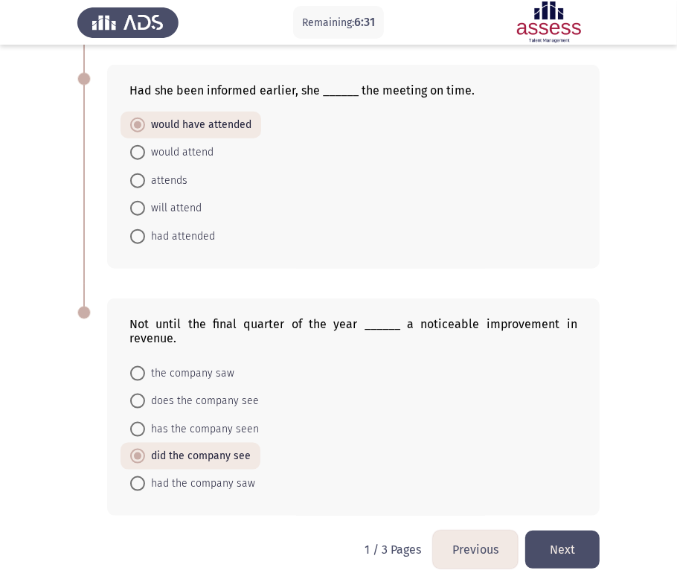
click at [187, 364] on span "the company saw" at bounding box center [189, 373] width 89 height 18
click at [145, 366] on input "the company saw" at bounding box center [137, 373] width 15 height 15
radio input "true"
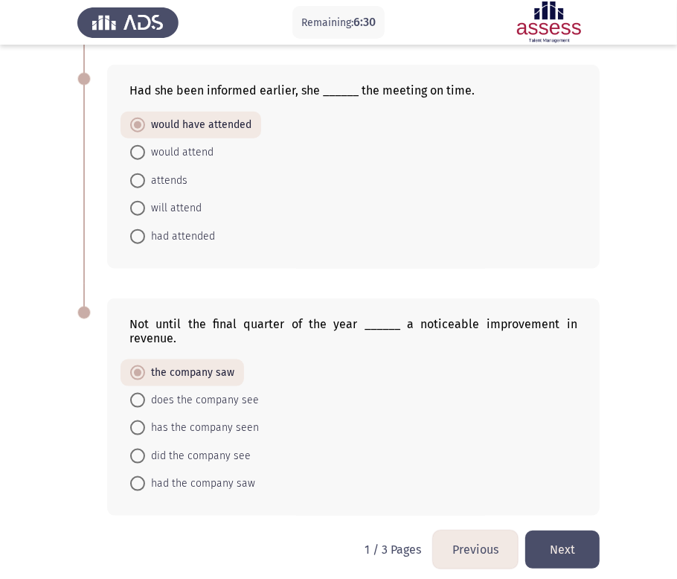
click at [567, 526] on button "Next" at bounding box center [562, 549] width 74 height 38
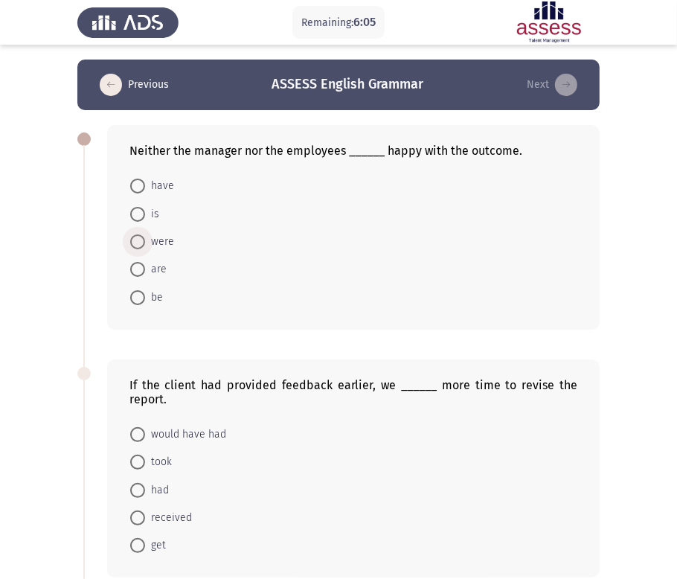
click at [167, 241] on span "were" at bounding box center [159, 242] width 29 height 18
click at [145, 241] on input "were" at bounding box center [137, 241] width 15 height 15
radio input "true"
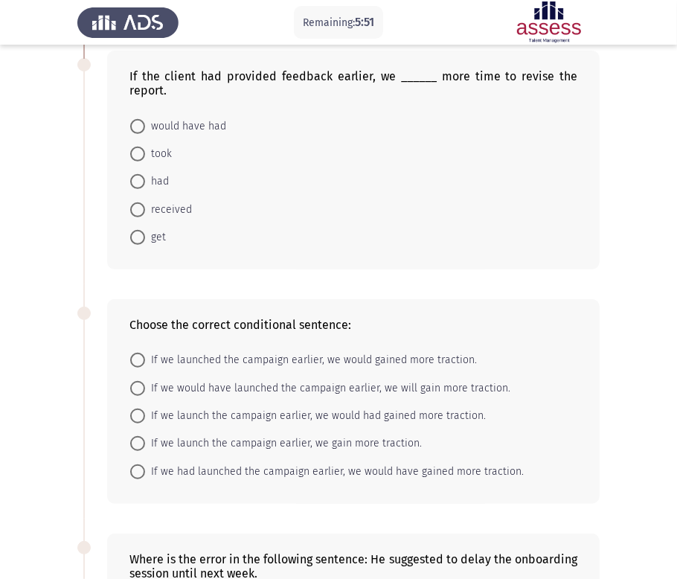
scroll to position [248, 0]
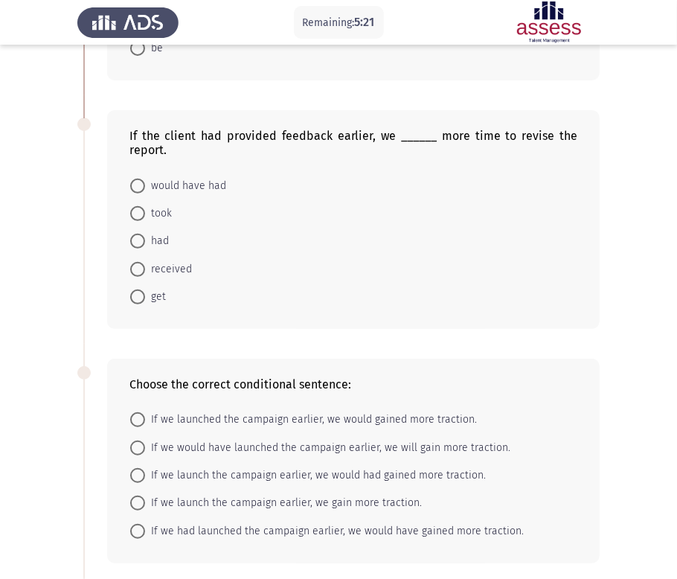
click at [166, 187] on span "would have had" at bounding box center [185, 186] width 81 height 18
click at [145, 187] on input "would have had" at bounding box center [137, 185] width 15 height 15
radio input "true"
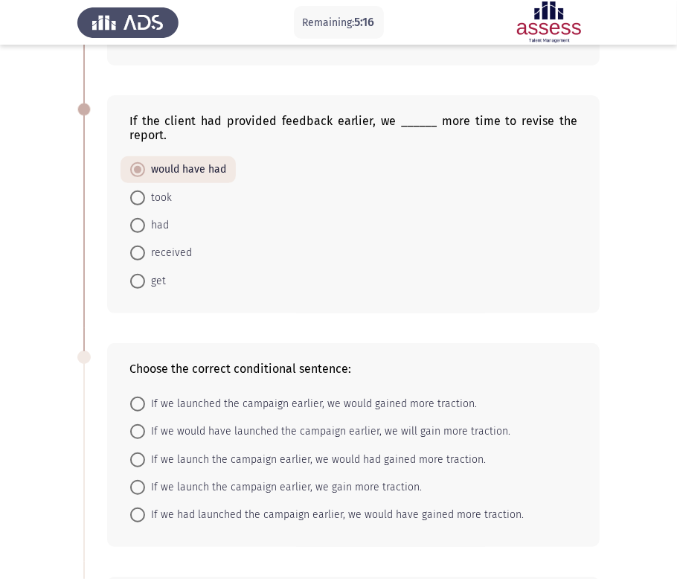
scroll to position [323, 0]
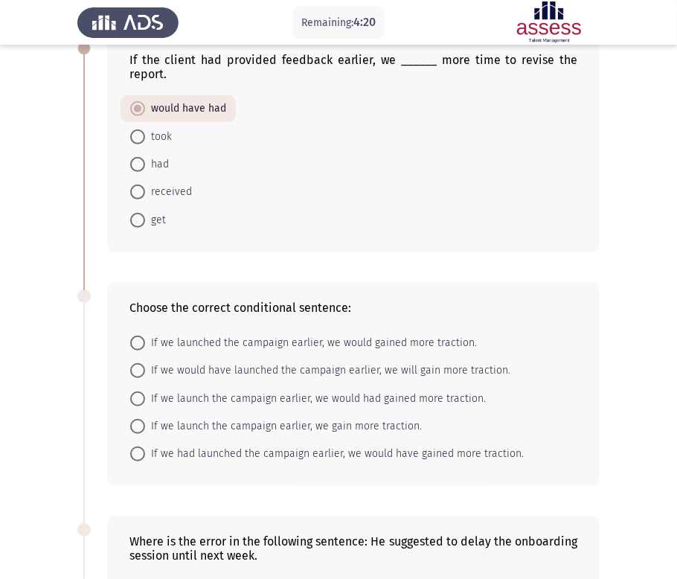
click at [250, 456] on span "If we had launched the campaign earlier, we would have gained more traction." at bounding box center [334, 454] width 379 height 18
click at [145, 456] on input "If we had launched the campaign earlier, we would have gained more traction." at bounding box center [137, 453] width 15 height 15
radio input "true"
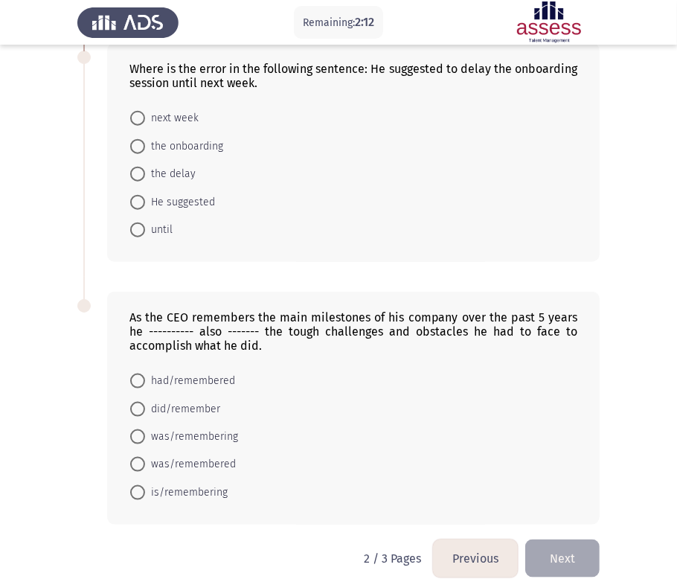
scroll to position [736, 0]
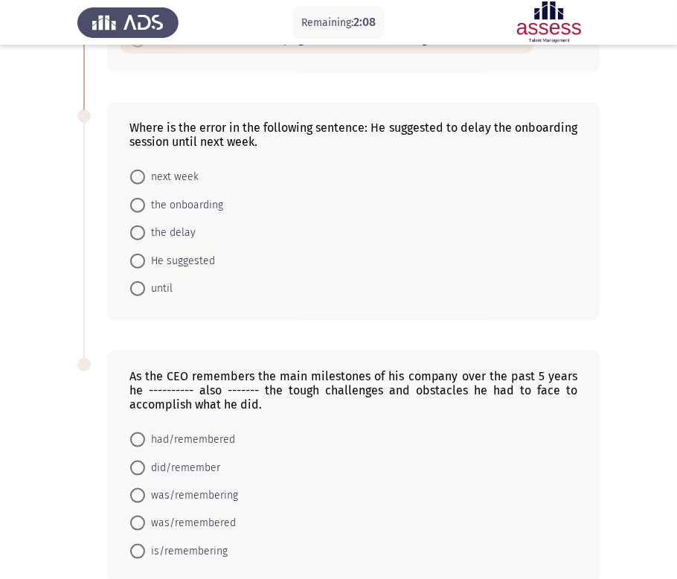
click at [172, 233] on span "the delay" at bounding box center [170, 233] width 51 height 18
click at [145, 233] on input "the delay" at bounding box center [137, 232] width 15 height 15
radio input "true"
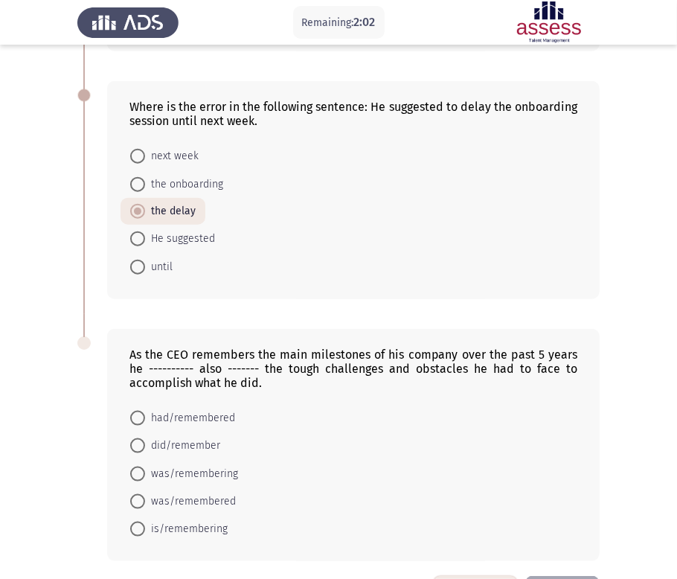
scroll to position [817, 0]
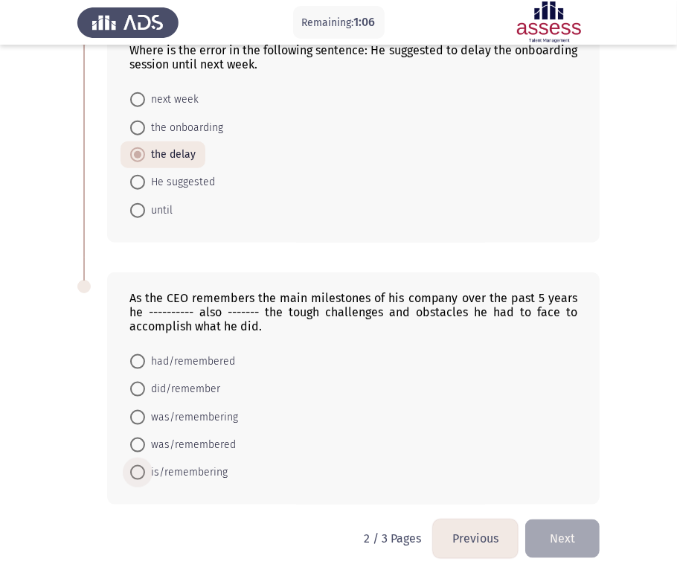
click at [173, 472] on span "is/remembering" at bounding box center [186, 472] width 83 height 18
click at [145, 472] on input "is/remembering" at bounding box center [137, 472] width 15 height 15
radio input "true"
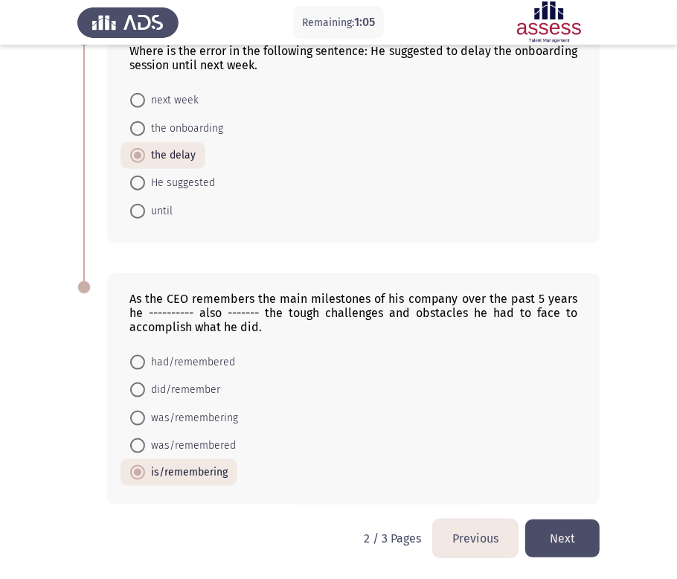
click at [564, 526] on button "Next" at bounding box center [562, 538] width 74 height 38
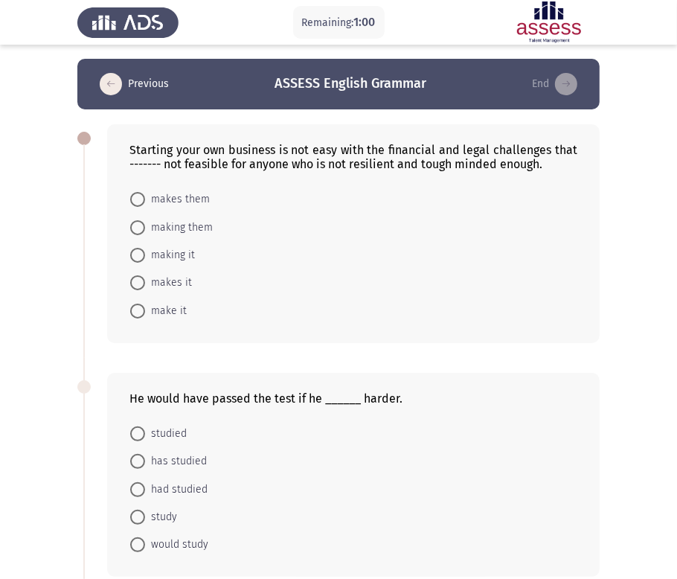
scroll to position [0, 0]
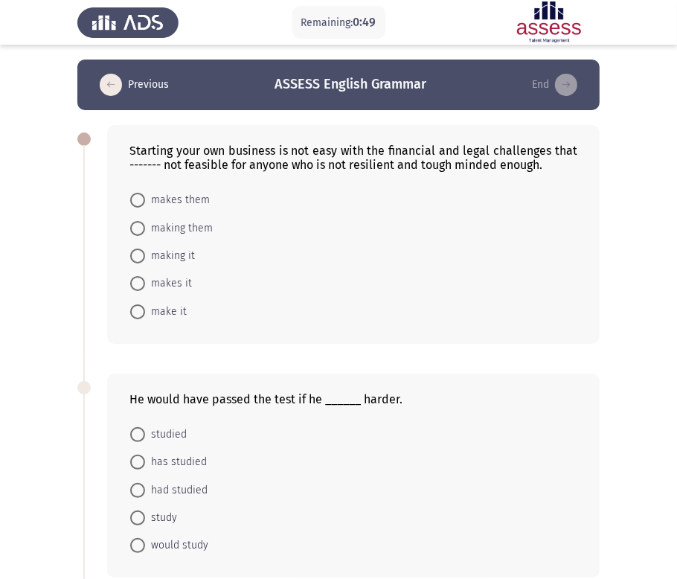
click at [141, 250] on span at bounding box center [137, 255] width 15 height 15
click at [141, 250] on input "making it" at bounding box center [137, 255] width 15 height 15
radio input "true"
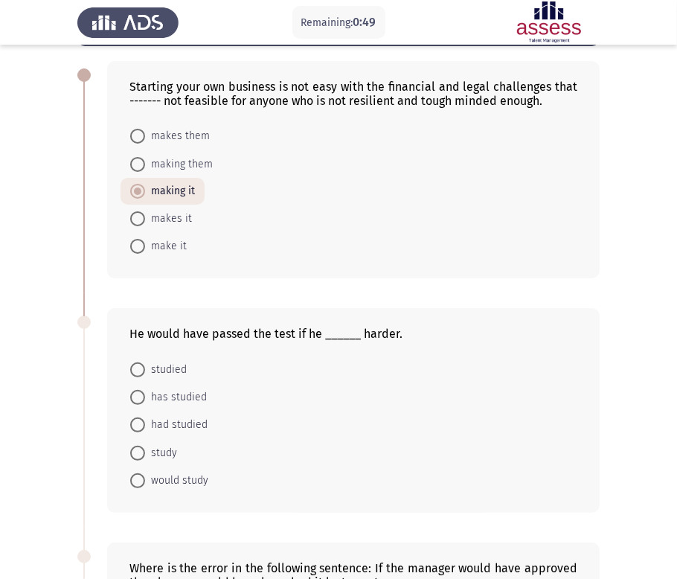
scroll to position [83, 0]
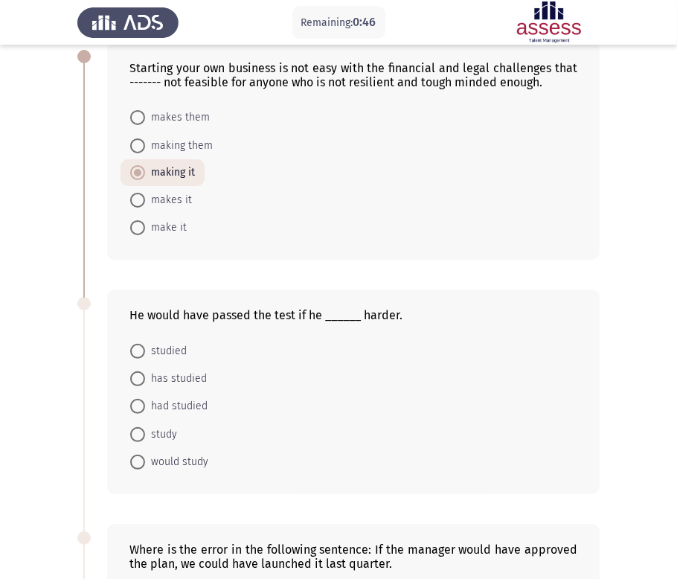
click at [172, 207] on span "makes it" at bounding box center [168, 200] width 47 height 18
click at [145, 207] on input "makes it" at bounding box center [137, 200] width 15 height 15
radio input "true"
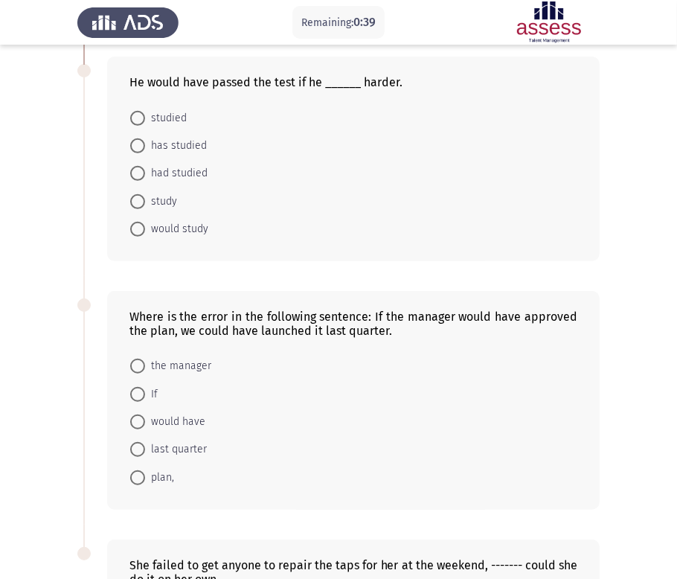
scroll to position [330, 0]
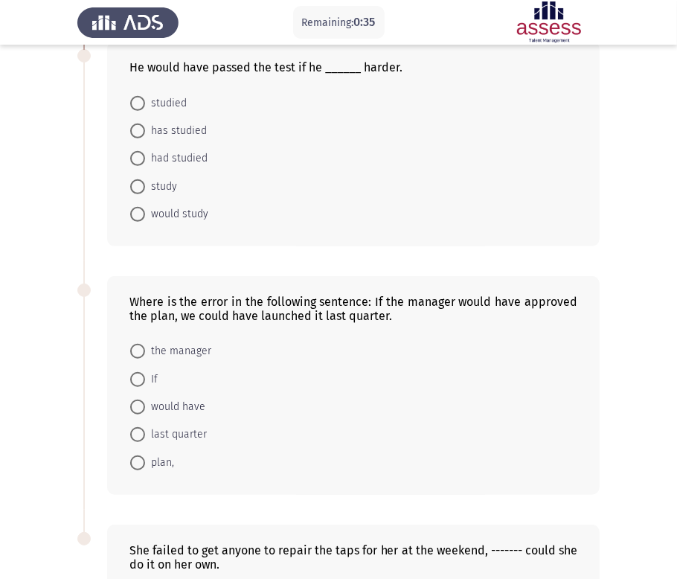
click at [165, 161] on span "had studied" at bounding box center [176, 158] width 62 height 18
click at [145, 161] on input "had studied" at bounding box center [137, 158] width 15 height 15
radio input "true"
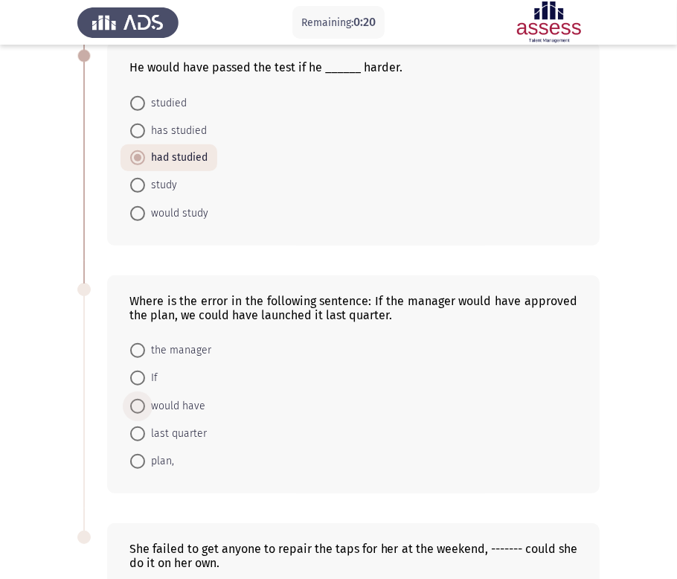
click at [164, 412] on span "would have" at bounding box center [175, 406] width 60 height 18
click at [145, 412] on input "would have" at bounding box center [137, 406] width 15 height 15
radio input "true"
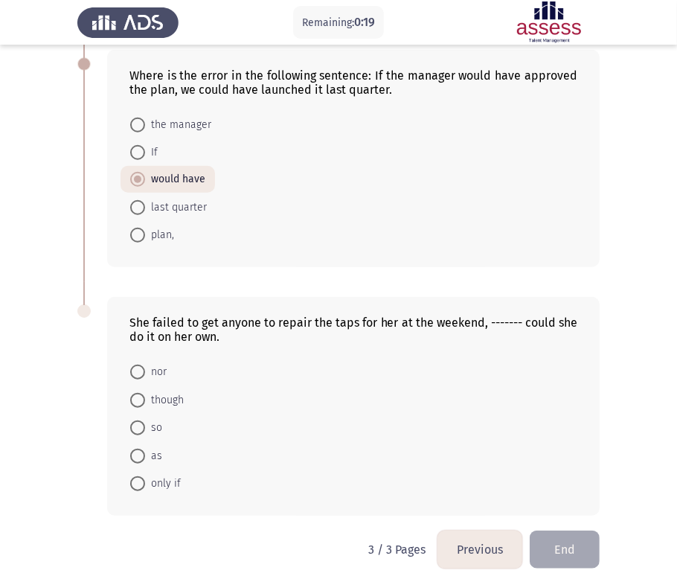
scroll to position [570, 0]
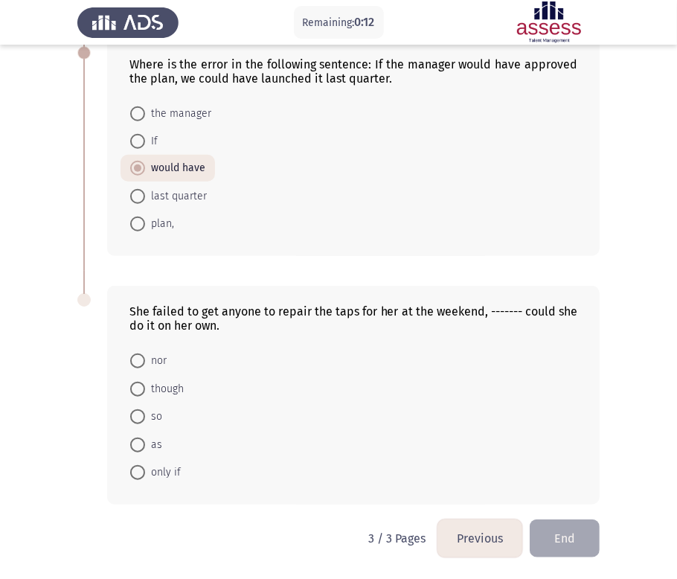
click at [608, 495] on app-assessment-container "Remaining: 0:12 Previous ASSESS English Grammar End Starting your own business …" at bounding box center [338, 6] width 677 height 1026
click at [157, 420] on span "so" at bounding box center [153, 417] width 17 height 18
click at [145, 420] on input "so" at bounding box center [137, 416] width 15 height 15
radio input "true"
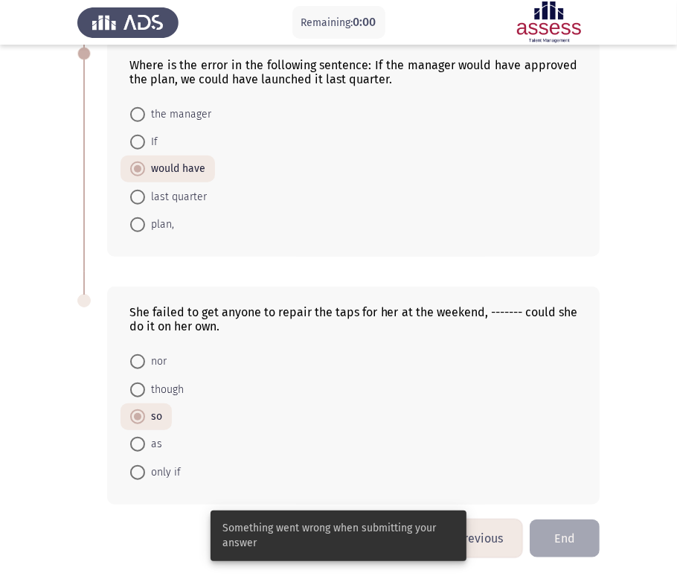
click at [547, 526] on button "End" at bounding box center [564, 538] width 70 height 38
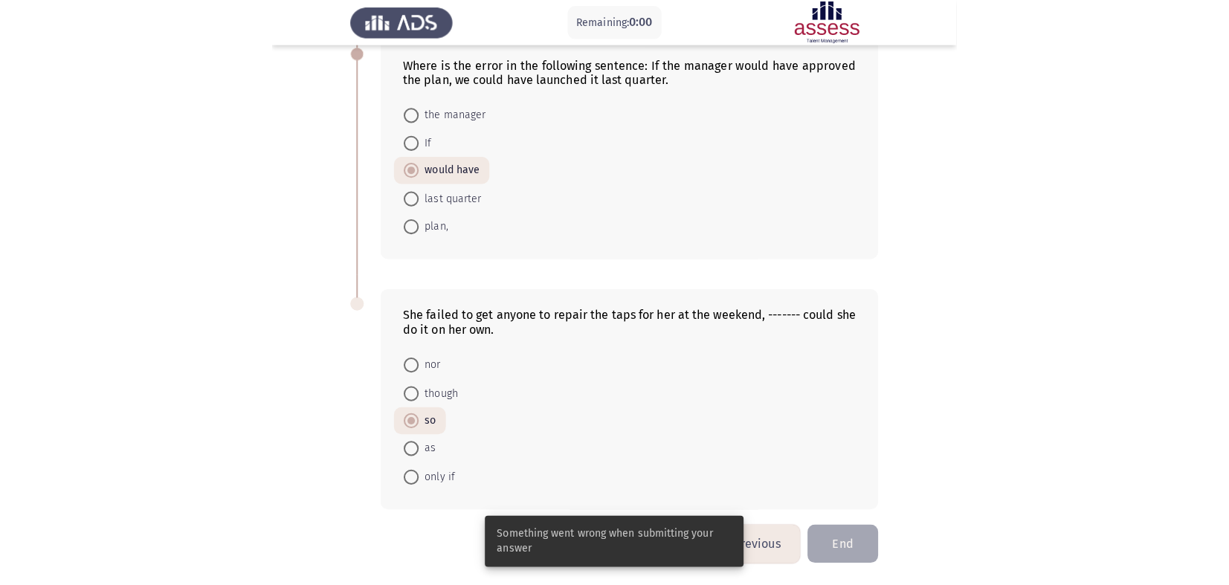
scroll to position [0, 0]
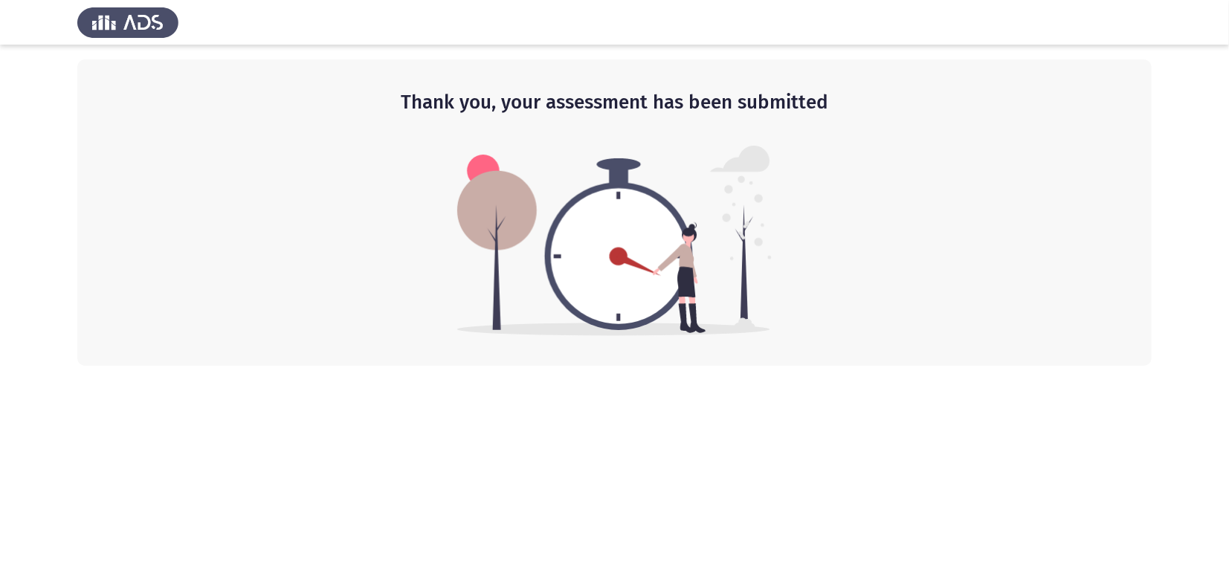
click at [122, 21] on img at bounding box center [127, 22] width 101 height 42
